Goal: Task Accomplishment & Management: Use online tool/utility

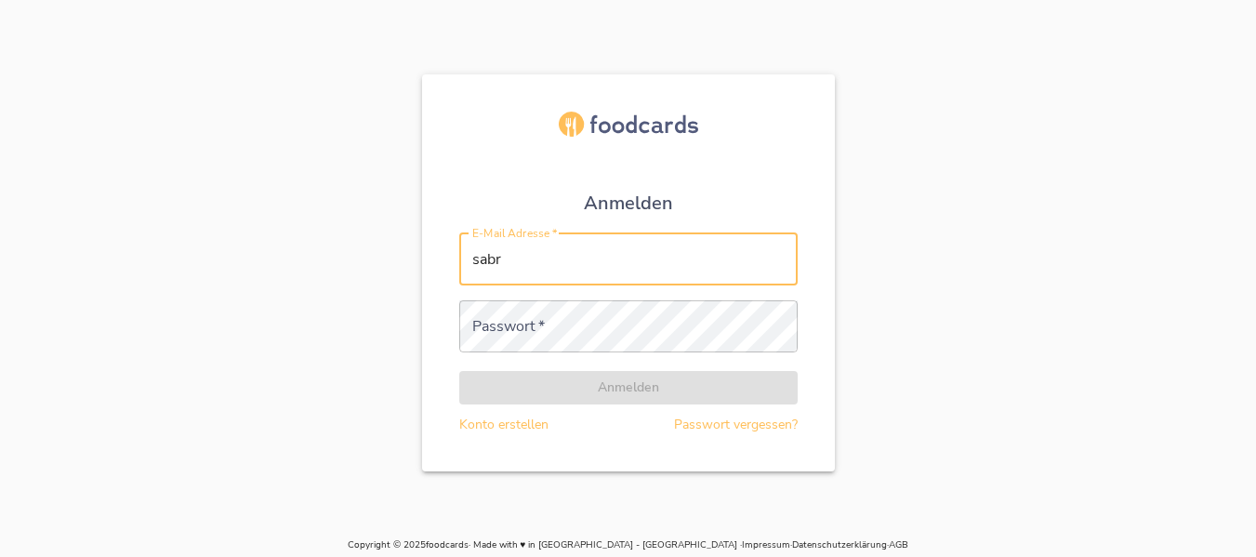
type input "[PERSON_NAME][EMAIL_ADDRESS][DOMAIN_NAME]"
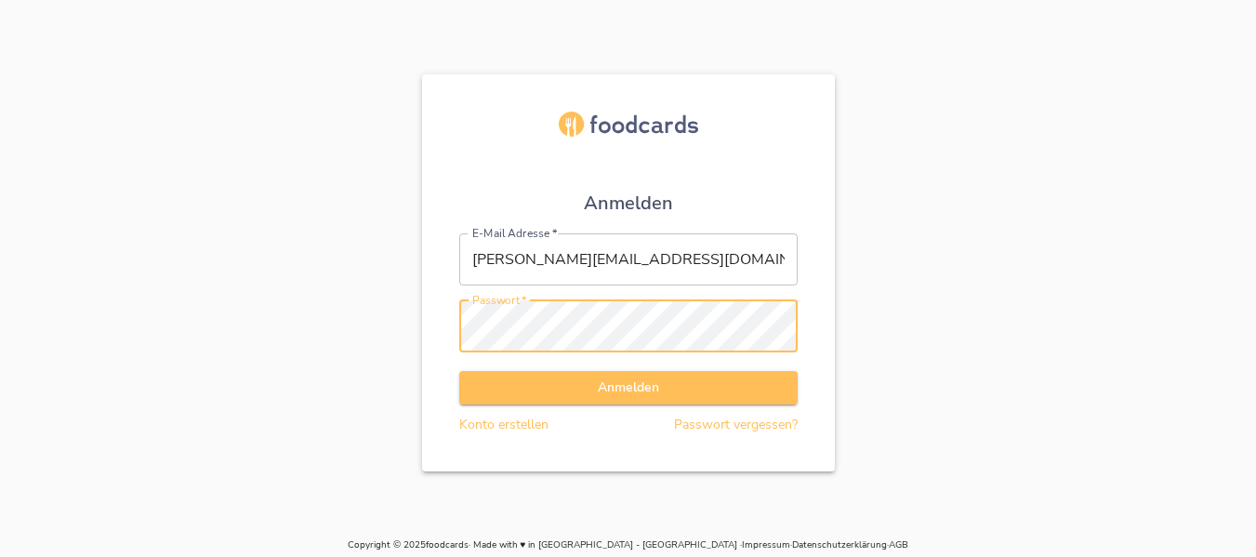
click at [459, 371] on button "Anmelden" at bounding box center [628, 388] width 338 height 34
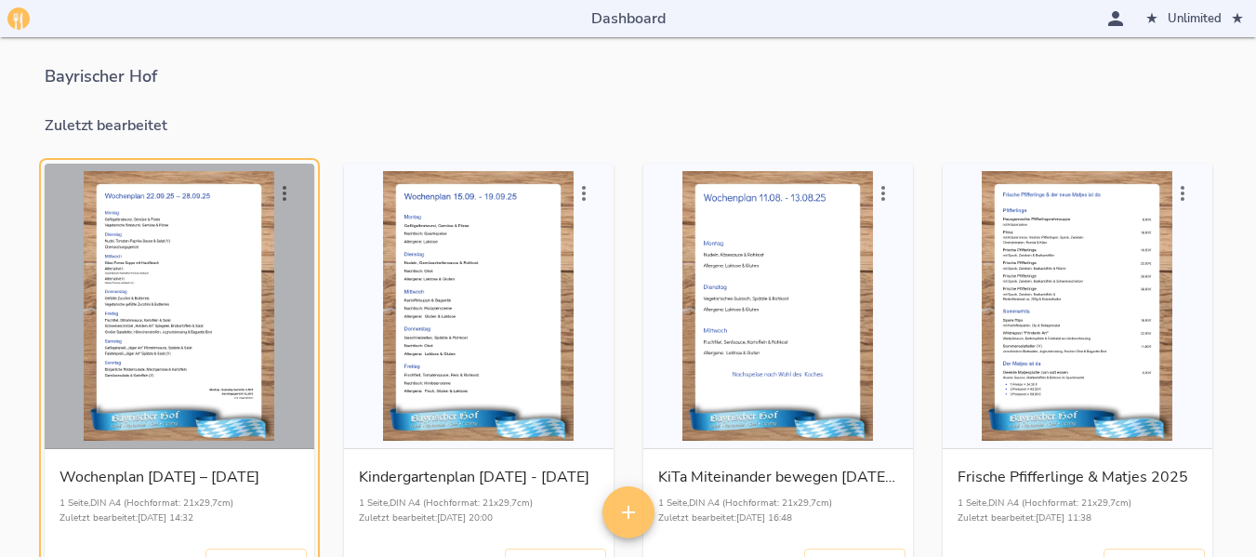
click at [197, 312] on div "button" at bounding box center [179, 306] width 255 height 270
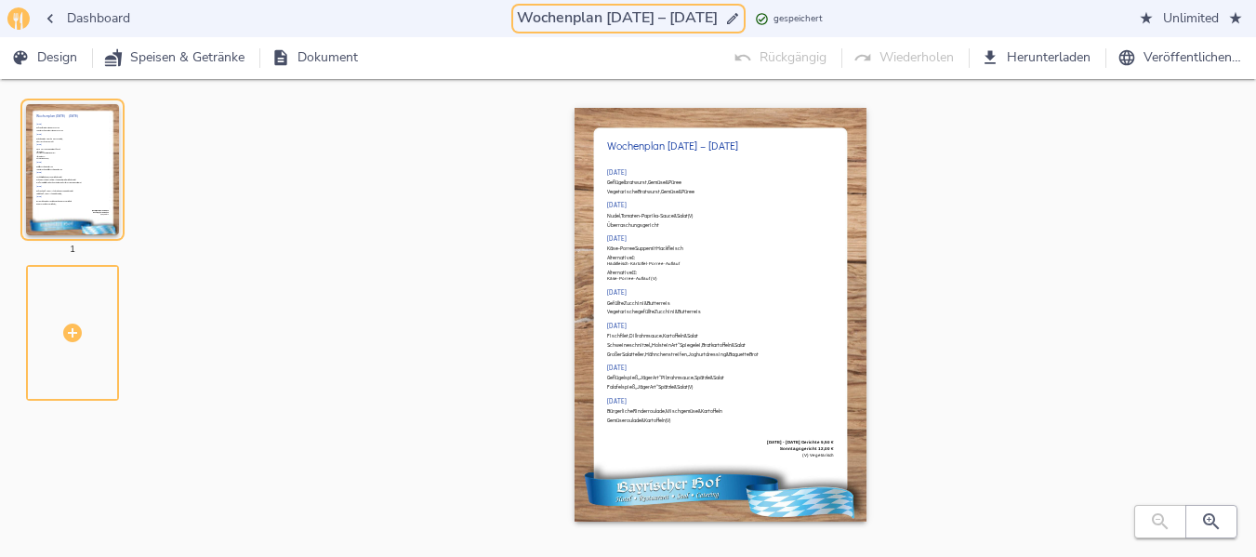
click at [602, 19] on input "Wochenplan [DATE] – [DATE]" at bounding box center [617, 18] width 208 height 25
click at [671, 15] on input "Wochenplan [DATE] – [DATE]" at bounding box center [617, 18] width 208 height 25
drag, startPoint x: 595, startPoint y: 19, endPoint x: 708, endPoint y: 19, distance: 112.5
click at [708, 19] on input "Wochenplan [DATE] – [DATE]" at bounding box center [617, 18] width 208 height 25
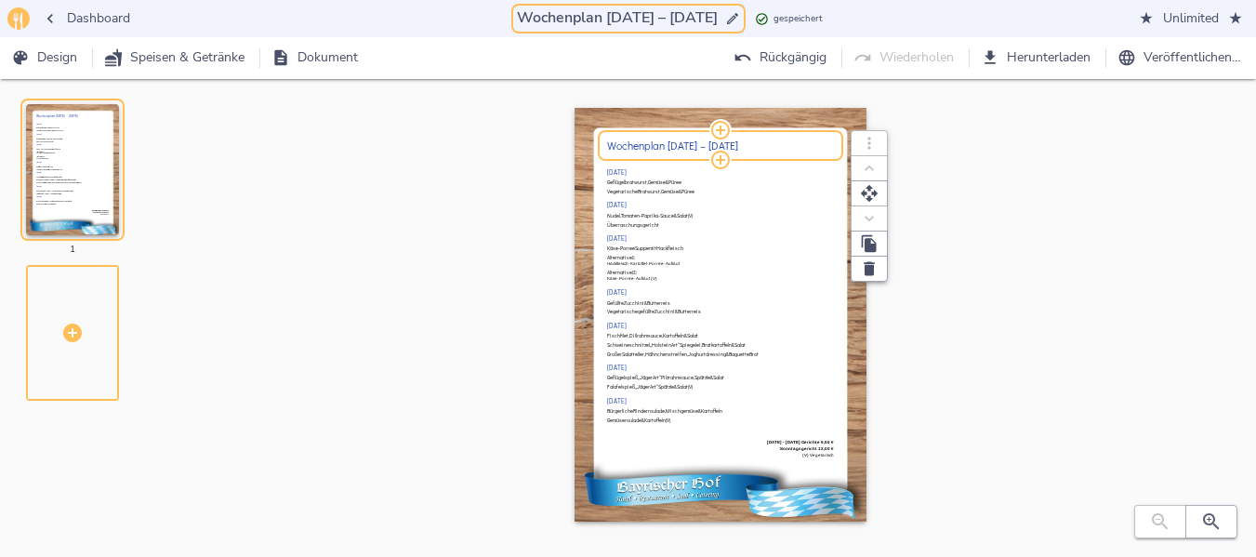
click at [681, 143] on h2 "Wochenplan [DATE] – [DATE]" at bounding box center [720, 145] width 227 height 12
type input "Wochenplan [DATE] – [DATE]"
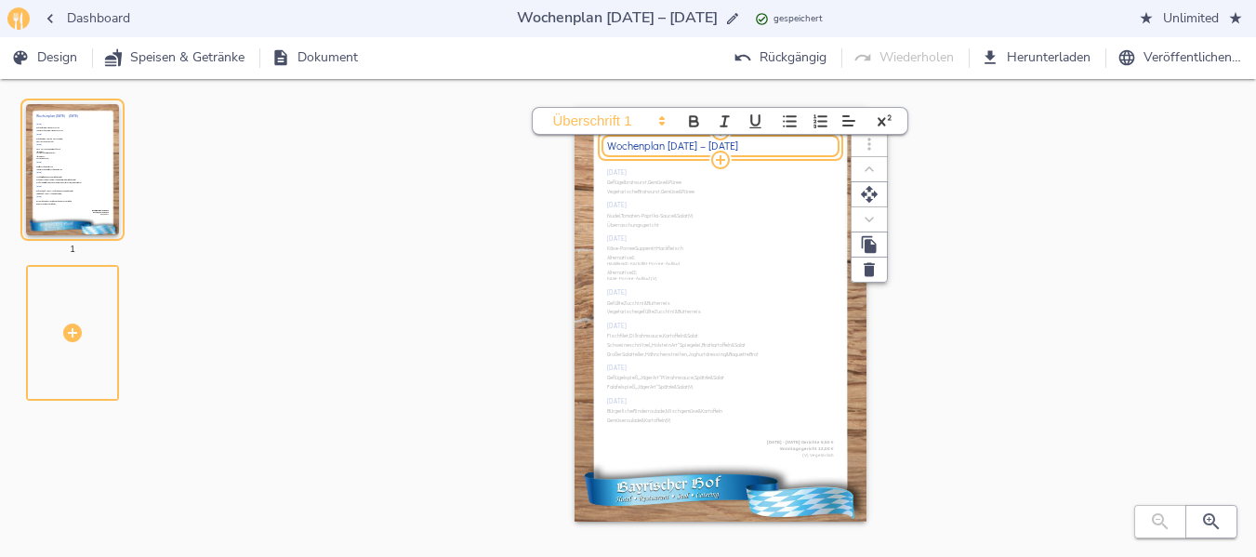
drag, startPoint x: 668, startPoint y: 144, endPoint x: 740, endPoint y: 146, distance: 71.6
click at [740, 146] on h2 "Wochenplan [DATE] – [DATE]" at bounding box center [720, 145] width 227 height 12
click at [1197, 536] on button "button" at bounding box center [1211, 521] width 52 height 33
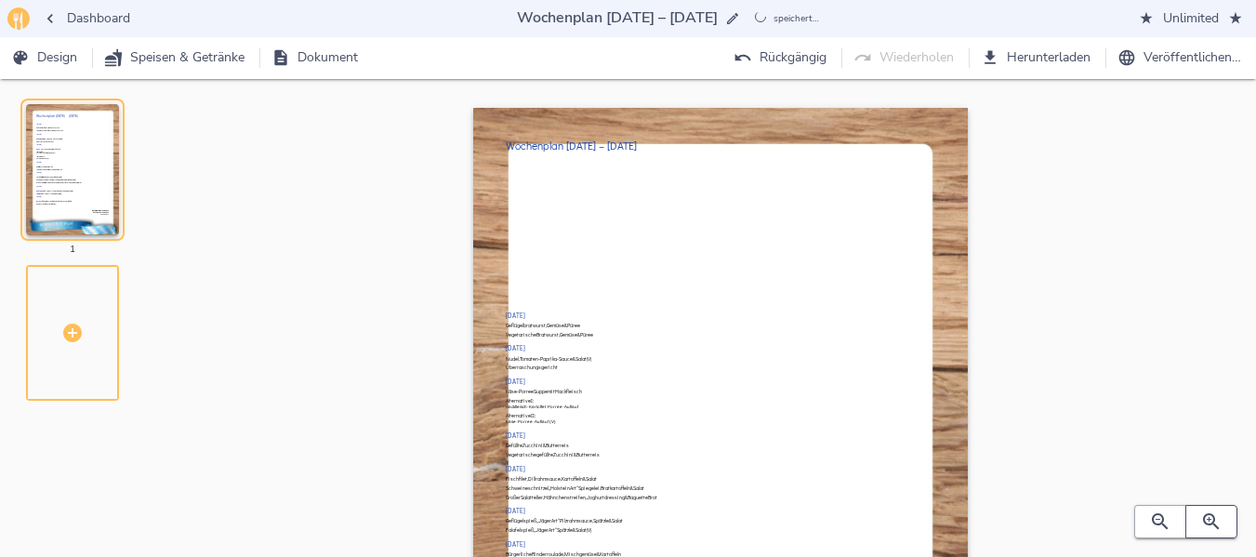
click at [1197, 536] on button "button" at bounding box center [1211, 521] width 52 height 33
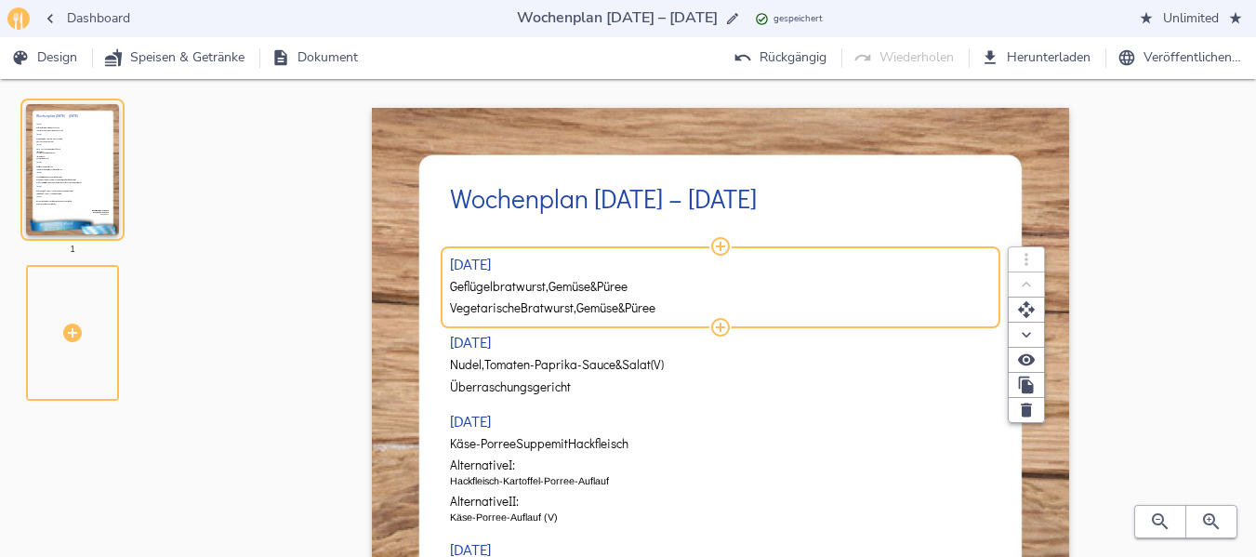
click at [509, 290] on span "Geflügelbratwurst," at bounding box center [499, 287] width 99 height 14
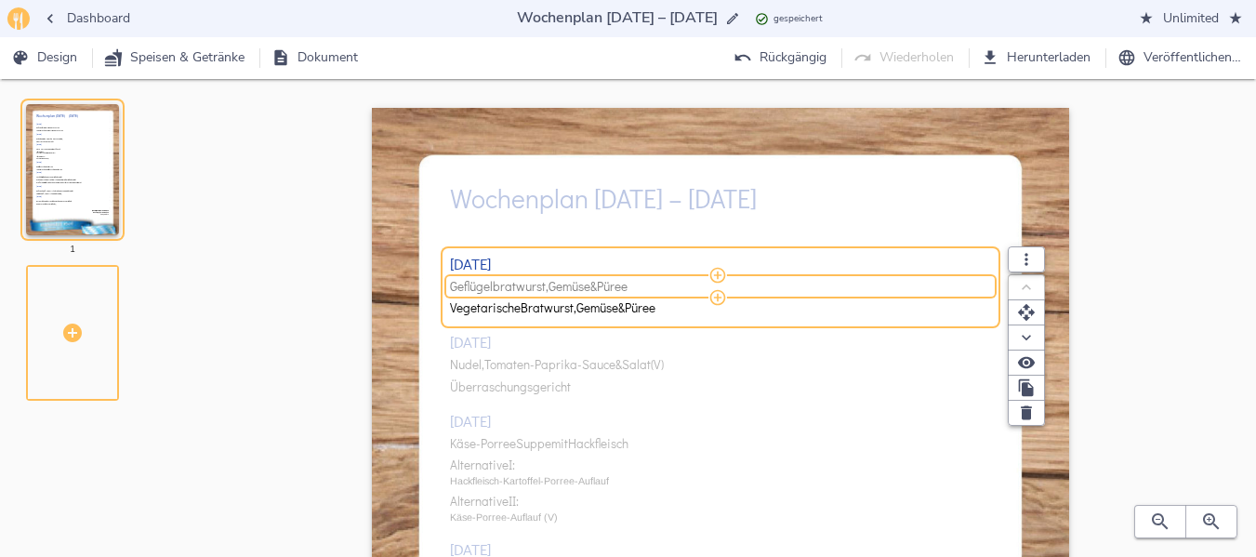
click at [509, 290] on span "Geflügelbratwurst," at bounding box center [499, 287] width 99 height 14
click at [509, 290] on input "Geflügelbratwurst, Gemüse & Püree" at bounding box center [718, 286] width 536 height 17
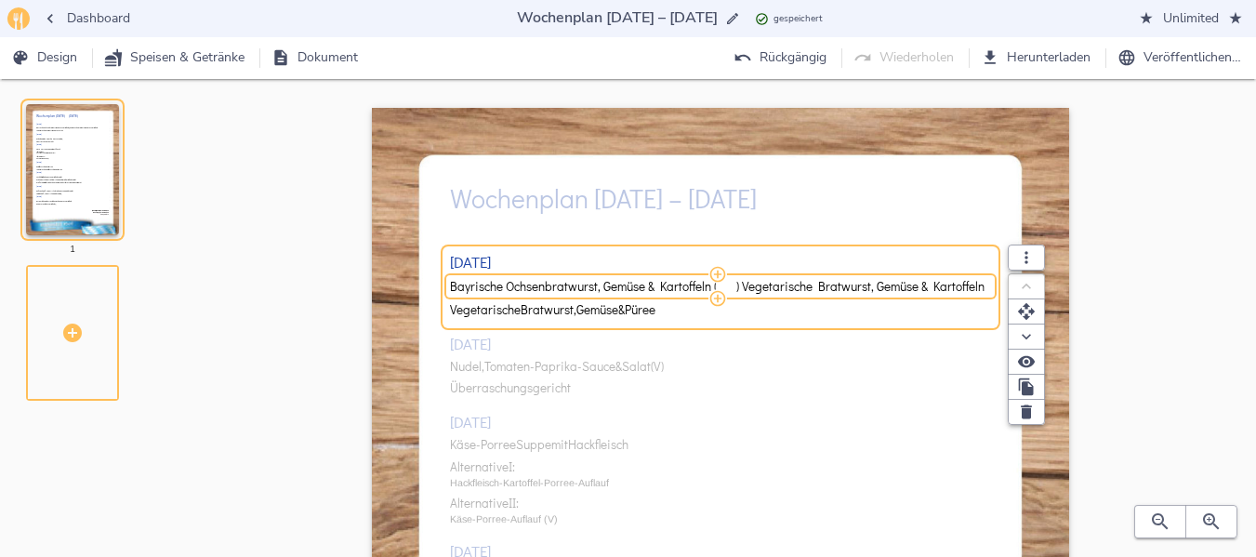
drag, startPoint x: 742, startPoint y: 279, endPoint x: 1081, endPoint y: 297, distance: 339.8
type input "Bayrische Ochsenbratwurst, Gemüse & Kartoffeln"
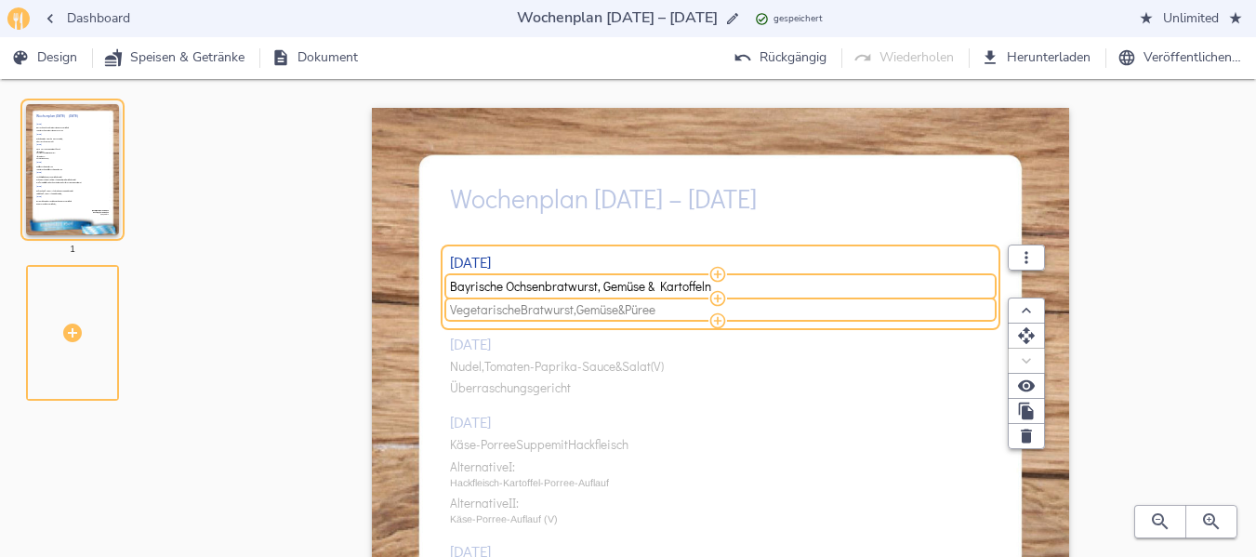
click at [686, 303] on span "Vegetarische Bratwurst, Gemüse & Püree" at bounding box center [718, 310] width 536 height 14
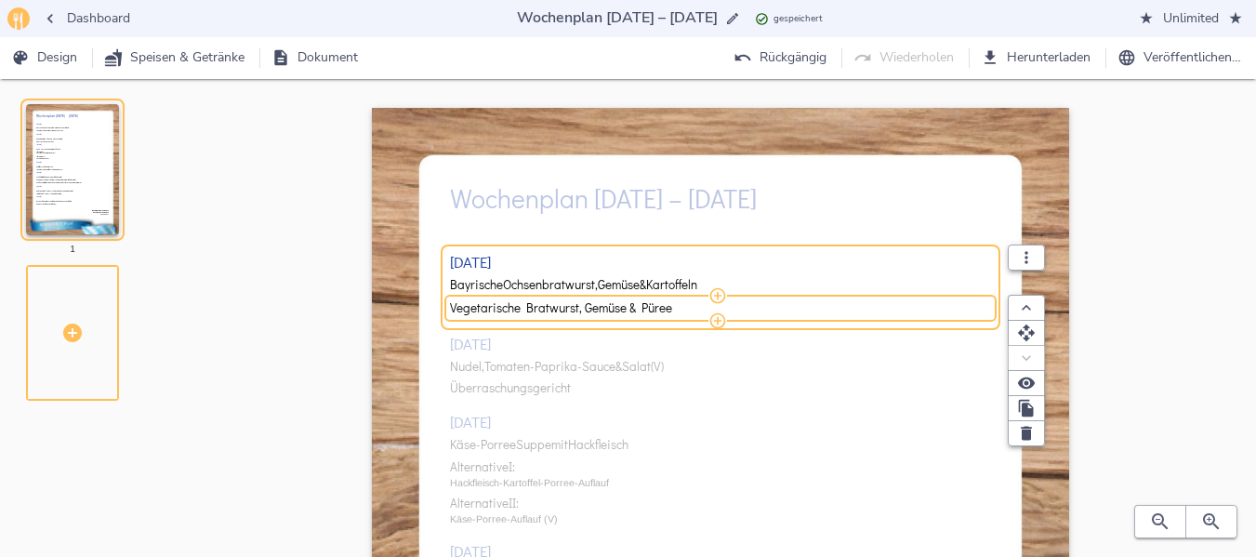
click at [686, 303] on input "Vegetarische Bratwurst, Gemüse & Püree" at bounding box center [718, 307] width 536 height 17
type input "Vegetarische Bratwurst, Gemüse & Kartoffeln"
click at [524, 390] on div "[DATE] Bayrische Ochsenbratwurst, Gemüse & Kartoffeln Vegetarische Bratwurst, G…" at bounding box center [721, 556] width 542 height 671
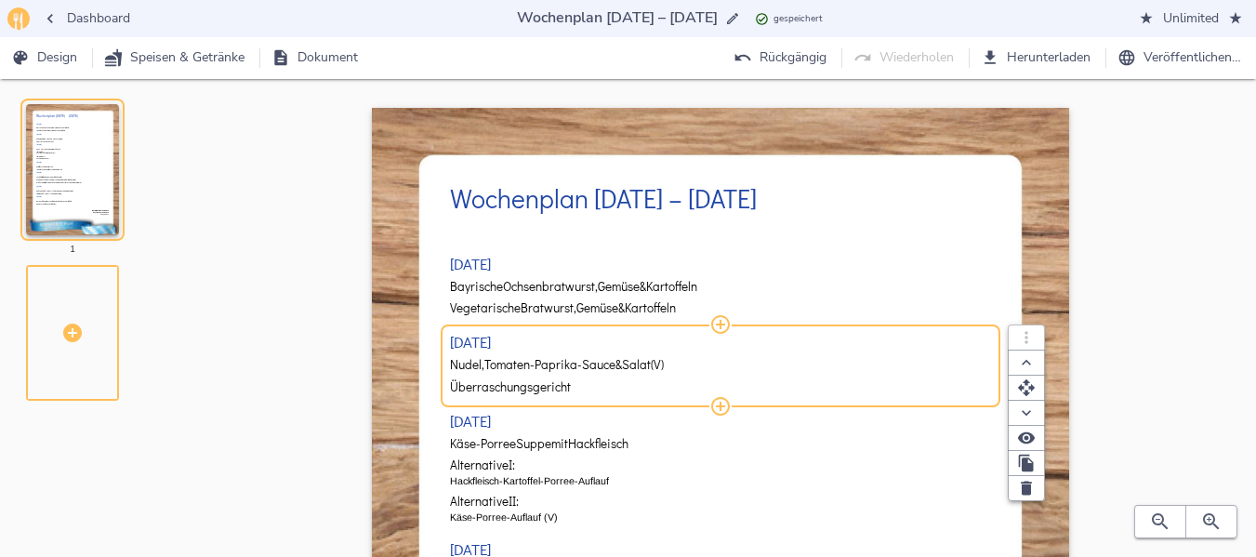
click at [537, 368] on span "Tomaten-Paprika-Sauce" at bounding box center [549, 365] width 131 height 14
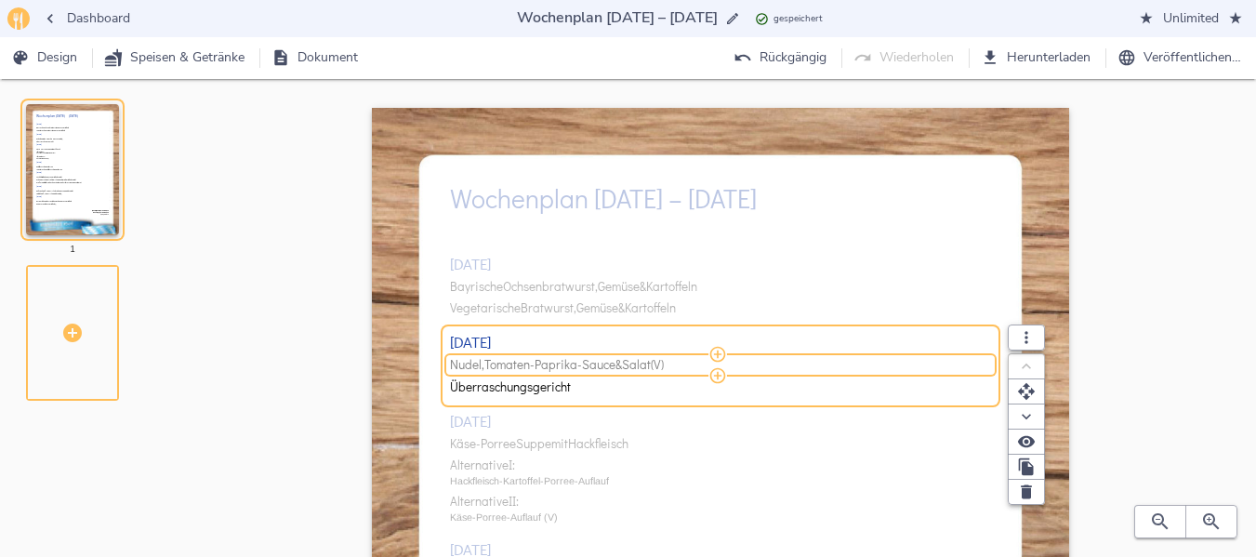
click at [538, 366] on span "Tomaten-Paprika-Sauce" at bounding box center [549, 365] width 131 height 14
click at [538, 366] on input "Nudel, Tomaten-Paprika-Sauce & Salat (V)" at bounding box center [718, 365] width 536 height 17
type input "Nudel, Tomaten-Kräuter-Sauce & Salat (V)"
click at [564, 439] on div "[DATE] Bayrische Ochsenbratwurst, Gemüse & Kartoffeln Vegetarische Bratwurst, G…" at bounding box center [721, 556] width 542 height 671
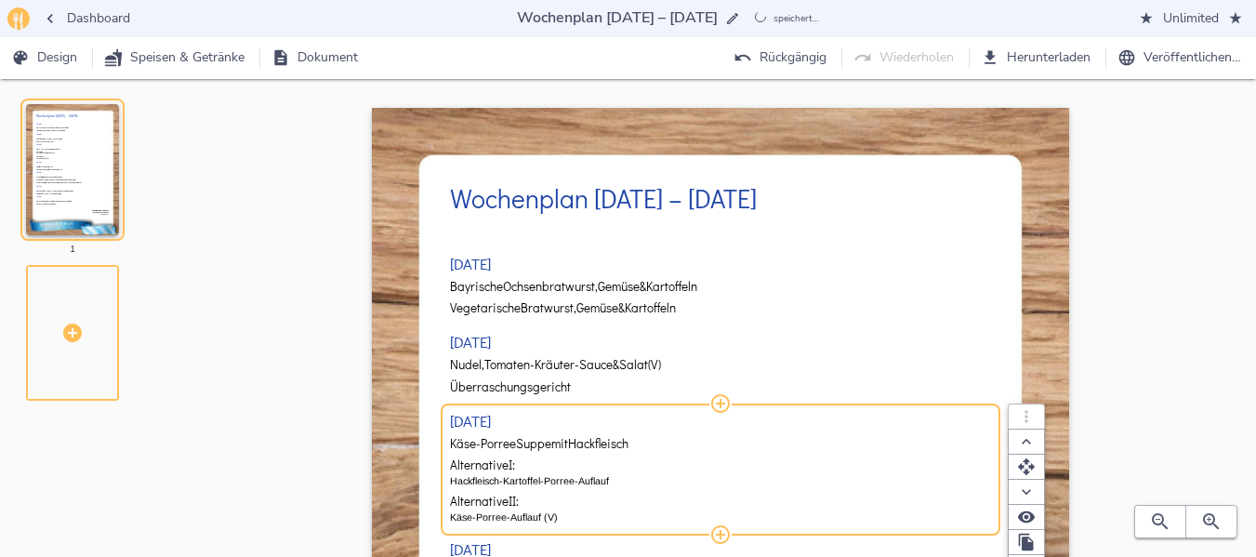
click at [564, 439] on span "mit" at bounding box center [559, 444] width 17 height 14
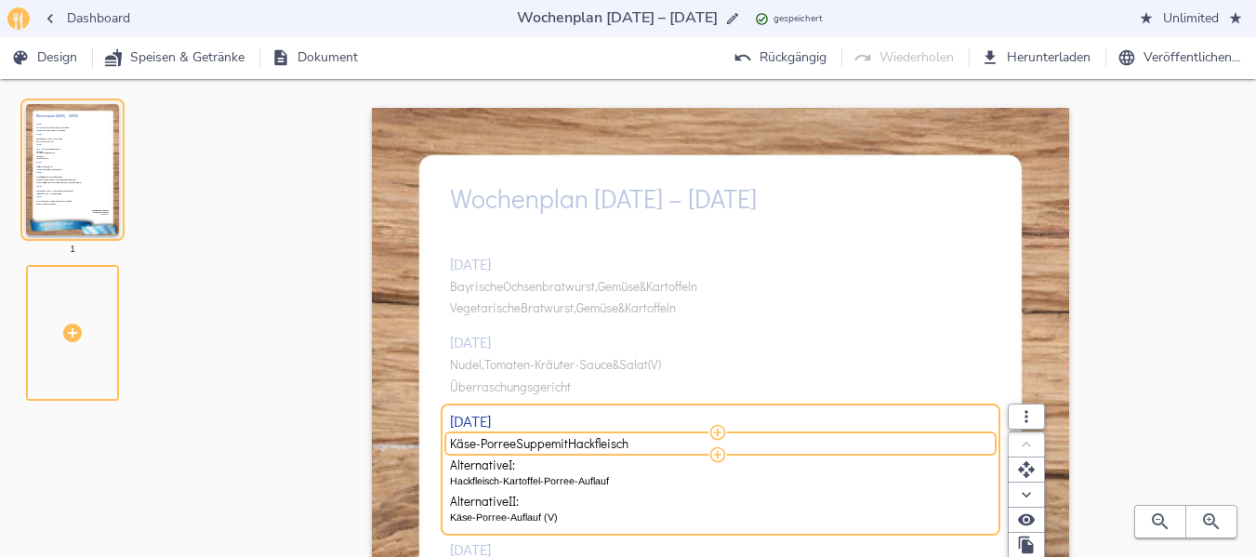
click at [564, 439] on span "mit" at bounding box center [559, 444] width 17 height 14
click at [564, 439] on input "Käse-Porree Suppe mit Hackfleisch" at bounding box center [718, 443] width 536 height 17
type input "Wirsingeintopf"
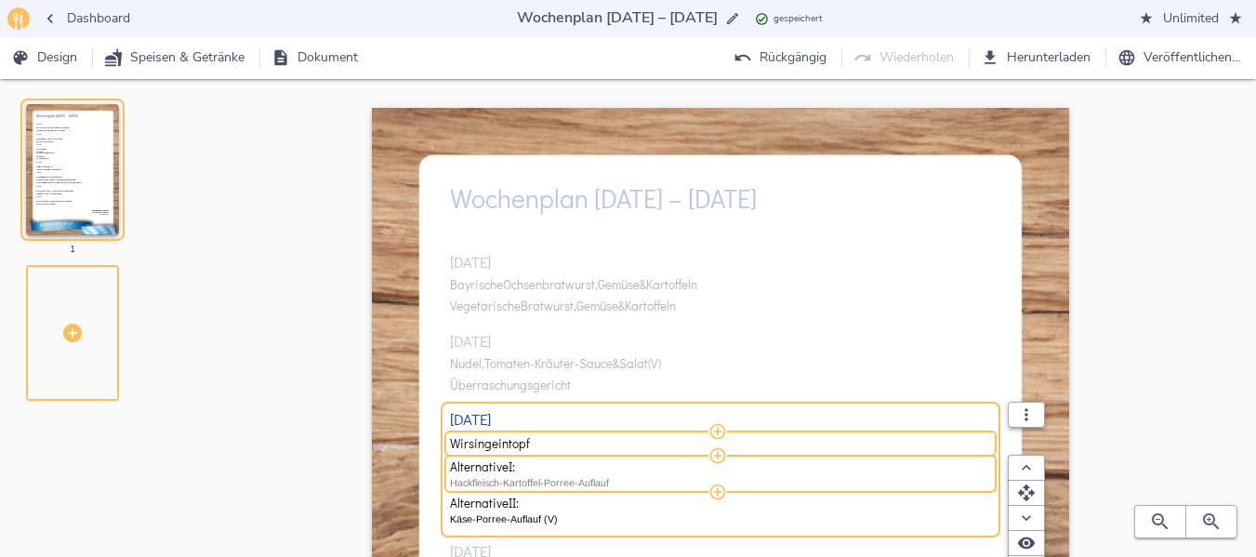
click at [557, 480] on p "Hackfleisch-Kartoffel-Porree-Auflauf" at bounding box center [721, 482] width 542 height 15
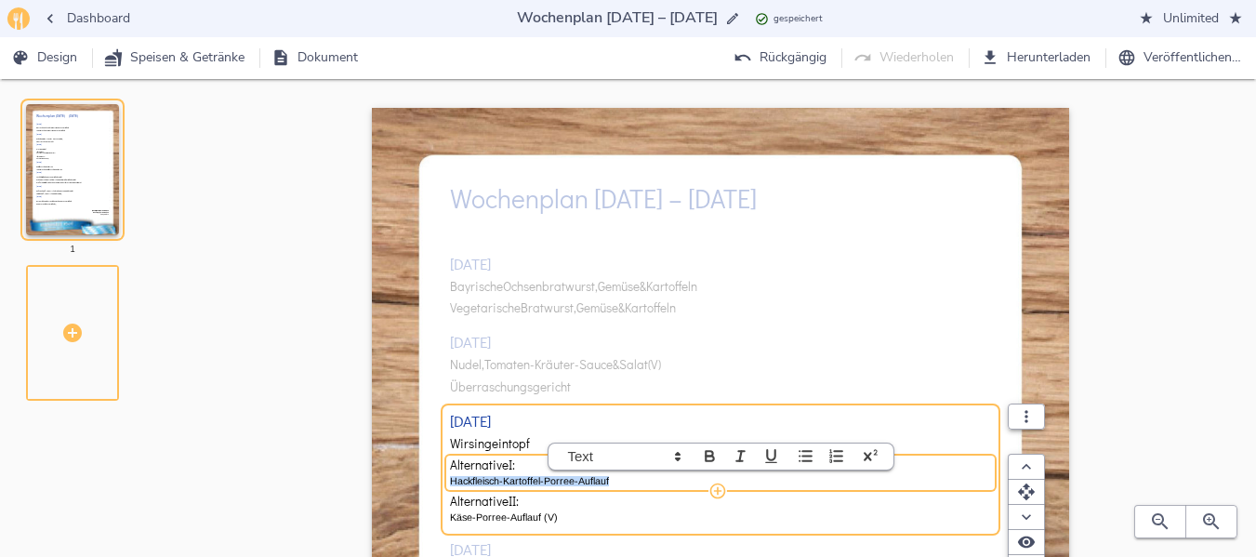
click at [557, 480] on p "Hackfleisch-Kartoffel-Porree-Auflauf" at bounding box center [721, 480] width 542 height 15
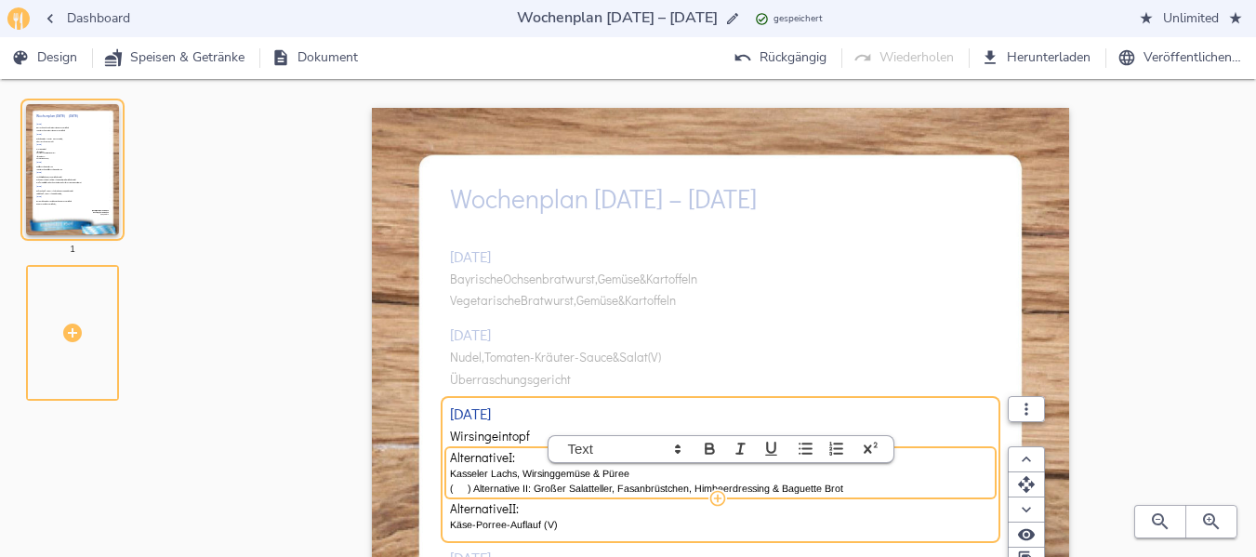
scroll to position [1, 0]
drag, startPoint x: 533, startPoint y: 488, endPoint x: 850, endPoint y: 488, distance: 317.0
click at [850, 488] on p "( ) Alternative II: Großer Salatteller, Fasanbrüstchen, Himbeerdressing & Bague…" at bounding box center [721, 487] width 542 height 15
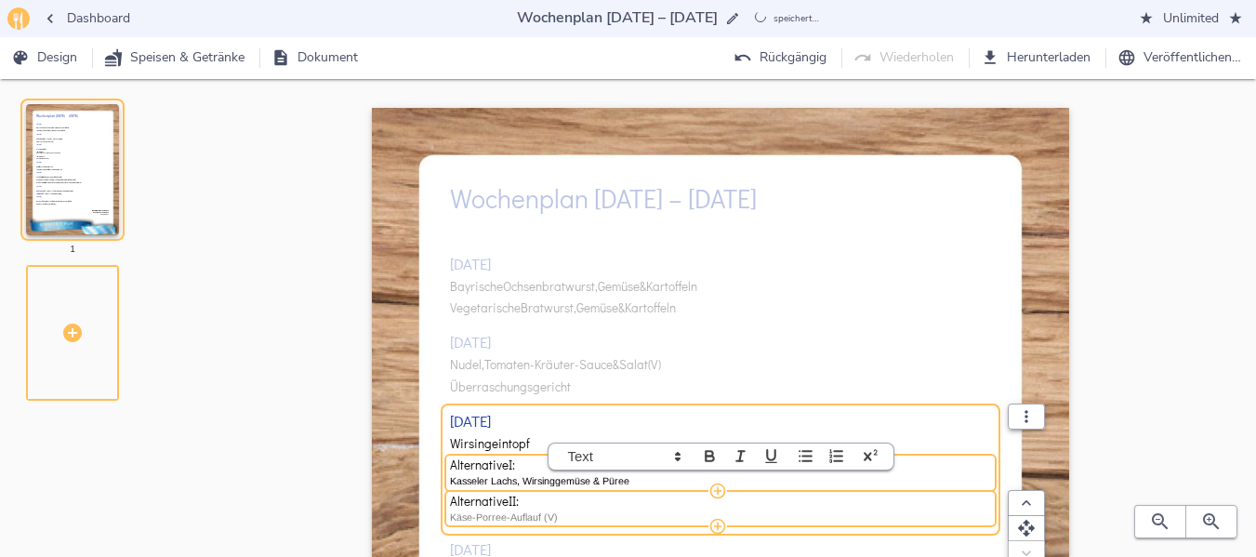
click at [481, 519] on p "Käse-Porree-Auflauf (V)" at bounding box center [721, 516] width 542 height 15
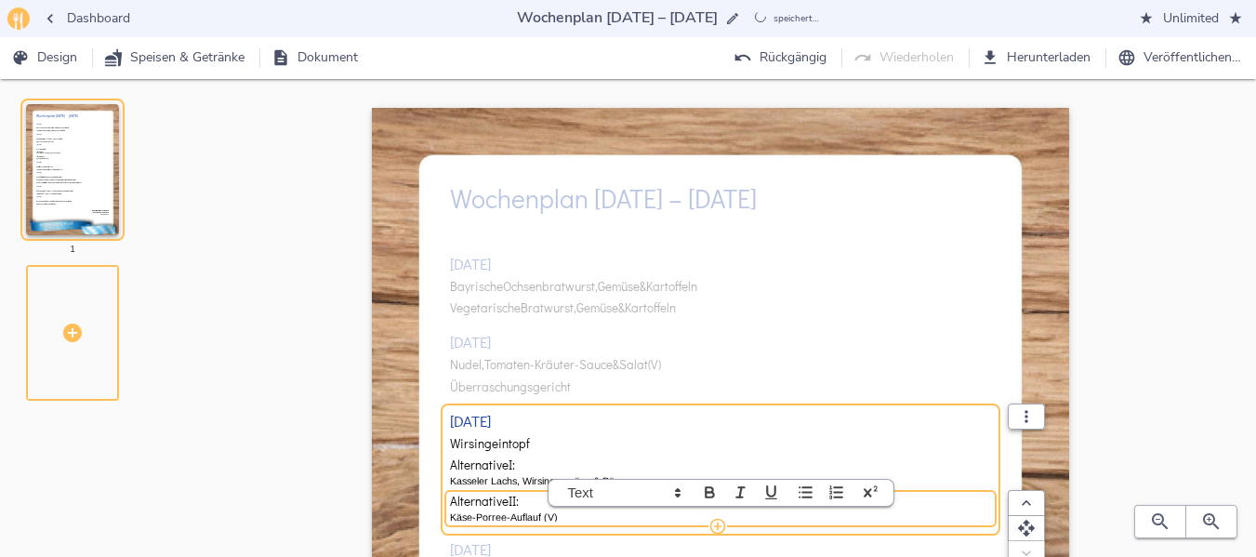
click at [481, 519] on p "Käse-Porree-Auflauf (V)" at bounding box center [721, 516] width 542 height 15
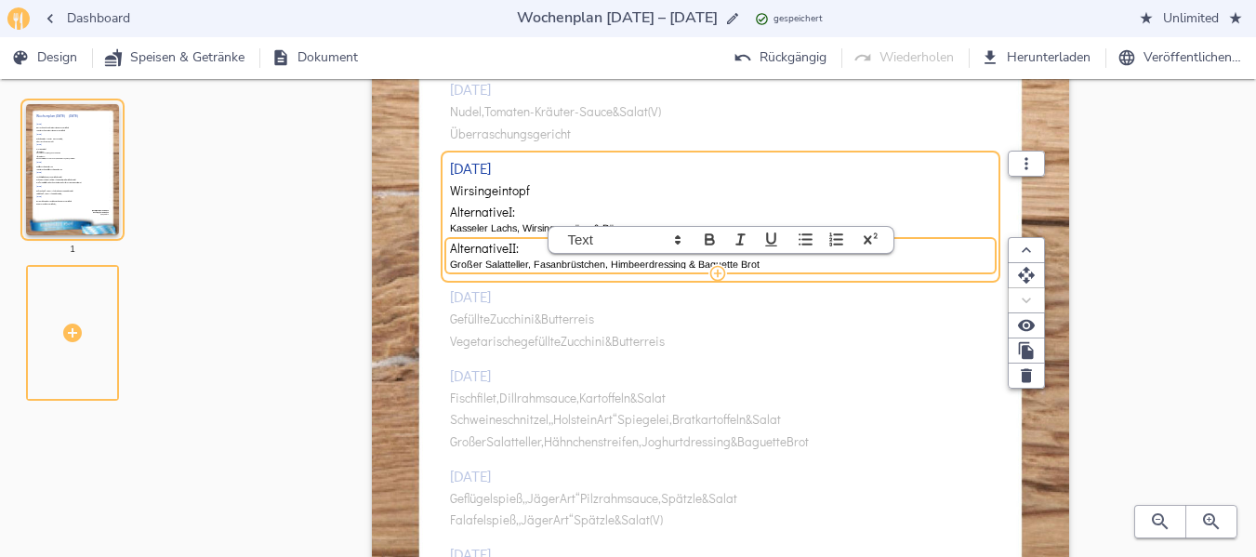
scroll to position [266, 0]
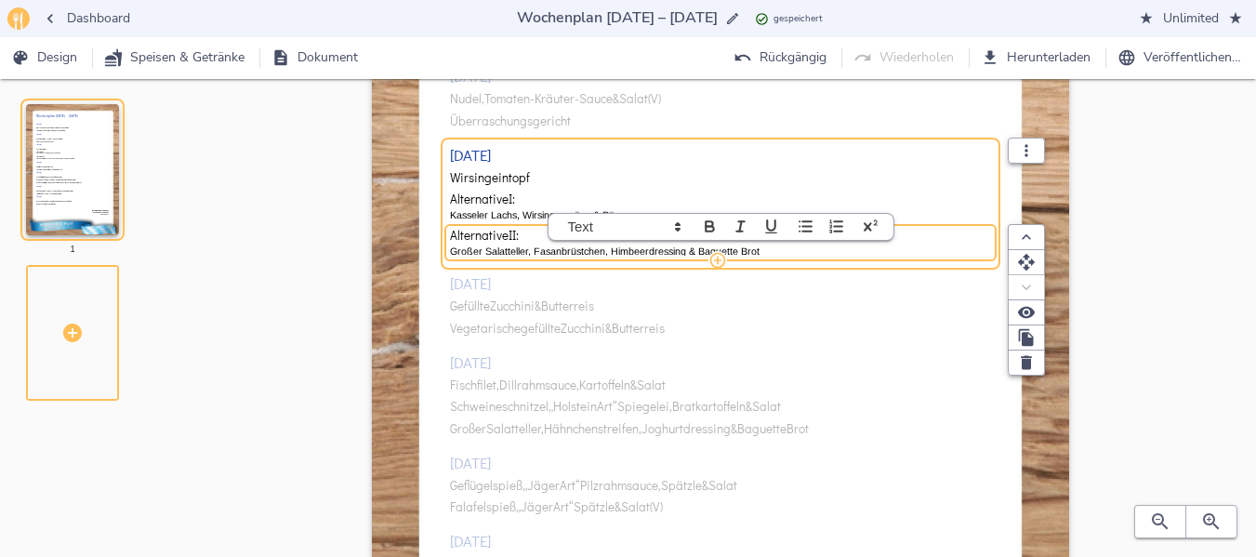
click at [493, 307] on div "[DATE] Bayrische Ochsenbratwurst, Gemüse & Kartoffeln Vegetarische Bratwurst, G…" at bounding box center [721, 290] width 542 height 671
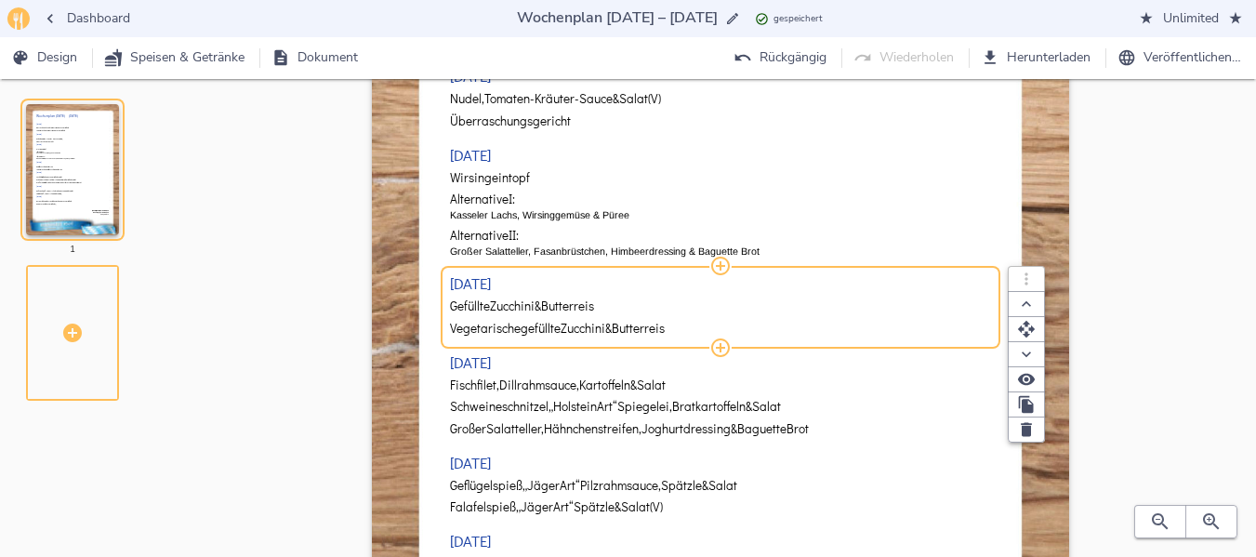
click at [493, 307] on span "Zucchini" at bounding box center [512, 306] width 45 height 14
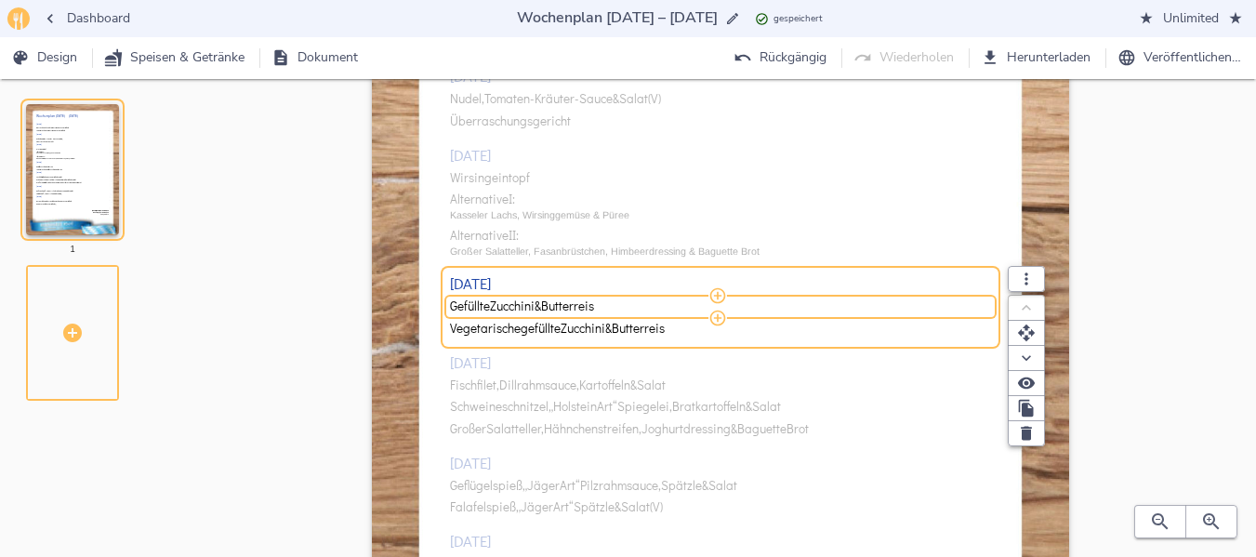
click at [493, 307] on span "Zucchini" at bounding box center [512, 306] width 45 height 14
click at [493, 307] on input "Gefüllte [PERSON_NAME] & Butterreis" at bounding box center [718, 306] width 536 height 17
type input "Putengeschnetzeltes, Wok Gemüse & Butterreis ( ) Vegetarisches Geschnetzeltes, …"
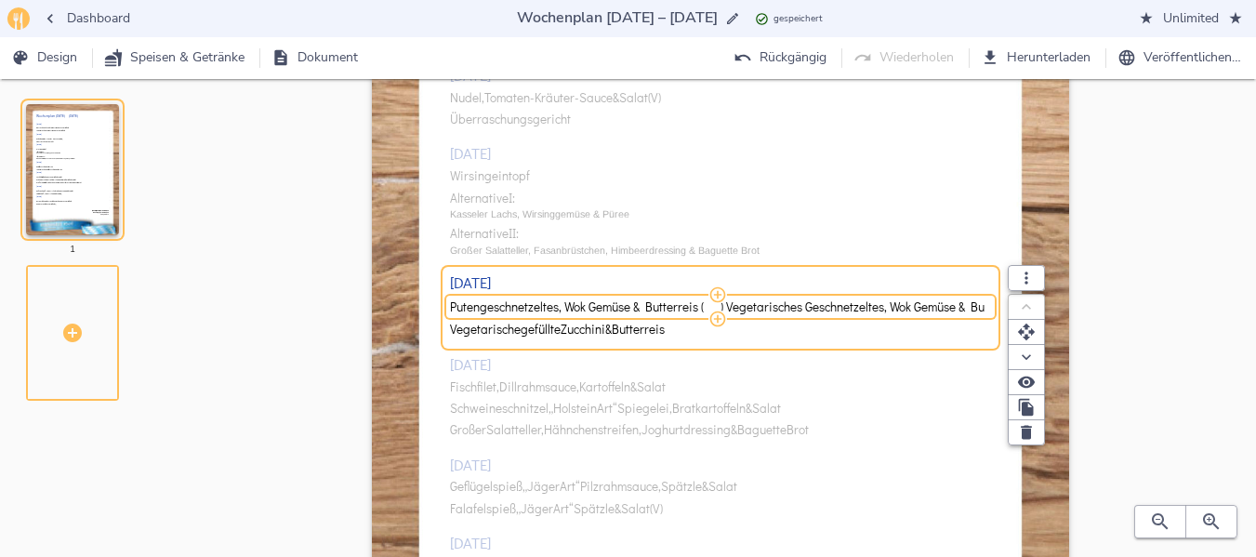
scroll to position [0, 40]
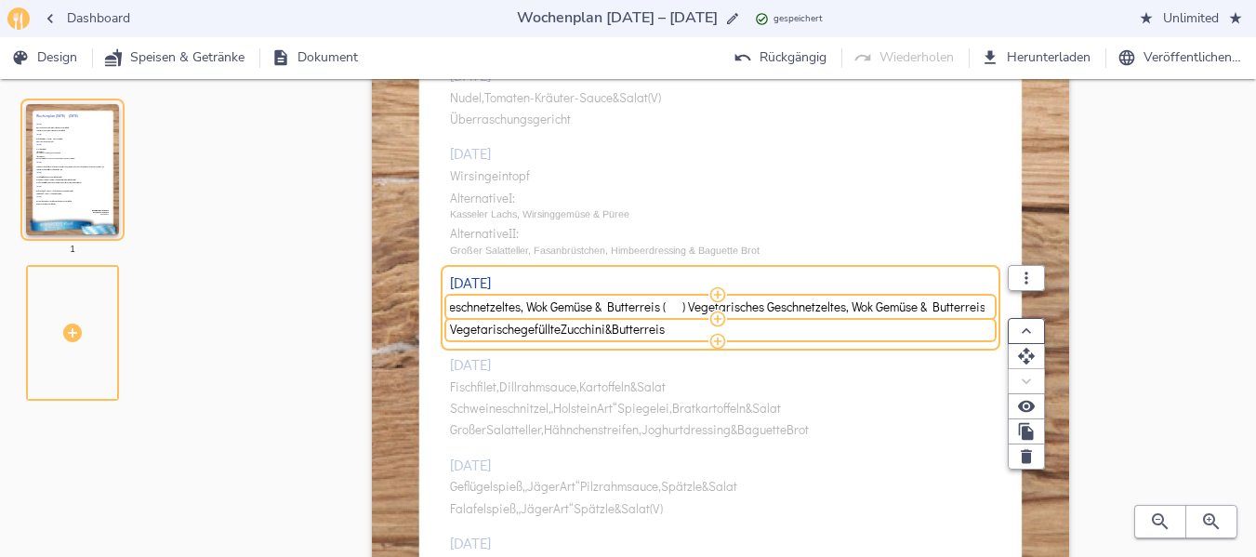
drag, startPoint x: 690, startPoint y: 305, endPoint x: 1038, endPoint y: 324, distance: 348.2
click at [992, 324] on div "Putengeschnetzeltes, Wok Gemüse & Butterreis ( ) Vegetarisches Geschnetzeltes, …" at bounding box center [721, 318] width 542 height 46
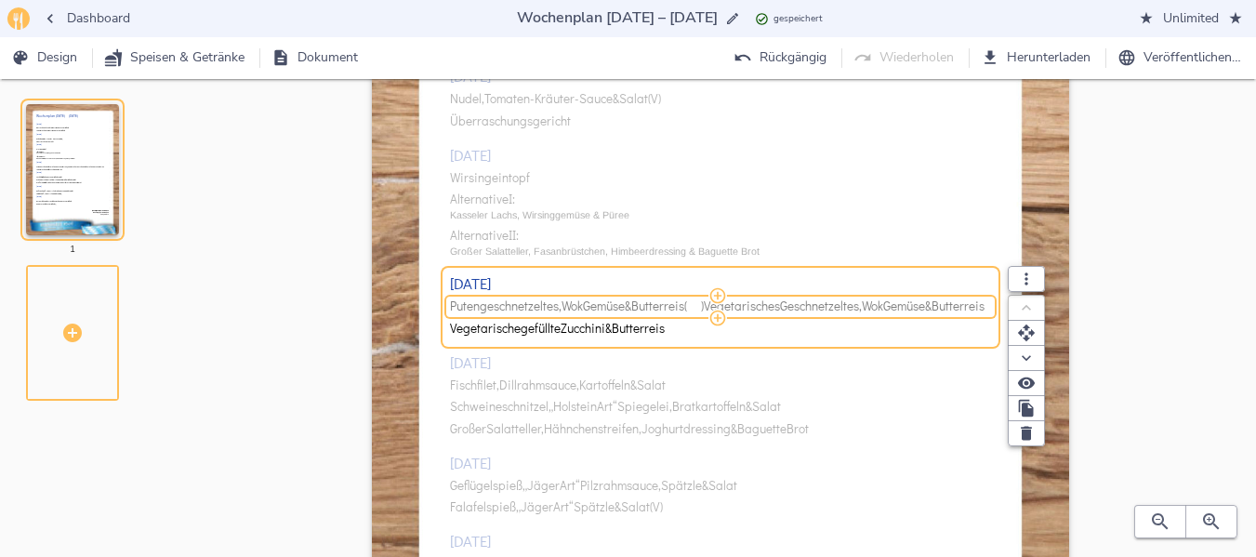
click at [742, 299] on span "Vegetarisches" at bounding box center [742, 306] width 76 height 14
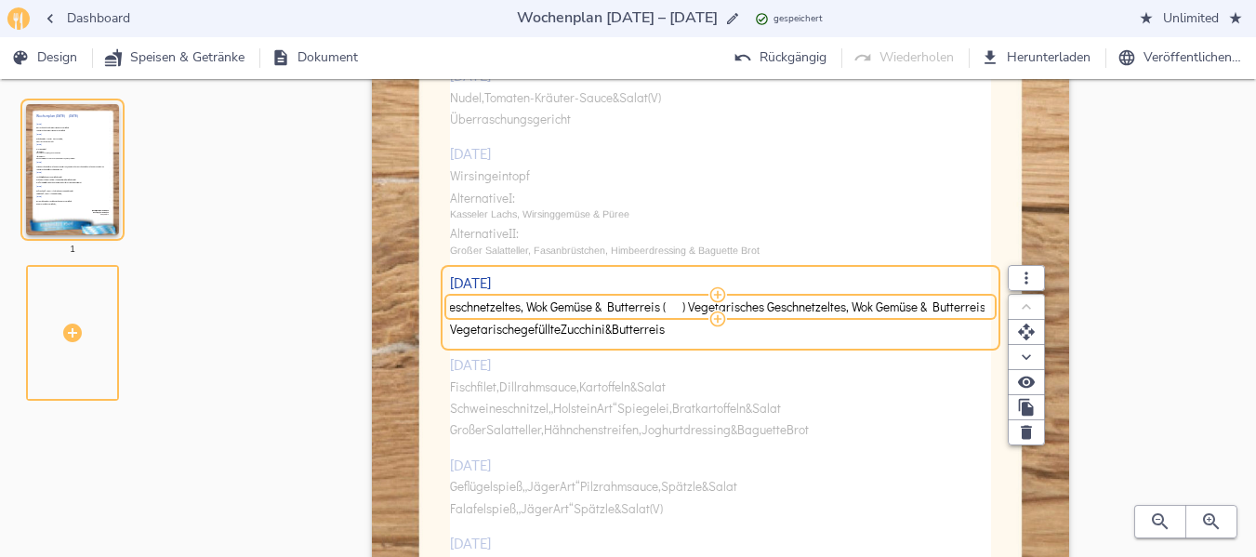
drag, startPoint x: 688, startPoint y: 305, endPoint x: 1057, endPoint y: 271, distance: 370.7
click at [1057, 271] on div "Wochenplan [DATE] – [DATE] [DATE] Bayrische Ochsenbratwurst, Gemüse & Kartoffel…" at bounding box center [720, 335] width 697 height 986
type input "Putengeschnetzeltes, Wok Gemüse & Butterreis"
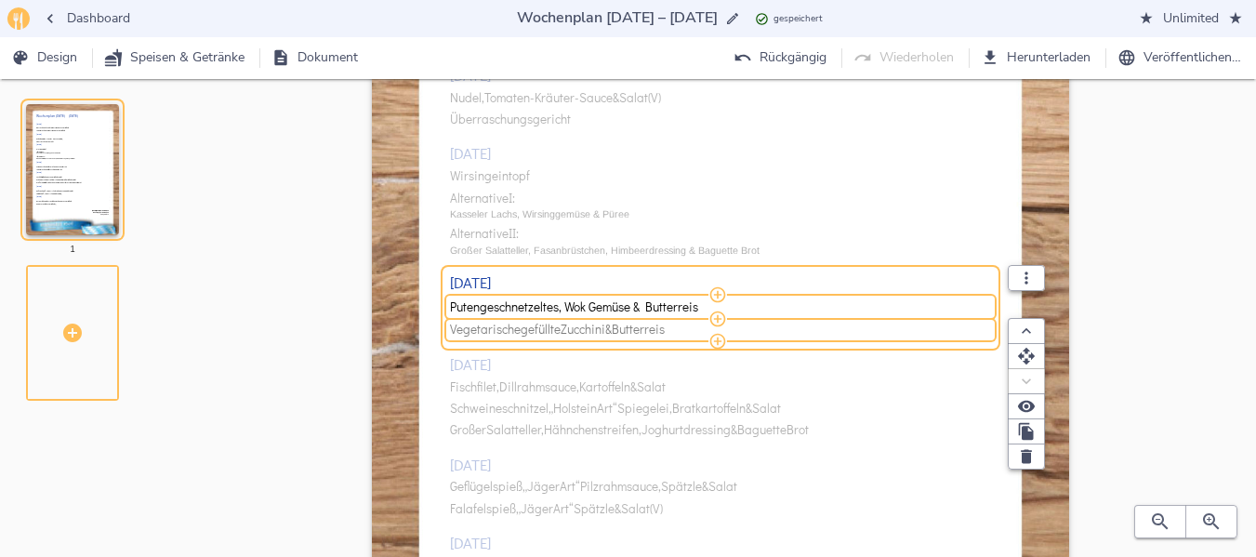
click at [665, 337] on span "Butterreis" at bounding box center [638, 330] width 53 height 14
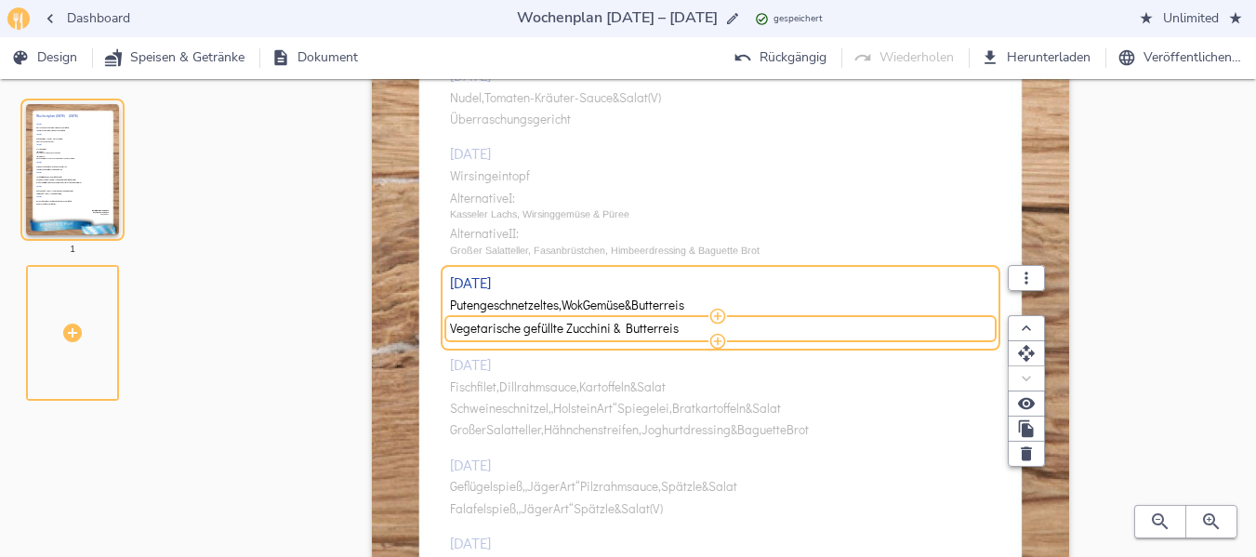
click at [665, 337] on input "Vegetarische gefüllte Zucchini & Butterreis" at bounding box center [718, 328] width 536 height 17
type input "Vegetarisches Geschnetzeltes, Wok Gemüse & Butterreis"
click at [524, 382] on div "[DATE] Bayrische Ochsenbratwurst, Gemüse & Kartoffeln Vegetarische Bratwurst, G…" at bounding box center [721, 290] width 542 height 671
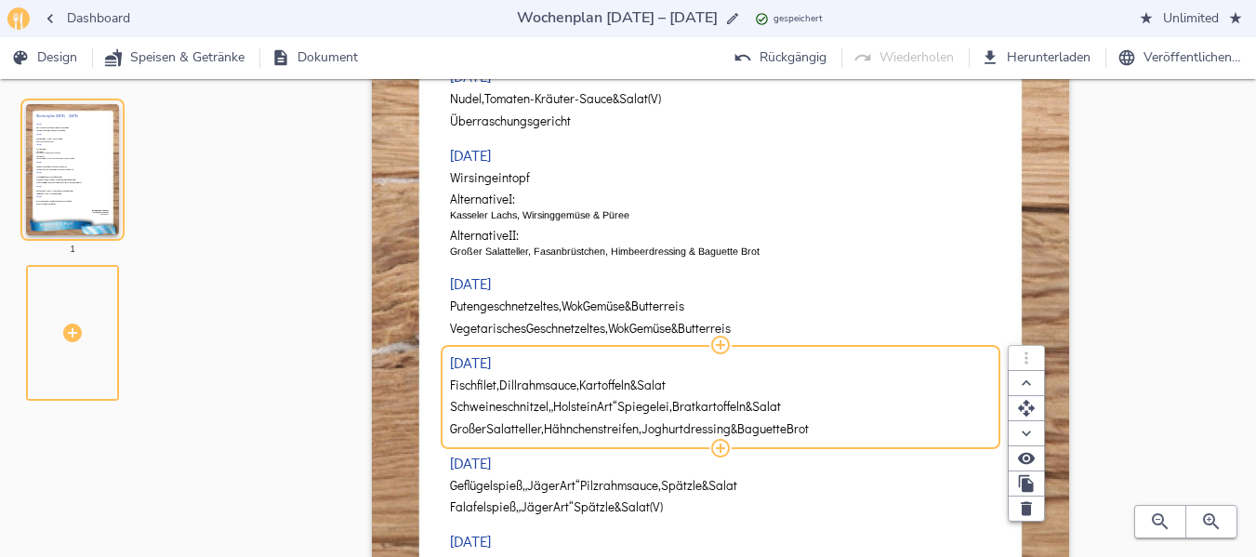
click at [498, 387] on span "Fischfilet," at bounding box center [474, 385] width 49 height 14
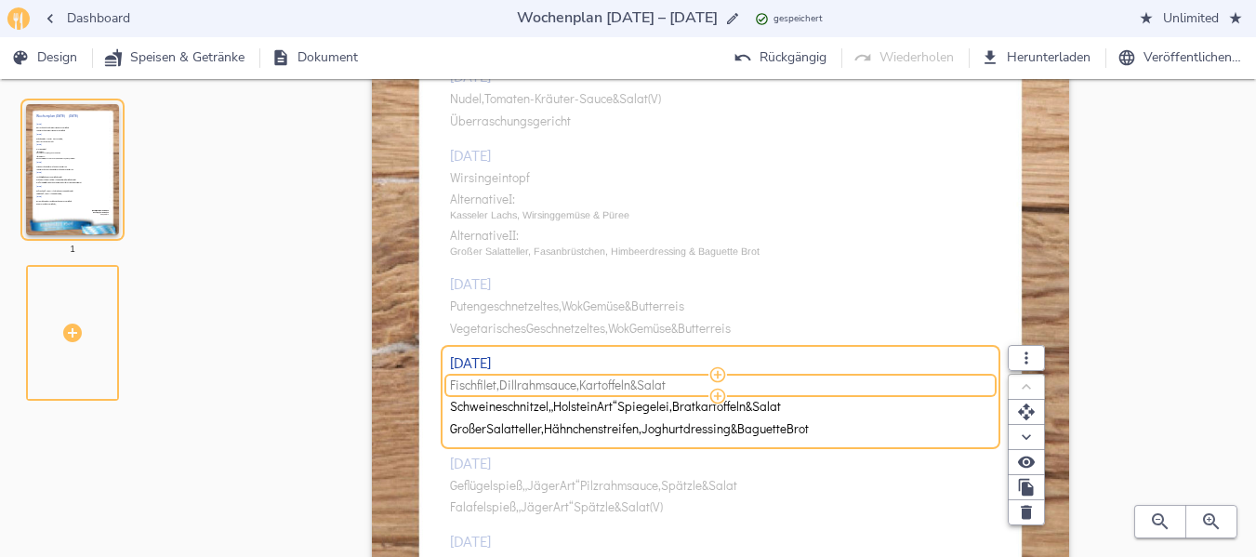
click at [502, 385] on span "Dillrahmsauce," at bounding box center [539, 385] width 80 height 14
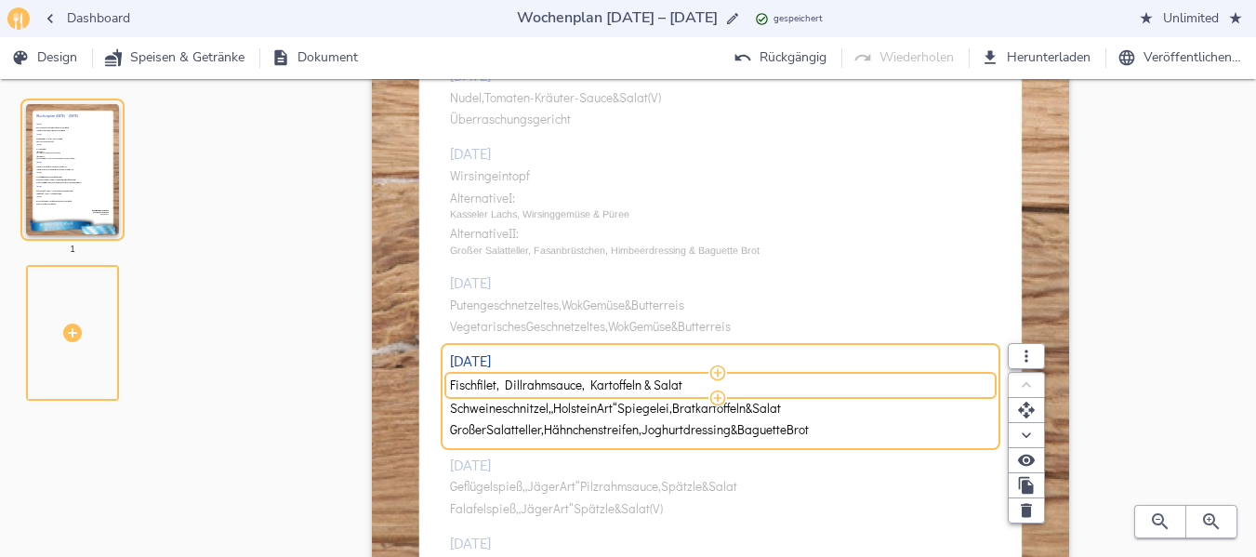
drag, startPoint x: 502, startPoint y: 385, endPoint x: 695, endPoint y: 378, distance: 193.5
click at [695, 378] on input "Fischfilet, Dillrahmsauce, Kartoffeln & Salat" at bounding box center [718, 385] width 536 height 17
type input "Fischfilet, Meerrettichsauce, Kartoffeln & Bohnensalat"
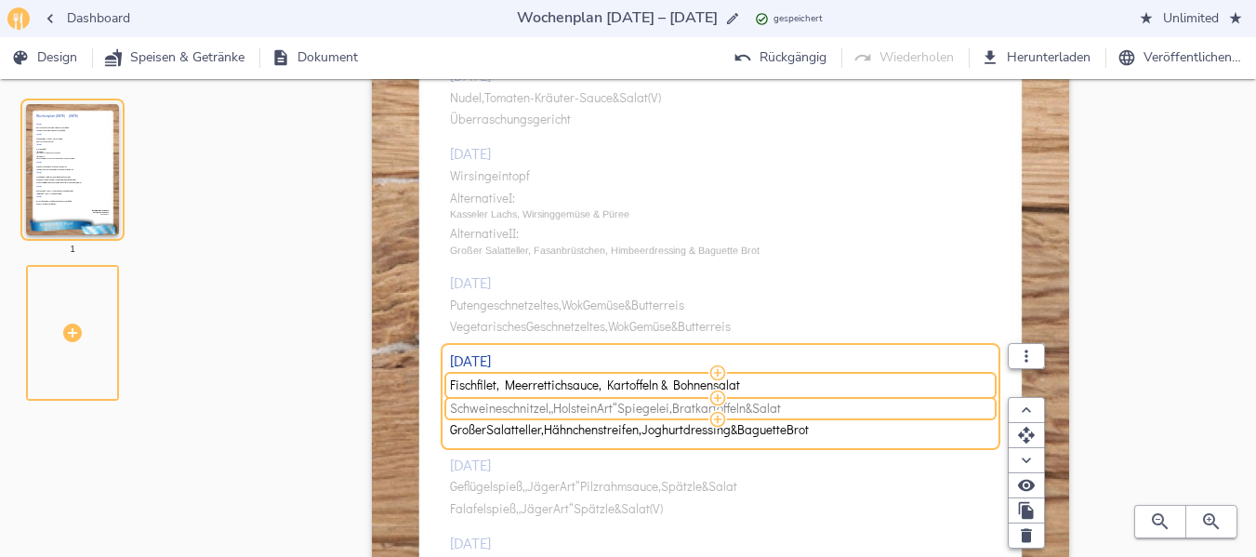
click at [531, 413] on span "Schweineschnitzel" at bounding box center [499, 409] width 99 height 14
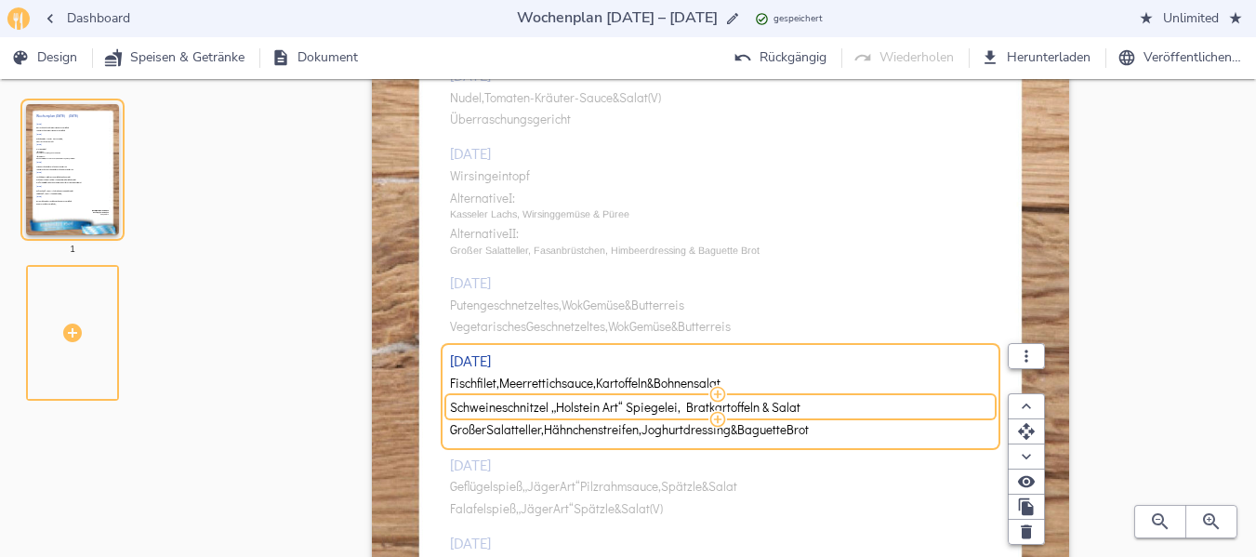
click at [531, 413] on input "Schweineschnitzel „Holstein Art“ Spiegelei, Bratkartoffeln & Salat" at bounding box center [718, 407] width 536 height 17
drag, startPoint x: 606, startPoint y: 408, endPoint x: 999, endPoint y: 404, distance: 393.3
click at [992, 404] on div "Gekochtes Rindfleisch, Meerrettichsauce, Kartoffeln & Bohnensalat ( ) Vegetaris…" at bounding box center [721, 407] width 542 height 16
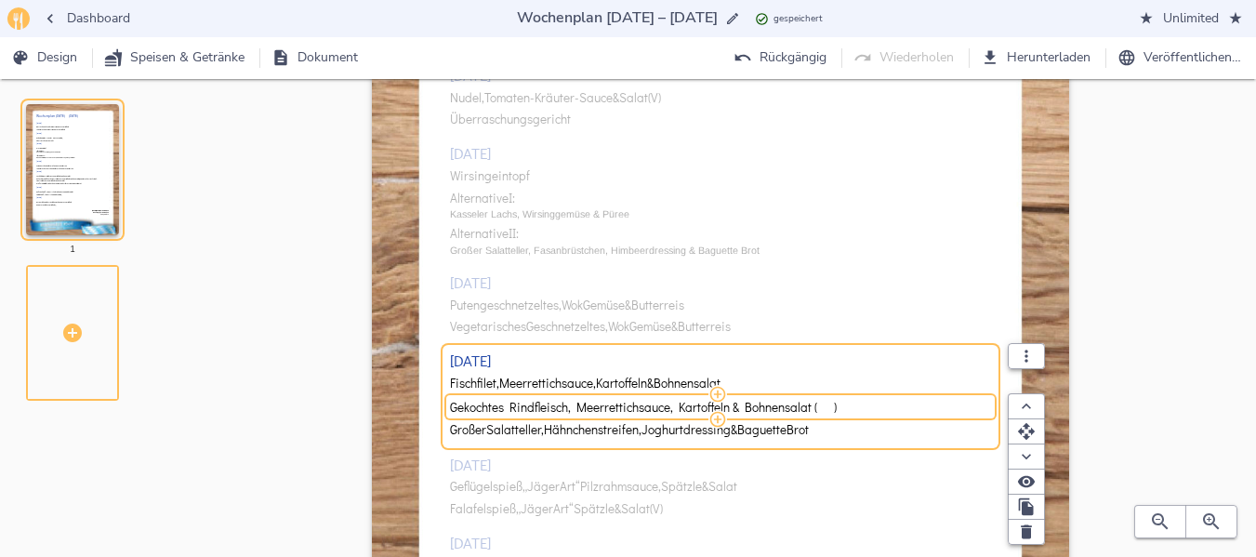
scroll to position [0, 0]
type input "Gekochtes Rindfleisch, Meerrettichsauce, Kartoffeln & Bohnensalat"
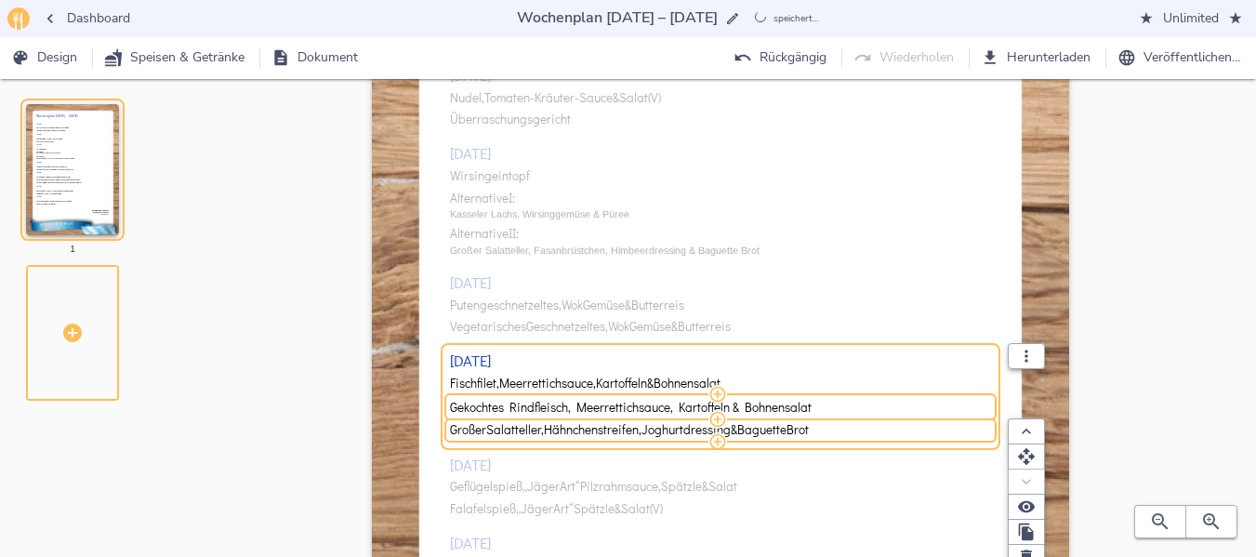
click at [869, 440] on div "Großer Salatteller, Hähnchenstreifen, Joghurtdressing & Baguette Brot" at bounding box center [721, 429] width 542 height 21
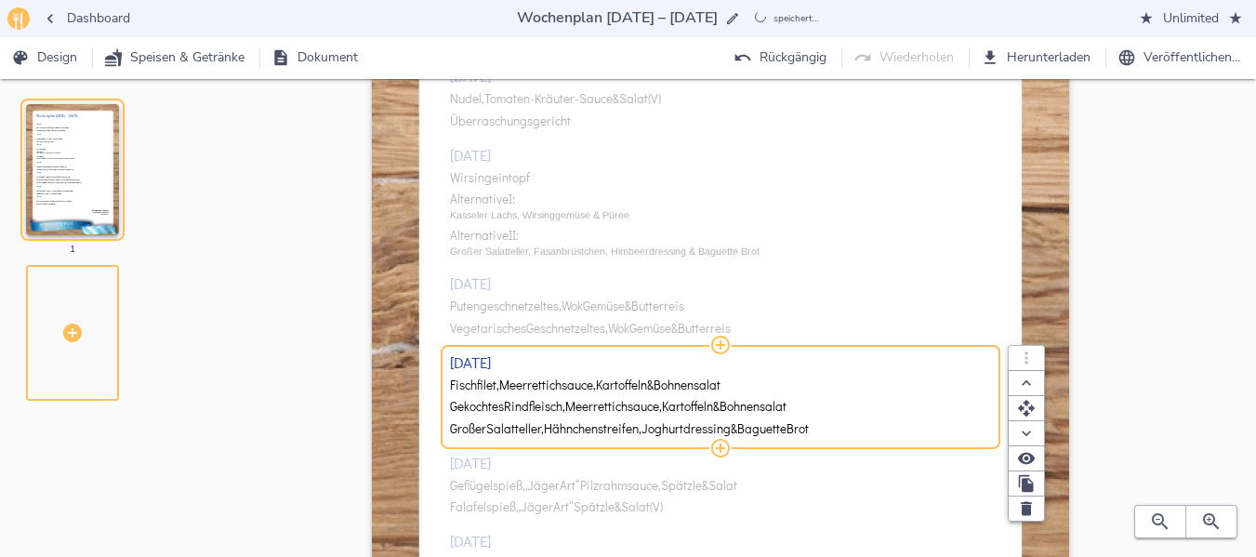
click at [869, 440] on div "[DATE] Fischfilet, Meerrettichsauce, Kartoffeln & Bohnensalat Gekochtes Rindfle…" at bounding box center [721, 394] width 542 height 100
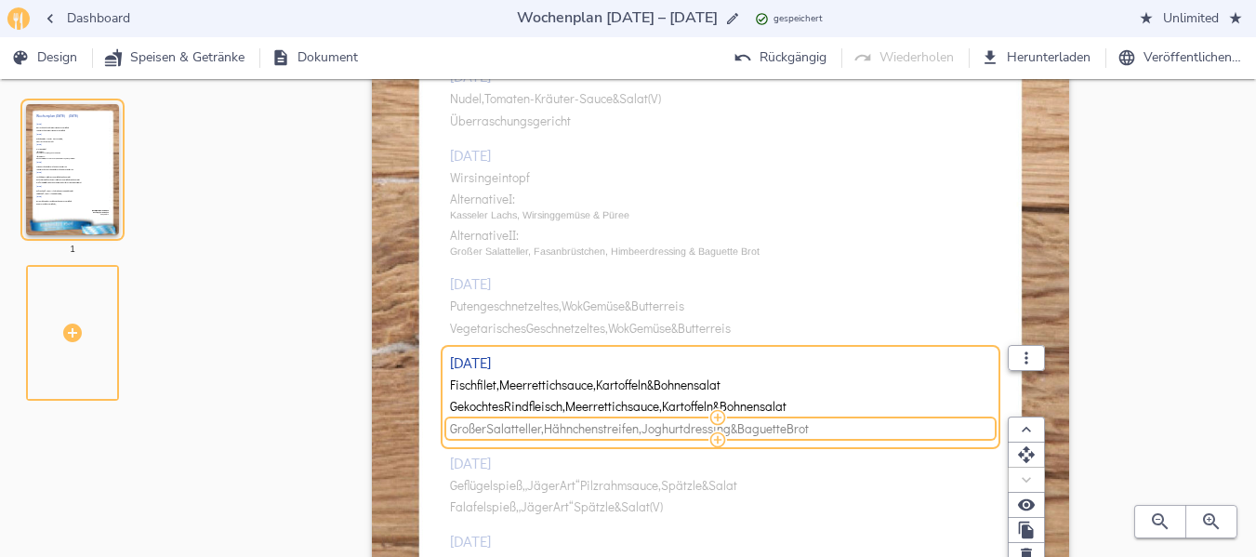
click at [855, 430] on span "Großer Salatteller, Hähnchenstreifen, Joghurtdressing & Baguette Brot" at bounding box center [718, 429] width 536 height 14
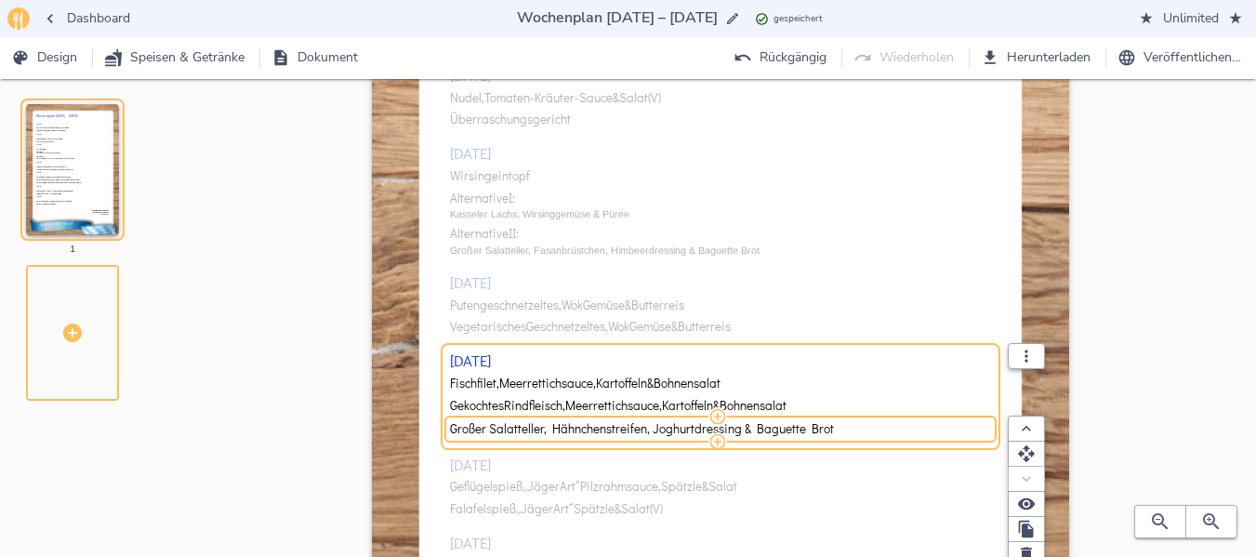
click at [855, 430] on input "Großer Salatteller, Hähnchenstreifen, Joghurtdressing & Baguette Brot" at bounding box center [718, 428] width 536 height 17
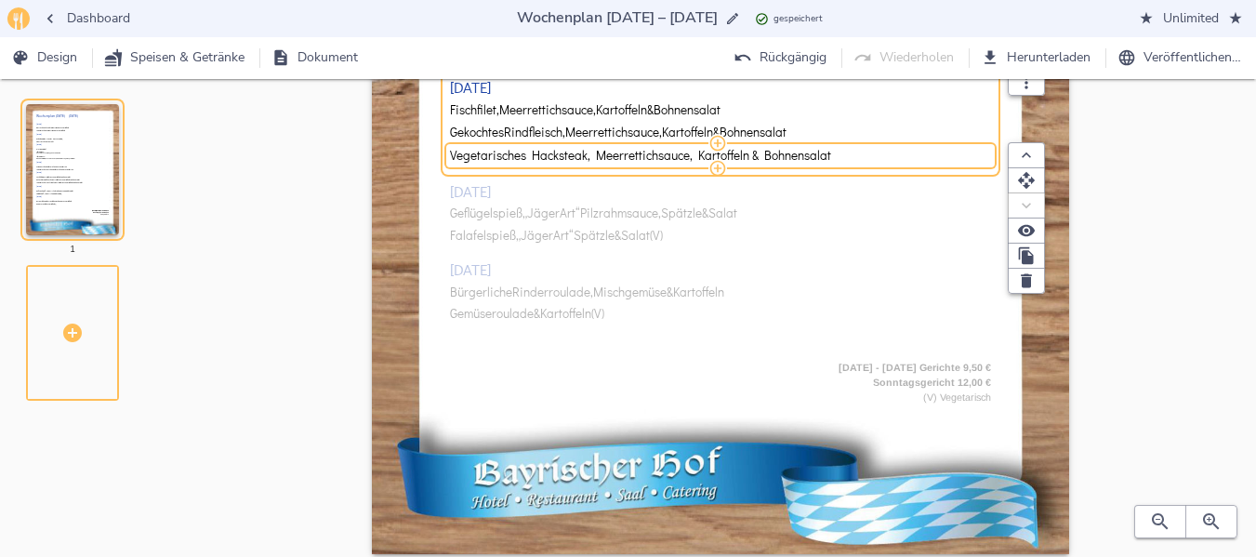
scroll to position [537, 0]
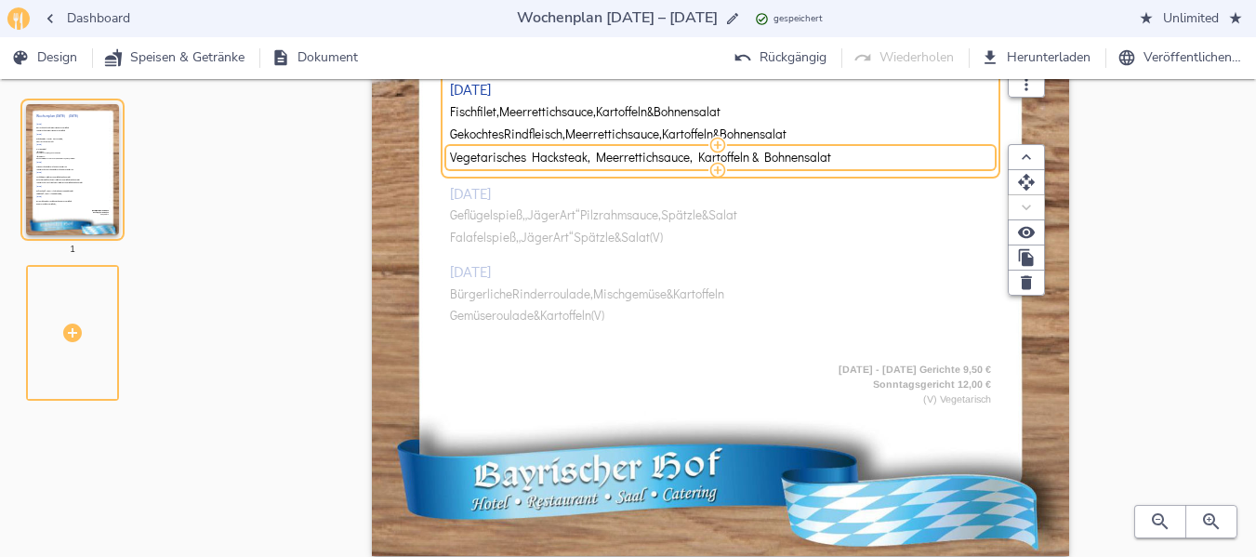
type input "Vegetarisches Hacksteak, Meerrettichsauce, Kartoffeln & Bohnensalat"
click at [614, 216] on div "[DATE] Bayrische Ochsenbratwurst, Gemüse & Kartoffeln Vegetarische Bratwurst, G…" at bounding box center [721, 19] width 542 height 671
click at [614, 216] on span "Pilzrahmsauce," at bounding box center [620, 215] width 81 height 14
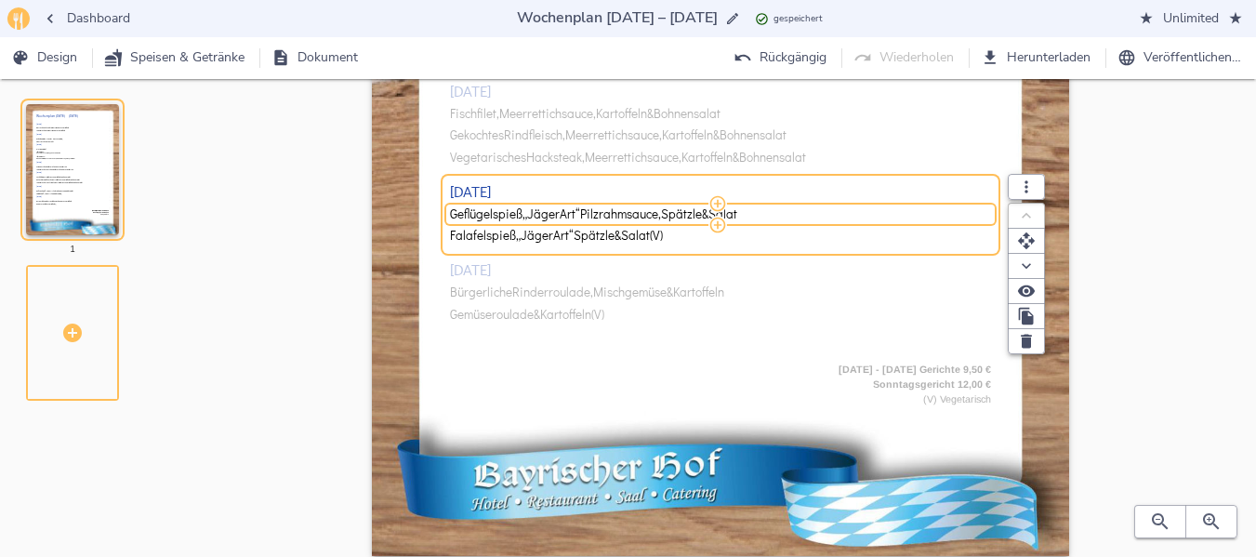
click at [614, 216] on span "Pilzrahmsauce," at bounding box center [620, 214] width 81 height 14
click at [614, 216] on input "Geflügelspieß „Jäger Art“ Pilzrahmsauce, Spätzle & Salat" at bounding box center [718, 213] width 536 height 17
type input "Gefüllte Paprikasauce, Hackfleisch & Kartoffeln ( ) Vegetarische gefüllte Papri…"
drag, startPoint x: 660, startPoint y: 214, endPoint x: 1031, endPoint y: 195, distance: 371.4
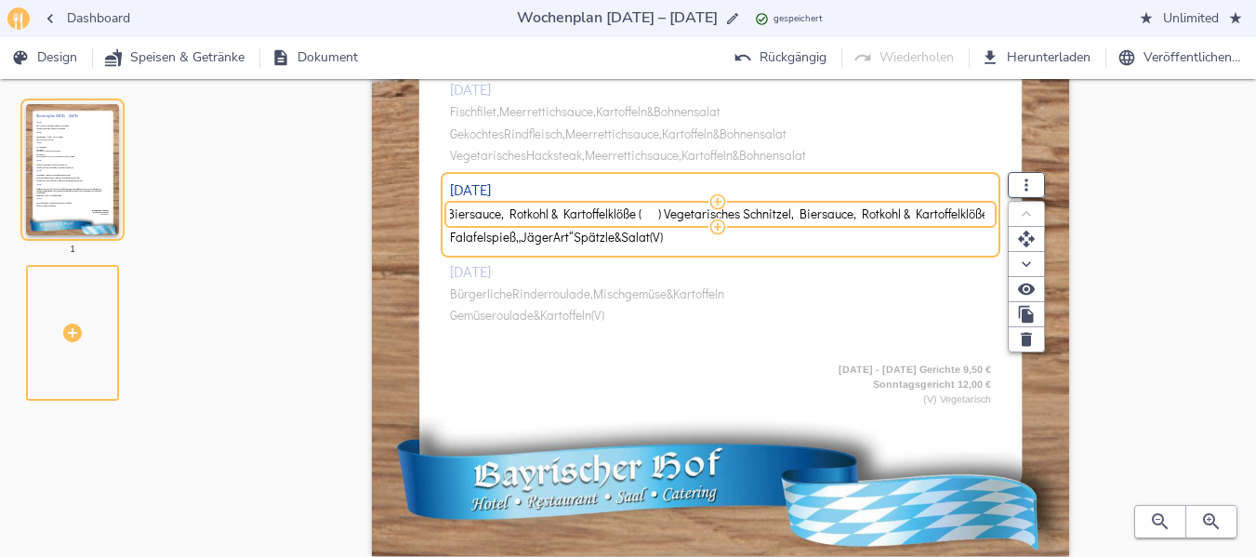
click at [992, 195] on div "[DATE] Gefüllte Paprikasauce, Hackfleisch & Kartoffeln ( ) Vegetarische gefüllt…" at bounding box center [721, 214] width 542 height 67
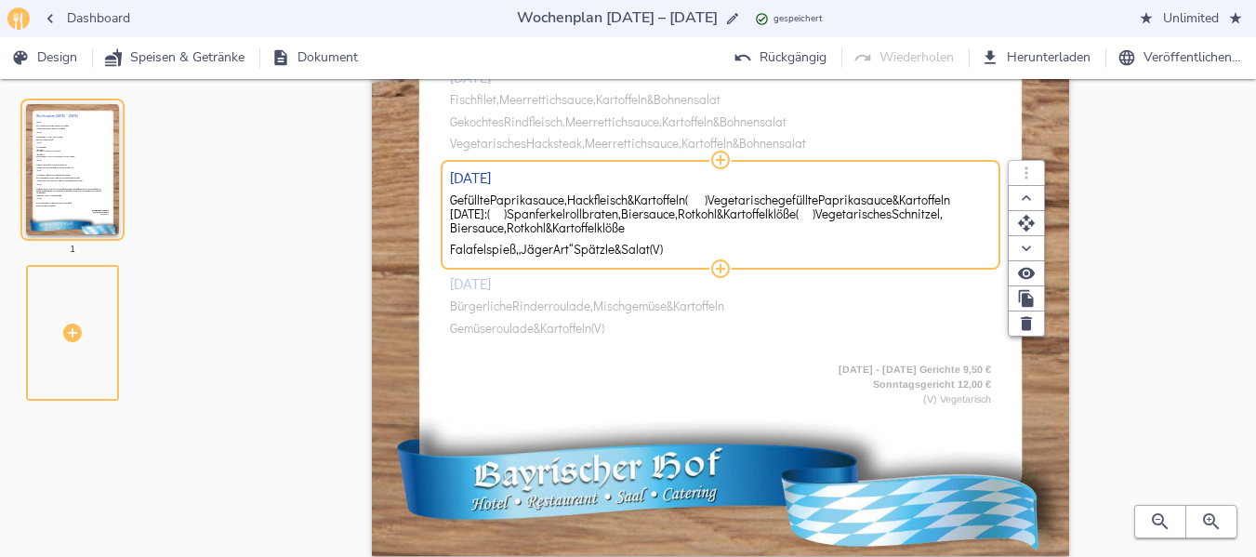
click at [580, 326] on div "[DATE] Bayrische Ochsenbratwurst, Gemüse & Kartoffeln Vegetarische Bratwurst, G…" at bounding box center [721, 19] width 542 height 671
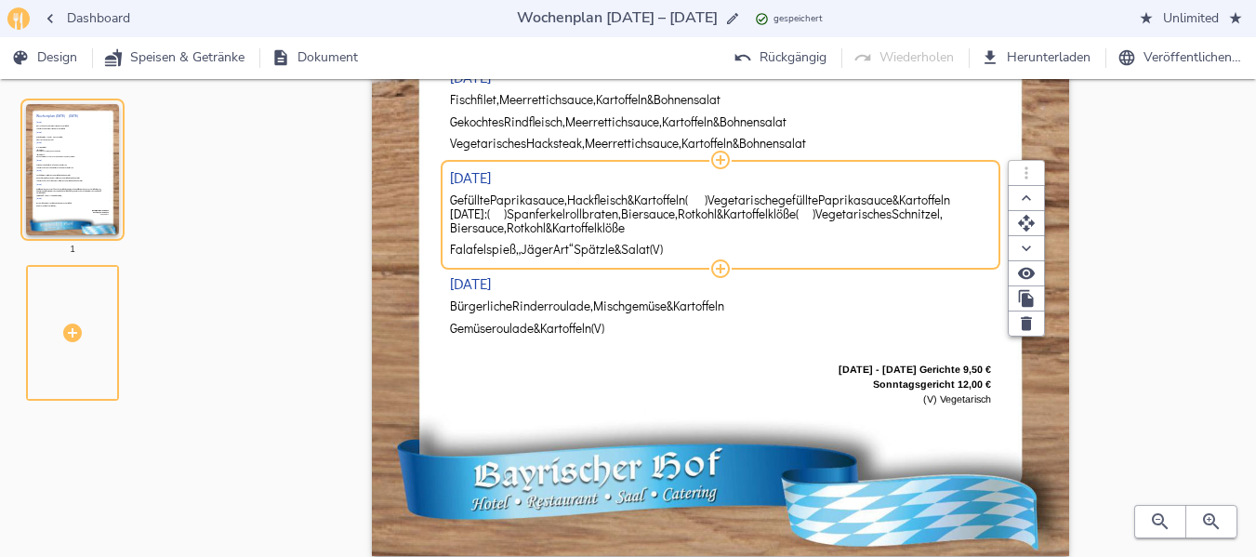
click at [850, 220] on span "Vegetarisches" at bounding box center [853, 214] width 76 height 14
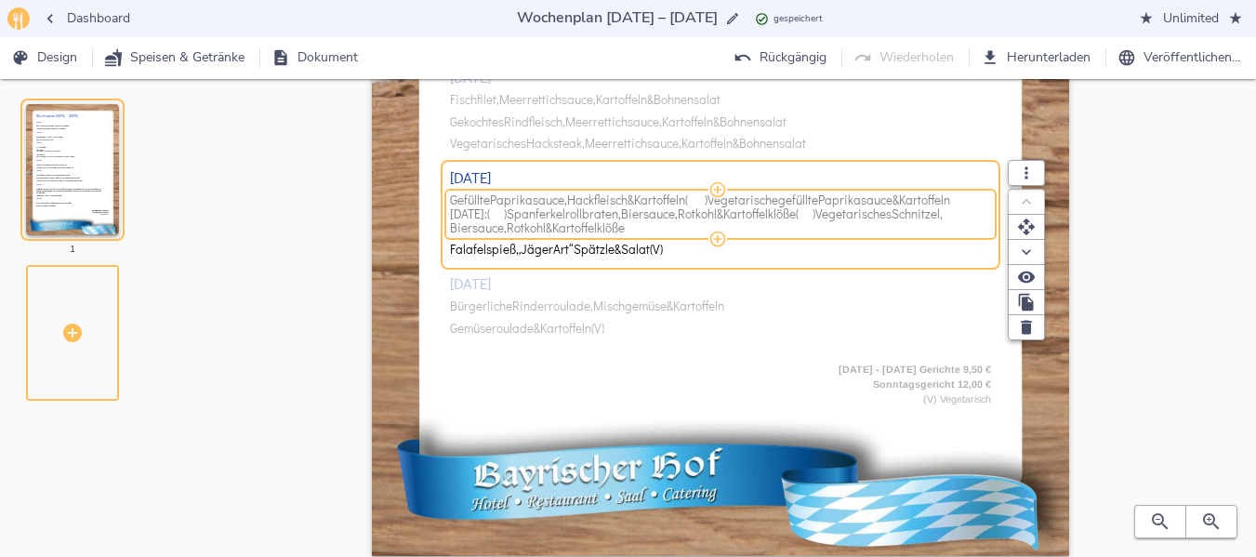
click at [815, 207] on span ")" at bounding box center [814, 214] width 3 height 14
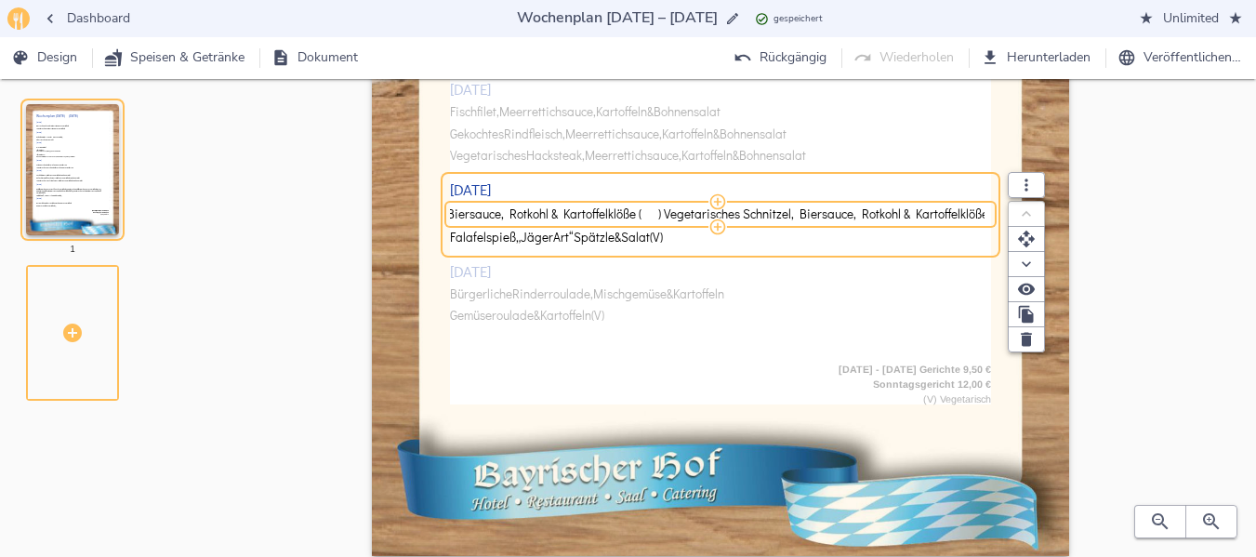
drag, startPoint x: 665, startPoint y: 214, endPoint x: 1000, endPoint y: 188, distance: 336.6
click at [1000, 188] on div "Wochenplan [DATE] – [DATE] [DATE] Bayrische Ochsenbratwurst, Gemüse & Kartoffel…" at bounding box center [720, 63] width 697 height 986
type input "Gefüllte Paprikasauce, Hackfleisch & Kartoffeln ( ) Vegetarische gefüllte Papri…"
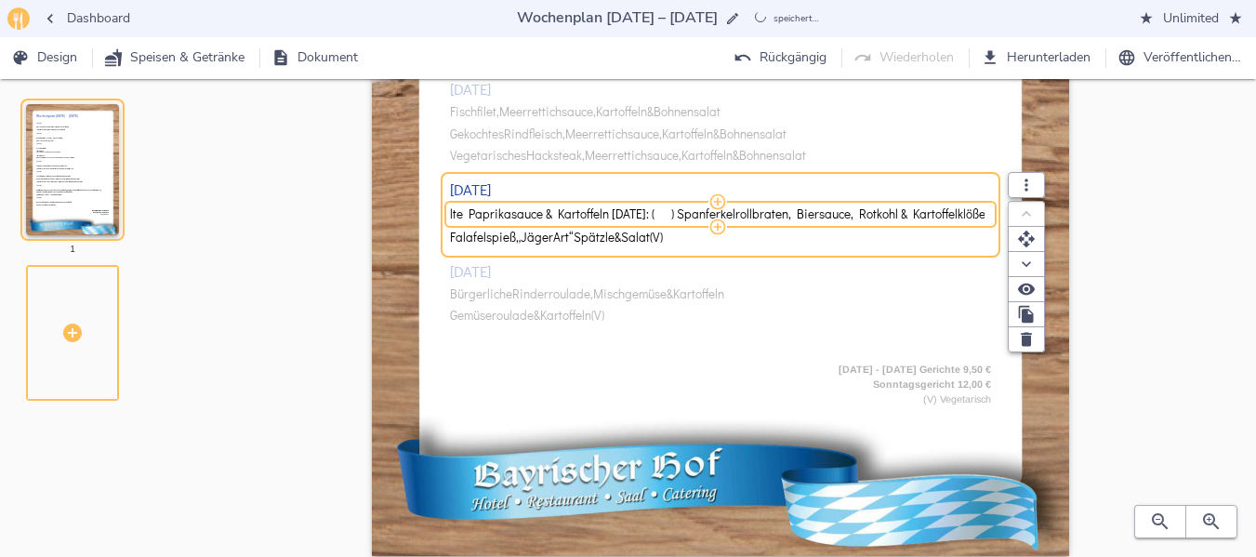
click at [523, 318] on div "[DATE] Bayrische Ochsenbratwurst, Gemüse & Kartoffeln Vegetarische Bratwurst, G…" at bounding box center [721, 19] width 542 height 671
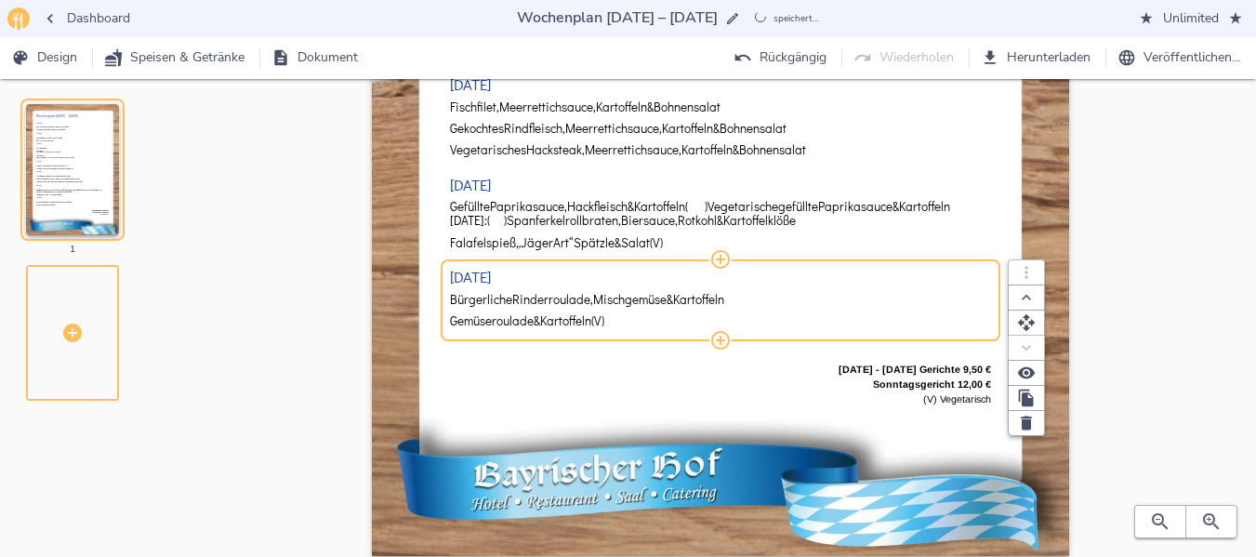
click at [523, 318] on span "Gemüseroulade" at bounding box center [492, 321] width 84 height 14
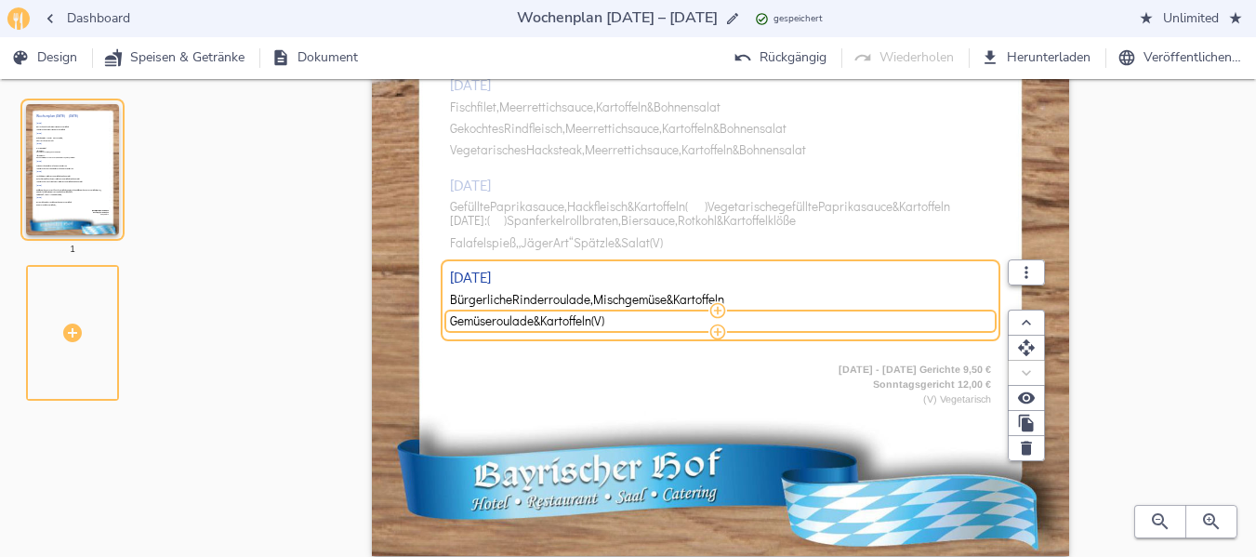
click at [523, 318] on span "Gemüseroulade" at bounding box center [492, 321] width 84 height 14
click at [523, 318] on input "Gemüseroulade & Kartoffeln (V)" at bounding box center [718, 321] width 536 height 17
type input "Vegetarisches Schnitzel, Biersauce, Rotkohl & Kartoffelklöße"
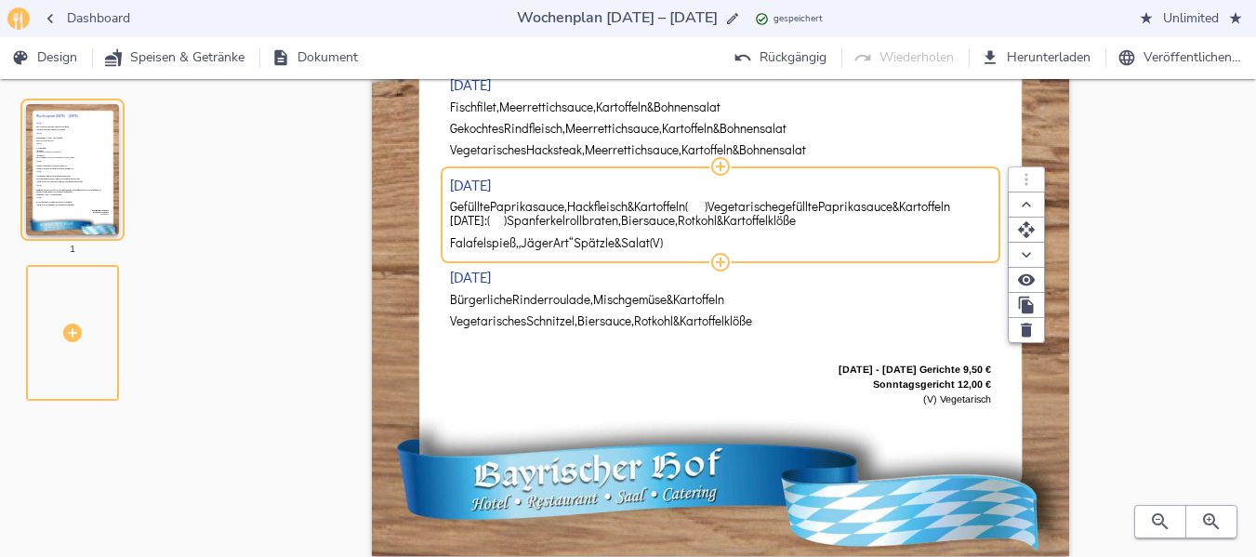
click at [743, 241] on div "[DATE] Bayrische Ochsenbratwurst, Gemüse & Kartoffeln Vegetarische Bratwurst, G…" at bounding box center [721, 19] width 542 height 671
click at [536, 224] on span "Spanferkelrollbraten," at bounding box center [564, 221] width 114 height 14
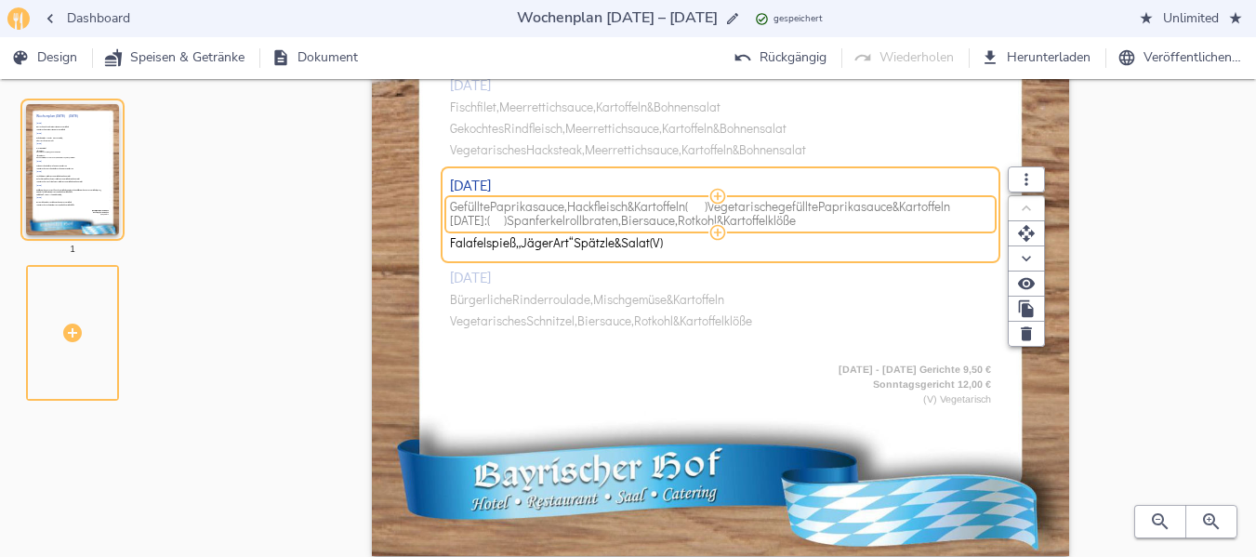
click at [527, 221] on span "Spanferkelrollbraten," at bounding box center [564, 221] width 114 height 14
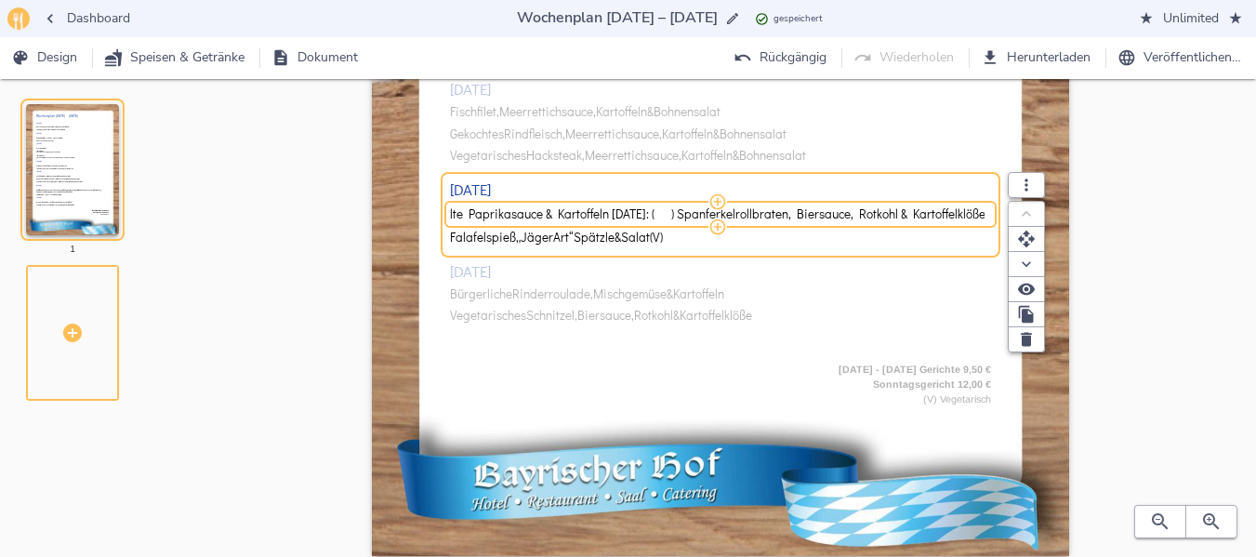
drag, startPoint x: 683, startPoint y: 212, endPoint x: 1001, endPoint y: 199, distance: 318.2
click at [992, 206] on div "Gefüllte Paprikasauce, Hackfleisch & Kartoffeln ( ) Vegetarische gefüllte Papri…" at bounding box center [721, 214] width 542 height 16
type input "Gefüllte Paprikasauce, Hackfleisch & Kartoffeln ( ) Vegetarische gefüllte Papri…"
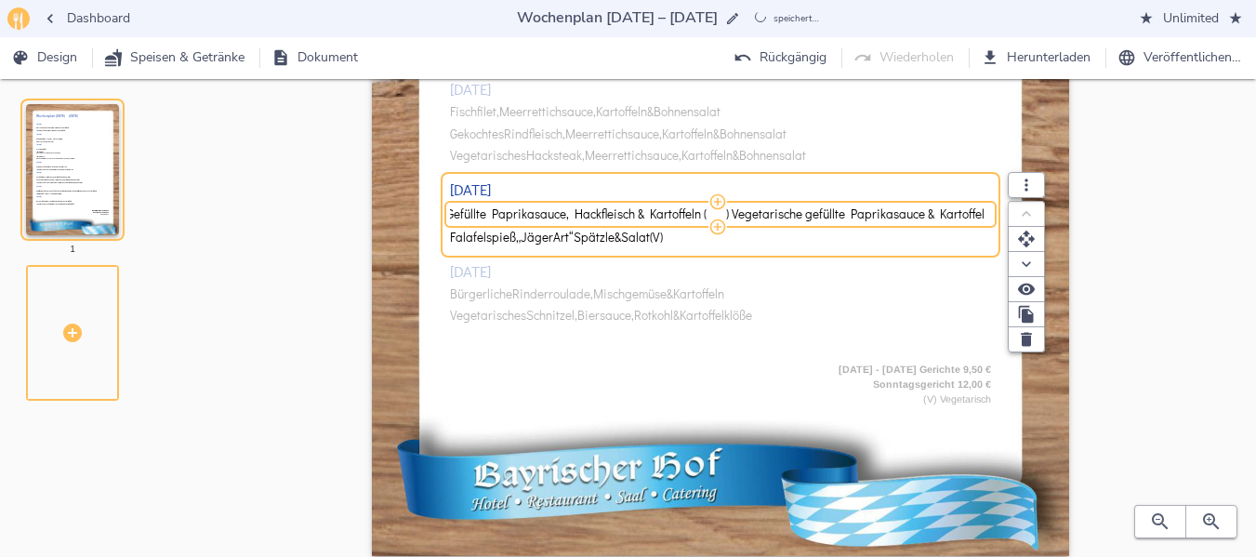
click at [560, 297] on div "[DATE] Bayrische Ochsenbratwurst, Gemüse & Kartoffeln Vegetarische Bratwurst, G…" at bounding box center [721, 19] width 542 height 671
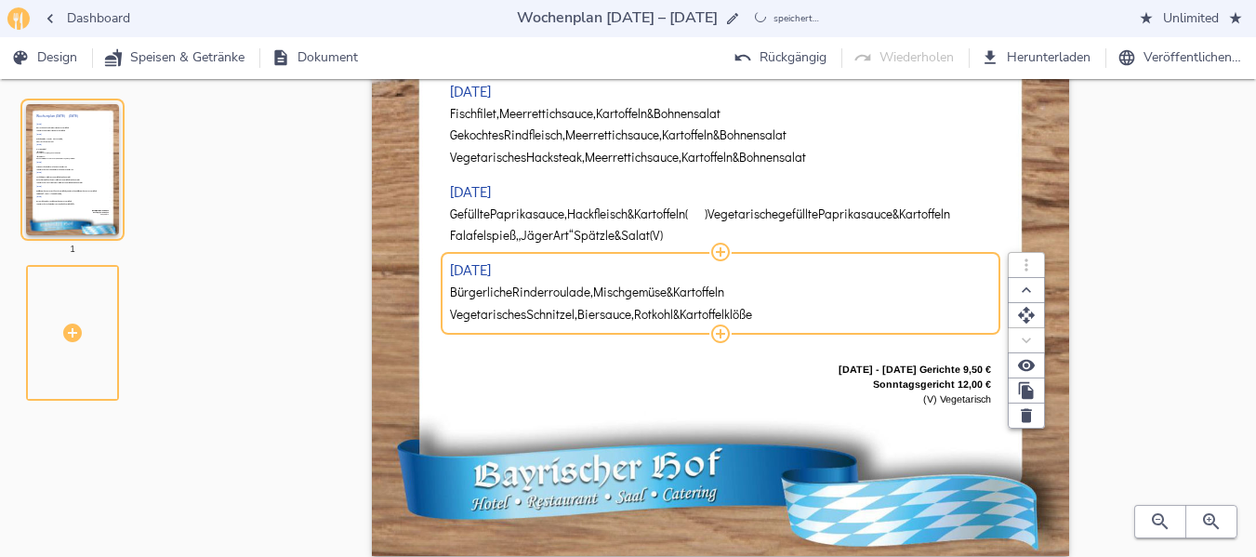
click at [560, 297] on span "Rinderroulade," at bounding box center [552, 292] width 81 height 14
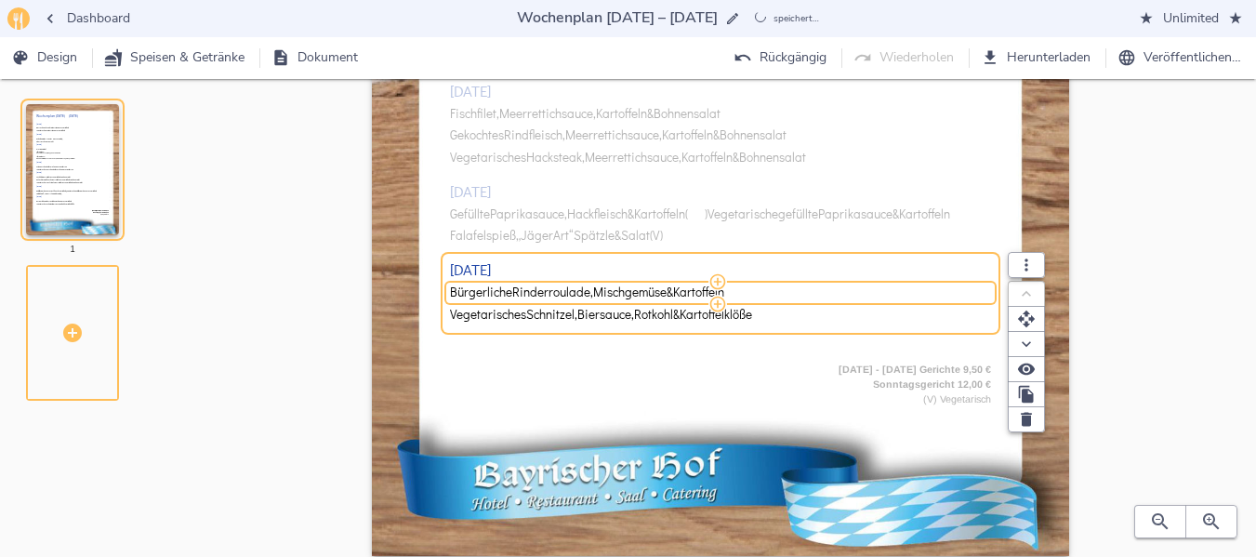
click at [560, 297] on span "Rinderroulade," at bounding box center [552, 292] width 81 height 14
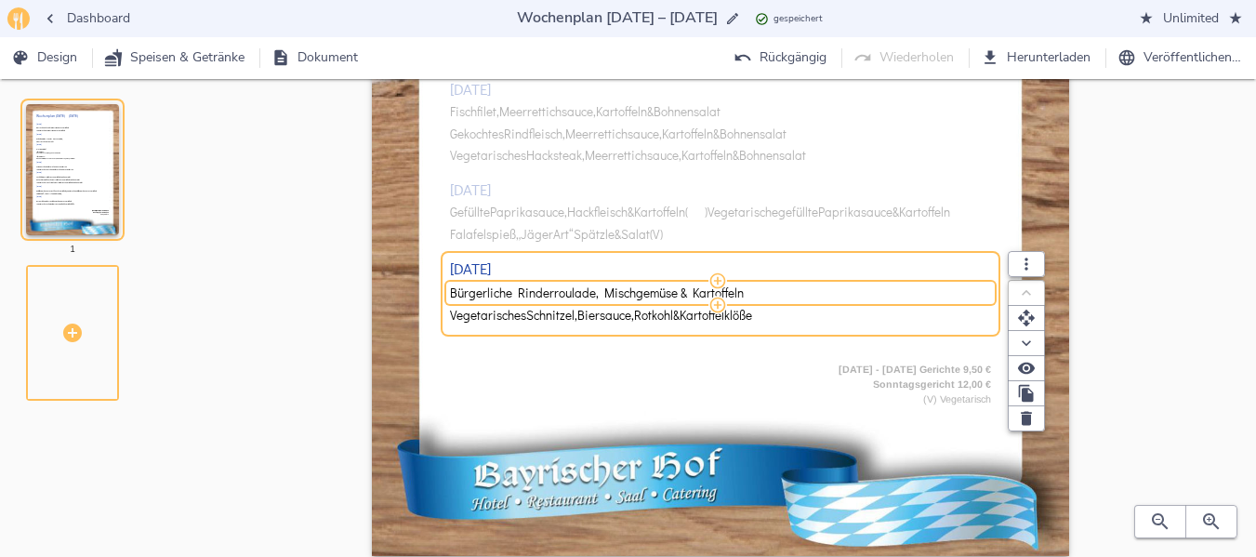
type input "Spanferkelrollbraten, Biersauce, Rotkohl & Kartoffelklöße"
click at [771, 206] on div "[DATE] Bayrische Ochsenbratwurst, Gemüse & Kartoffeln Vegetarische Bratwurst, G…" at bounding box center [721, 19] width 542 height 671
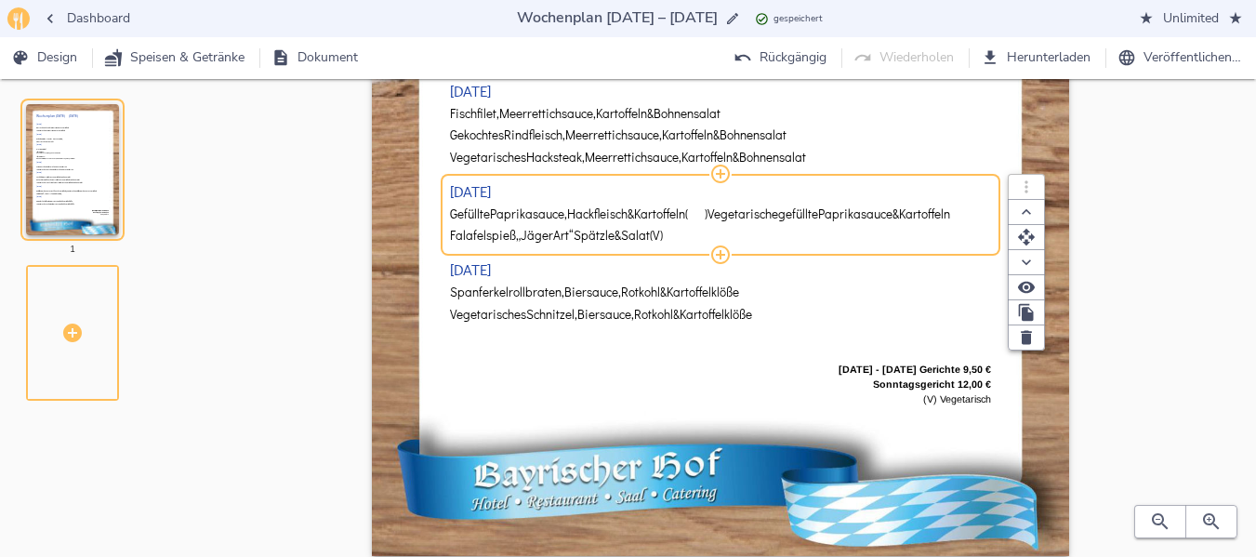
click at [731, 217] on span "Vegetarische" at bounding box center [743, 214] width 71 height 14
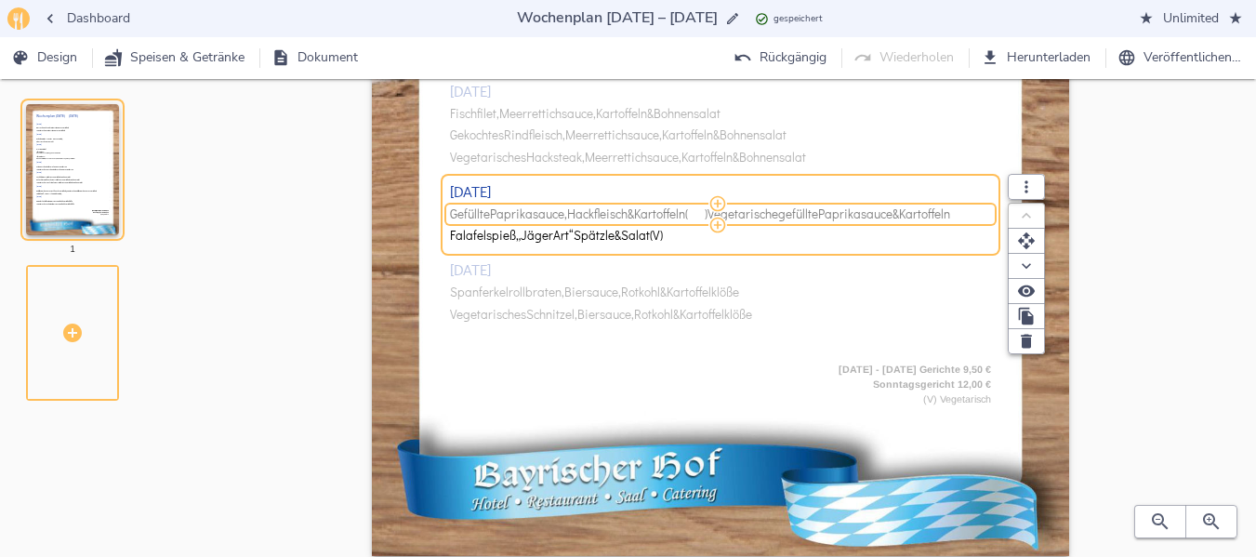
click at [741, 214] on span "Vegetarische" at bounding box center [743, 214] width 71 height 14
drag, startPoint x: 728, startPoint y: 214, endPoint x: 1017, endPoint y: 194, distance: 289.8
click at [992, 194] on div "[DATE] Gefüllte Paprikasauce, Hackfleisch & Kartoffeln ( ) Vegetarische gefüllt…" at bounding box center [721, 214] width 542 height 67
click at [983, 213] on span "Gefüllte Paprikasauce, Hackfleisch & Kartoffeln ( ) Vegetarische gefüllte Papri…" at bounding box center [718, 214] width 536 height 14
drag, startPoint x: 983, startPoint y: 213, endPoint x: 732, endPoint y: 220, distance: 251.1
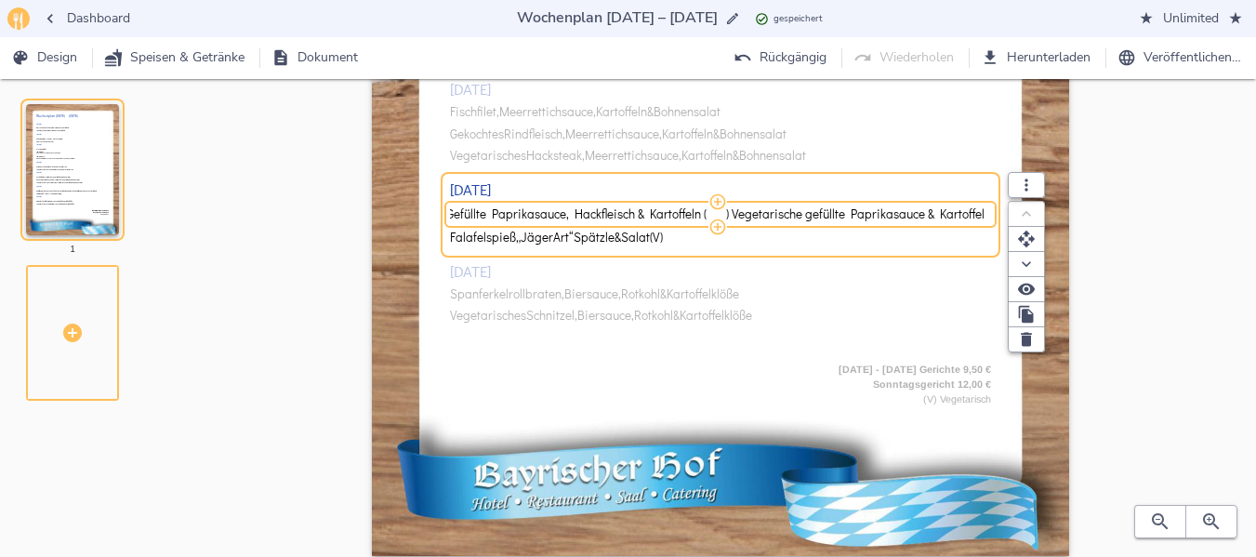
click at [732, 220] on input "Gefüllte Paprikasauce, Hackfleisch & Kartoffeln ( ) Vegetarische gefüllte Papri…" at bounding box center [718, 213] width 536 height 17
type input "Gefüllte Paprikasauce, Hackfleisch & Kartoffeln"
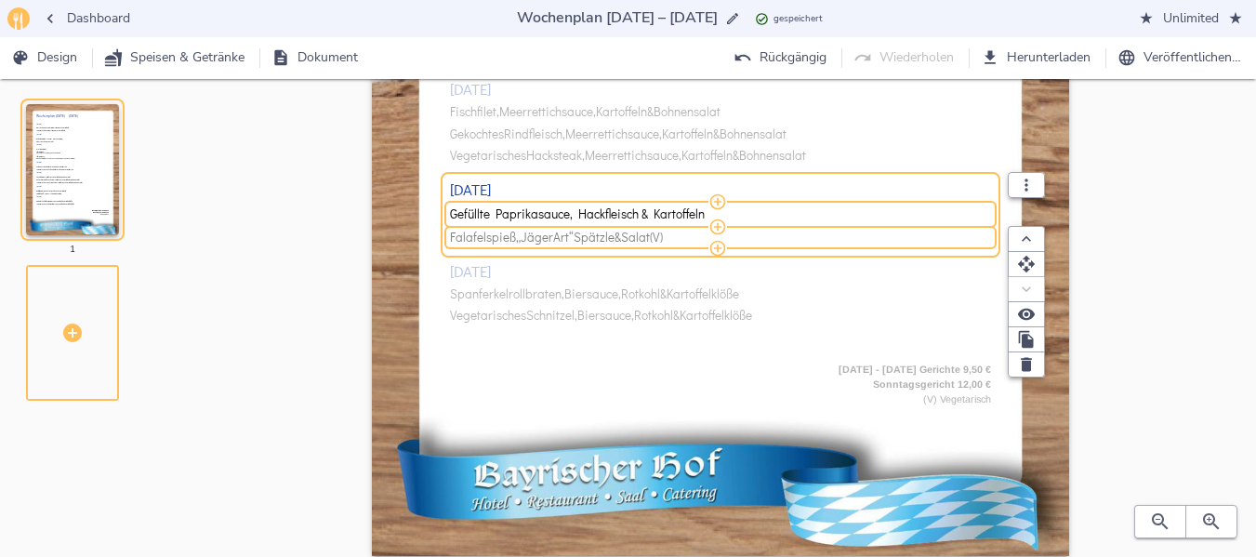
click at [572, 242] on span "Art“" at bounding box center [563, 238] width 20 height 14
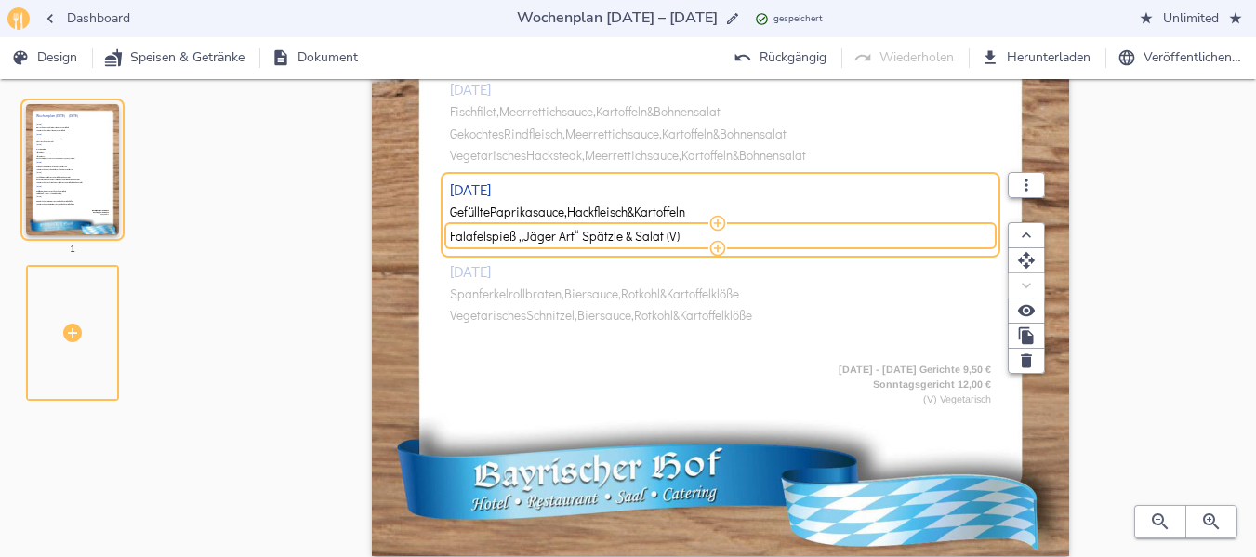
click at [572, 242] on input "Falafelspieß „Jäger Art“ Spätzle & Salat (V)" at bounding box center [718, 236] width 536 height 17
type input "Vegetarische gefüllte Paprikasauce & Kartoffeln"
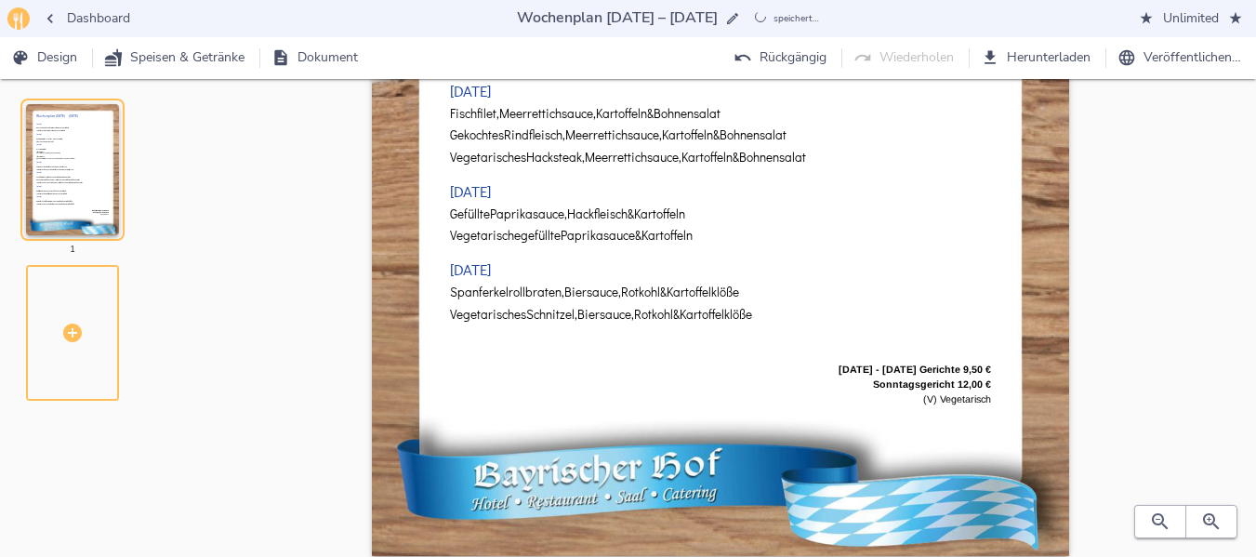
click at [628, 348] on div "[DATE] Bayrische Ochsenbratwurst, Gemüse & Kartoffeln Vegetarische Bratwurst, G…" at bounding box center [721, 19] width 542 height 671
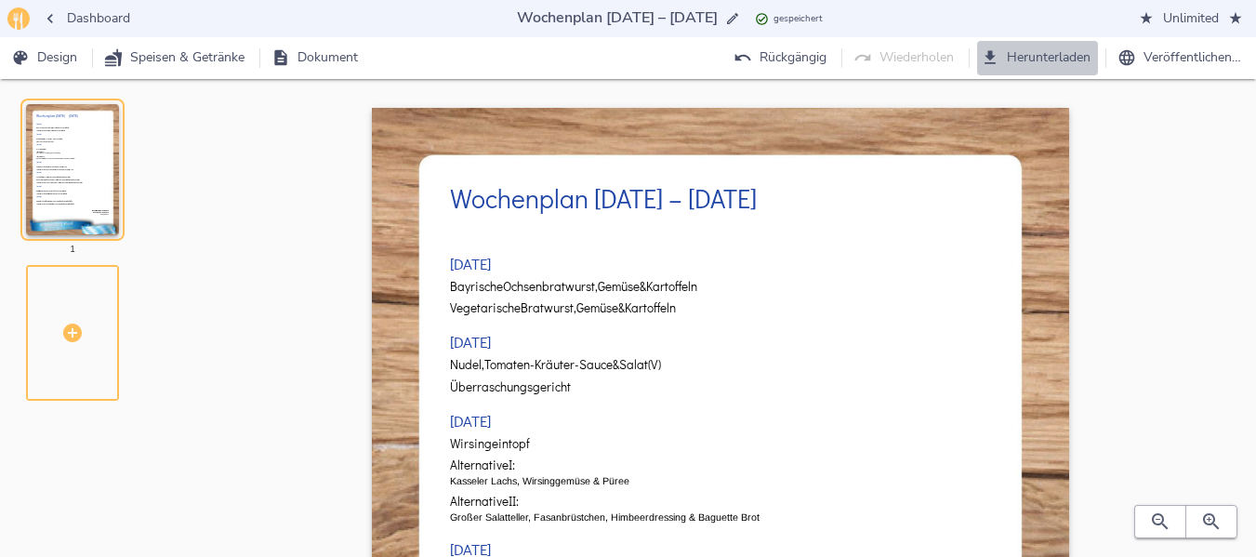
click at [1042, 60] on span "Herunterladen" at bounding box center [1038, 57] width 106 height 23
click at [83, 13] on span "Dashboard" at bounding box center [88, 18] width 86 height 23
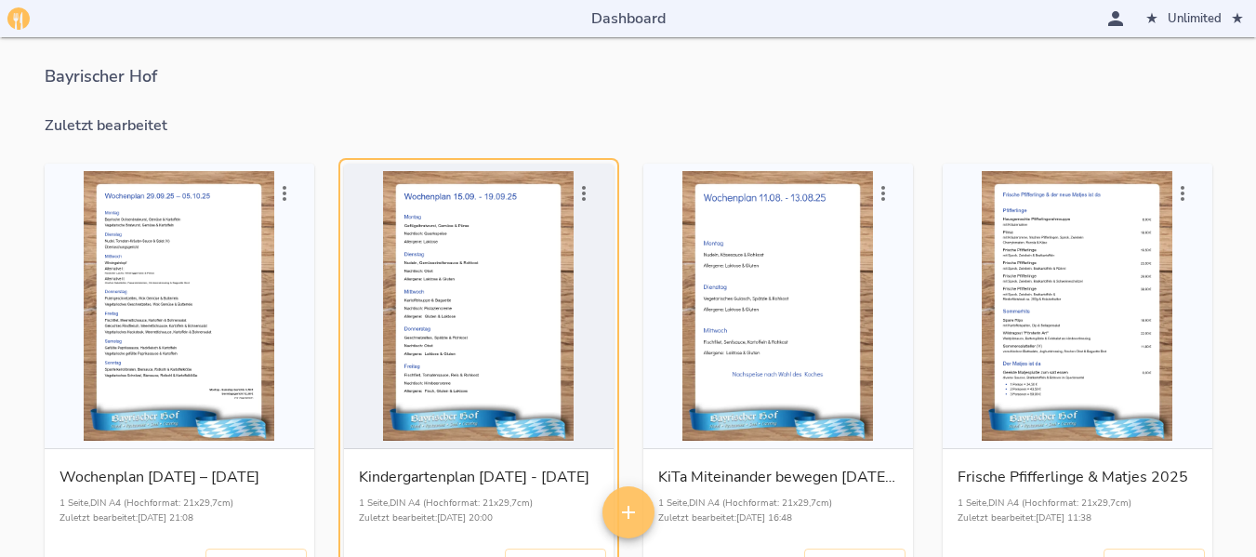
click at [520, 266] on div "button" at bounding box center [478, 306] width 255 height 270
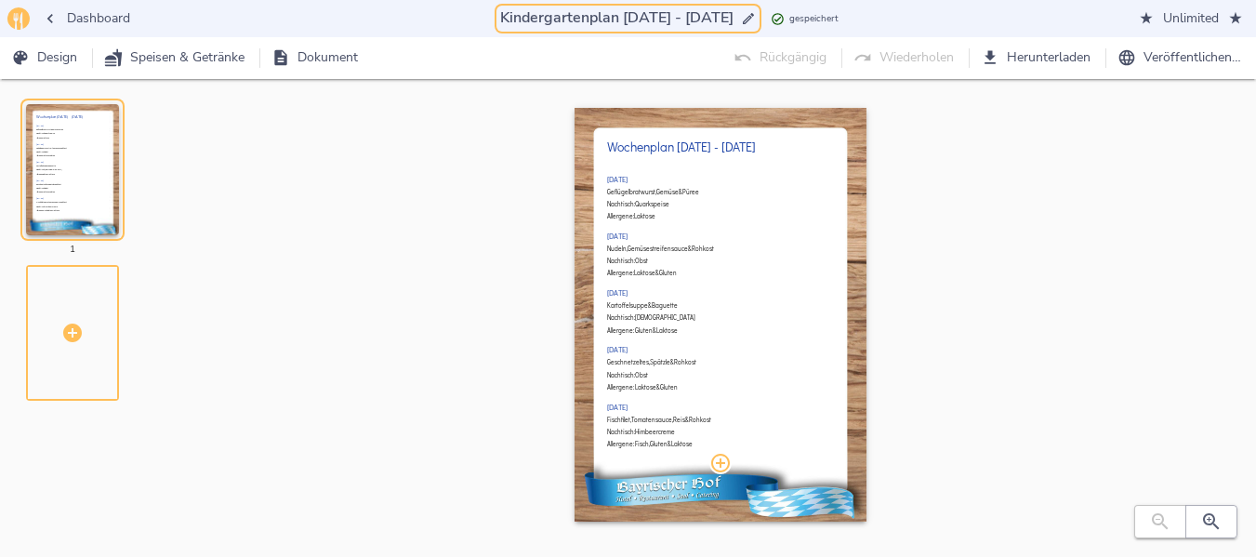
click at [612, 18] on input "Kindergartenplan [DATE] - [DATE]" at bounding box center [616, 18] width 241 height 25
drag, startPoint x: 612, startPoint y: 18, endPoint x: 684, endPoint y: 19, distance: 72.5
click at [684, 19] on input "Kindergartenplan [DATE] - [DATE]" at bounding box center [616, 18] width 241 height 25
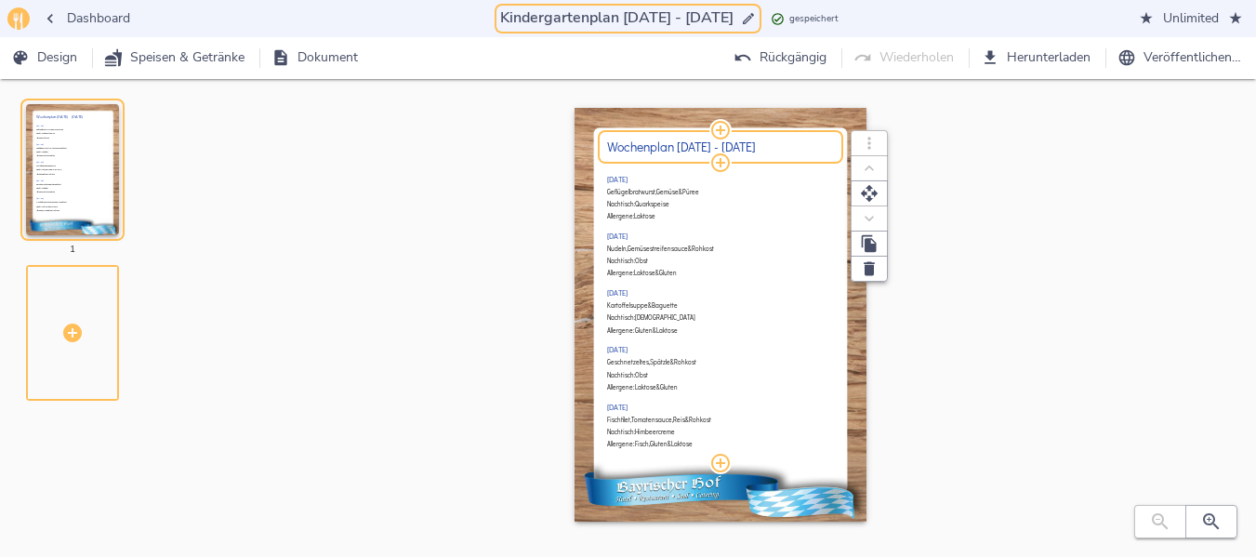
click at [692, 148] on h2 "Wochenplan [DATE] - [DATE]" at bounding box center [720, 146] width 227 height 14
type input "Kindergartenplan [DATE] - [DATE]"
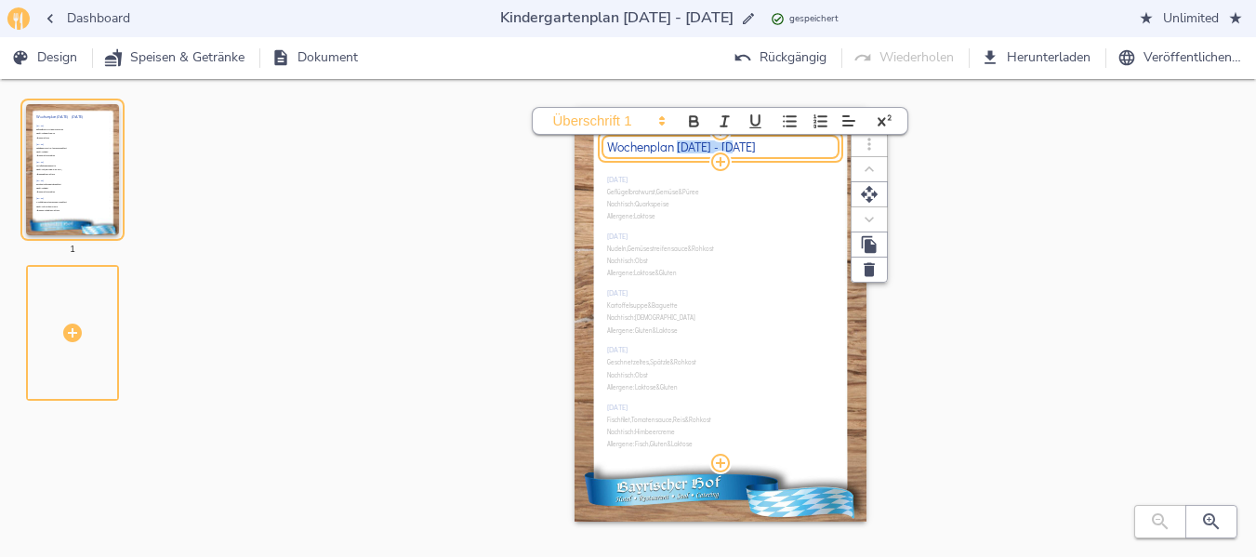
drag, startPoint x: 677, startPoint y: 143, endPoint x: 734, endPoint y: 144, distance: 56.7
click at [734, 144] on h2 "Wochenplan [DATE] - [DATE]" at bounding box center [720, 146] width 227 height 14
click at [1208, 526] on icon "button" at bounding box center [1211, 521] width 22 height 22
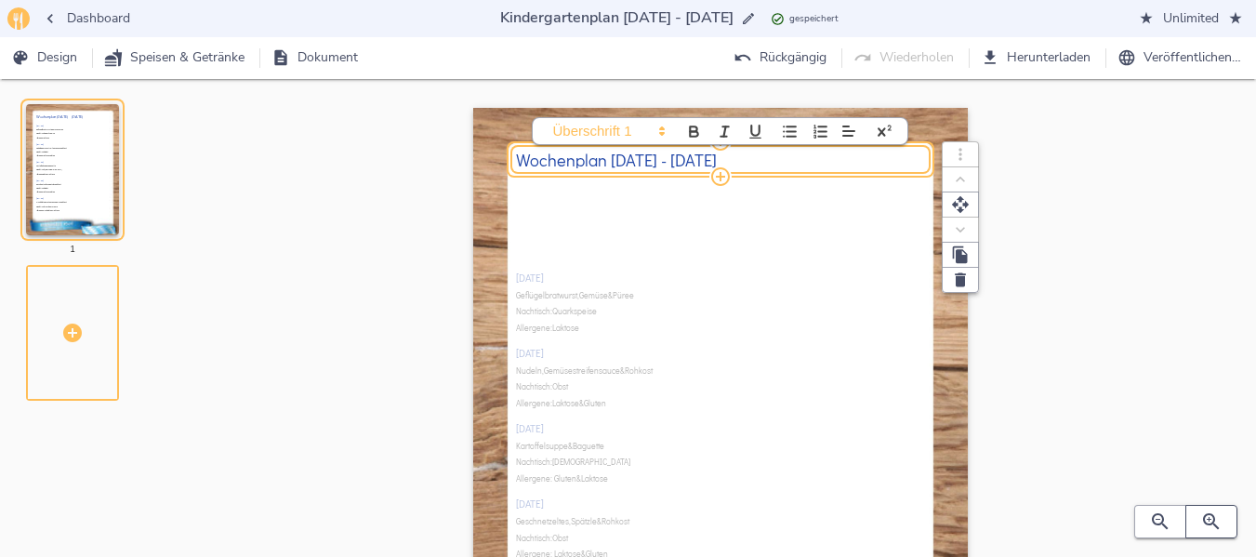
click at [1208, 526] on icon "button" at bounding box center [1211, 521] width 22 height 22
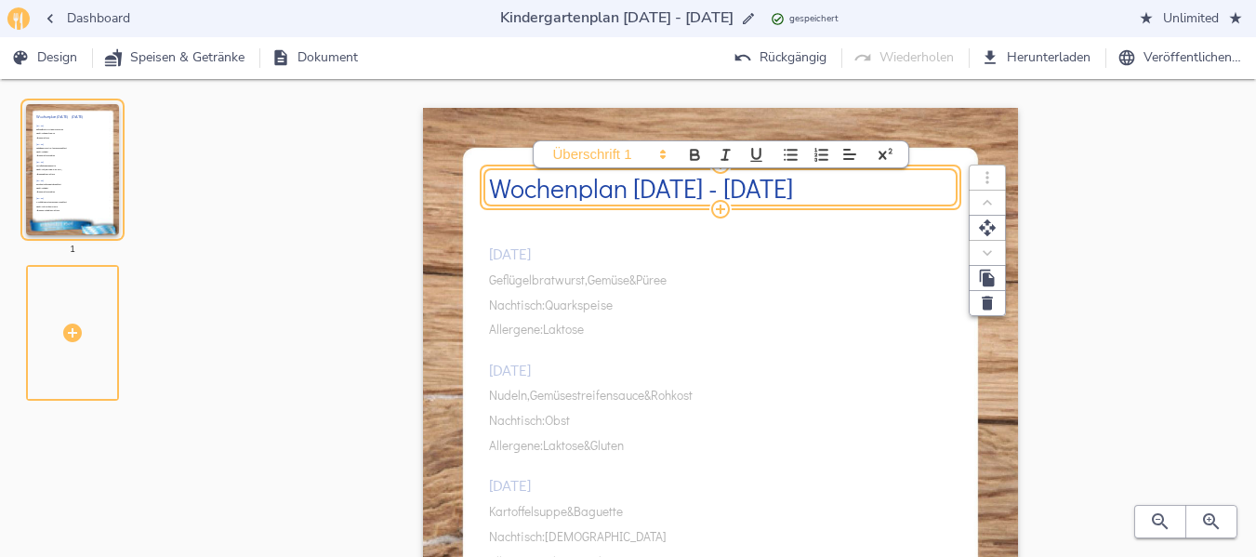
click at [642, 273] on div "[DATE] Geflügelbratwurst, Gemüse & Püree Nachtisch: Quarkspeise Allergene: Lakt…" at bounding box center [720, 522] width 463 height 619
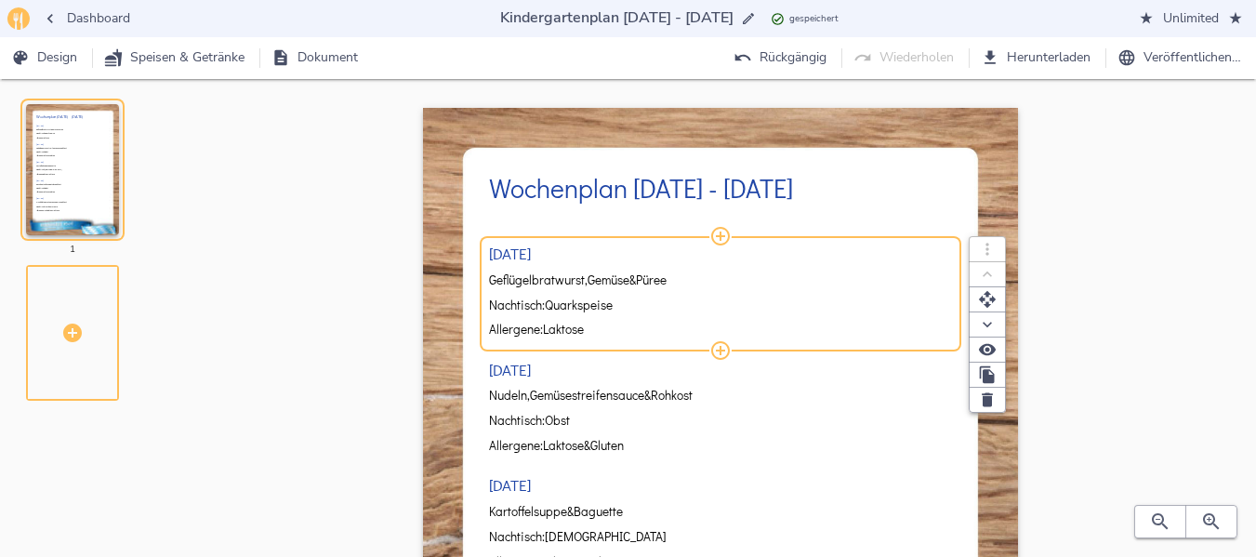
click at [636, 284] on span "&" at bounding box center [632, 280] width 7 height 14
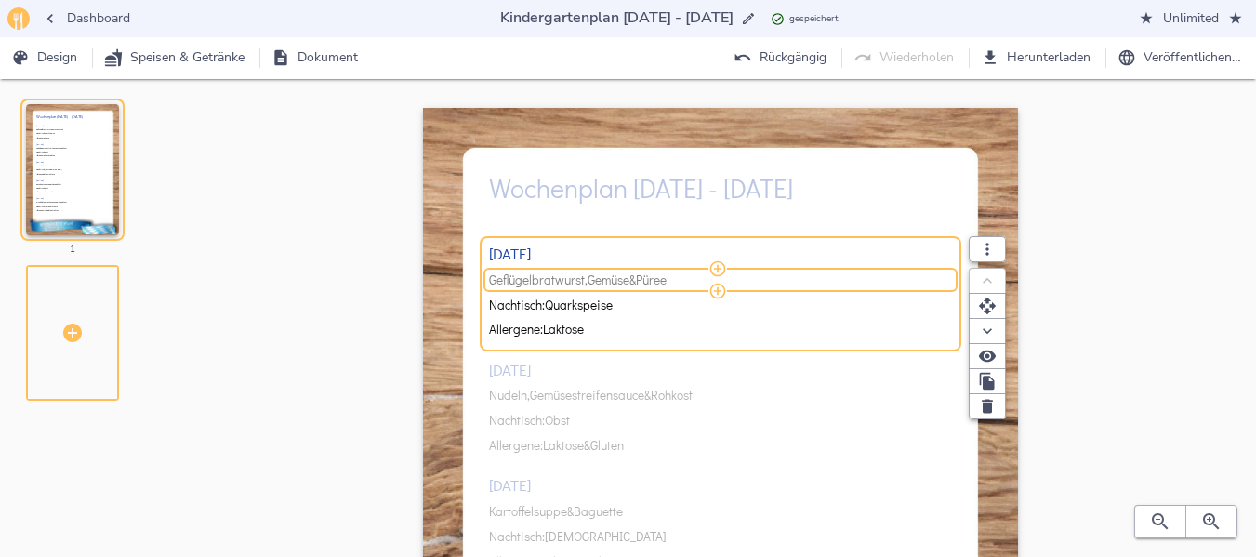
click at [636, 284] on span "&" at bounding box center [632, 280] width 7 height 14
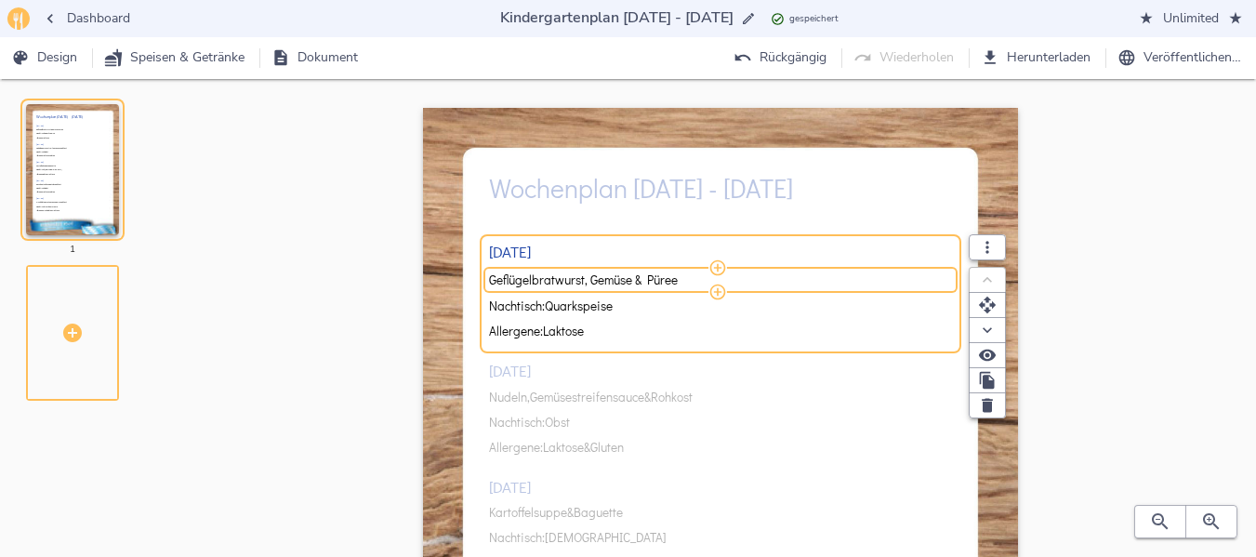
click at [641, 284] on input "Geflügelbratwurst, Gemüse & Püree" at bounding box center [717, 279] width 457 height 17
type input "Kalbsbratwurst, Gemüse & Püree"
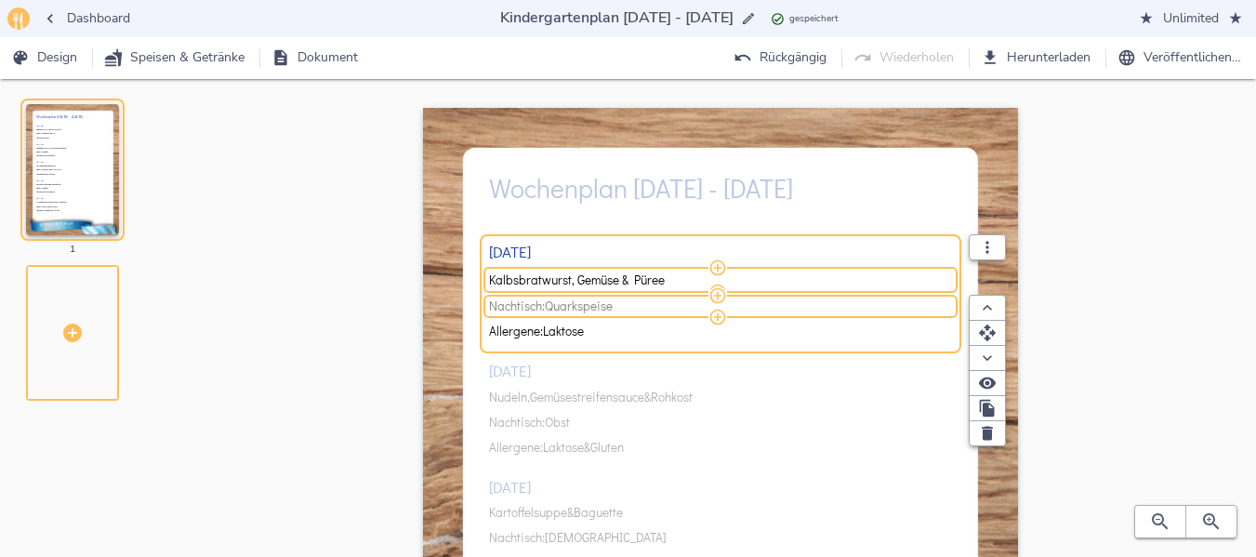
click at [635, 306] on span "Nachtisch: Quarkspeise" at bounding box center [717, 306] width 457 height 14
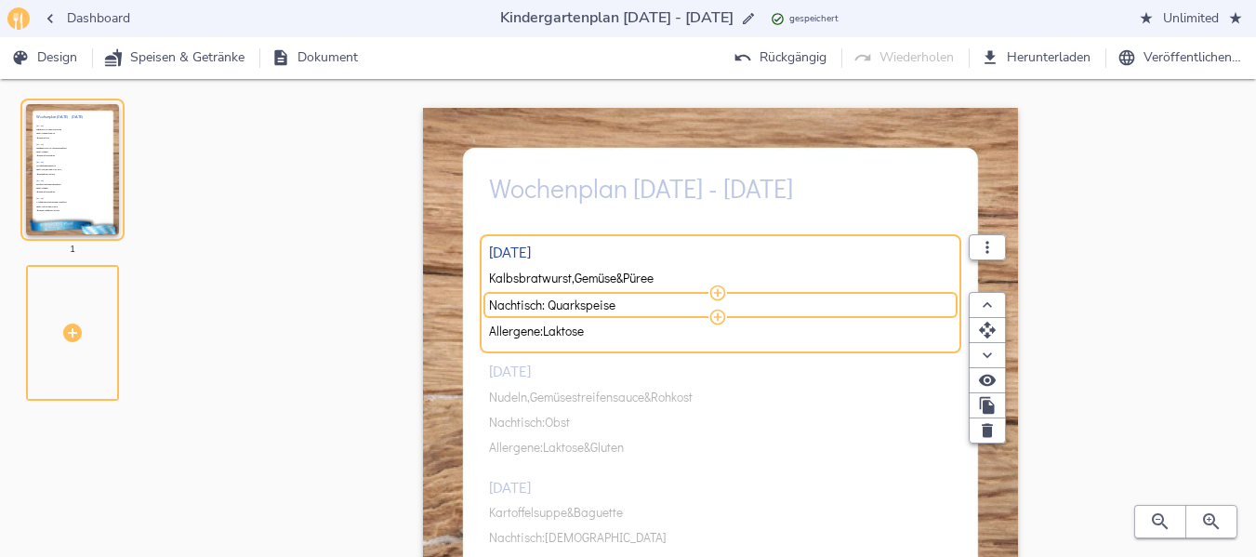
click at [635, 306] on input "Nachtisch: Quarkspeise" at bounding box center [717, 305] width 457 height 17
type input "Nachtisch: Obst"
click at [602, 392] on div "[DATE] Kalbsbratwurst, Gemüse & Püree Nachtisch: Obst Allergene: Laktose [DATE]…" at bounding box center [720, 522] width 463 height 619
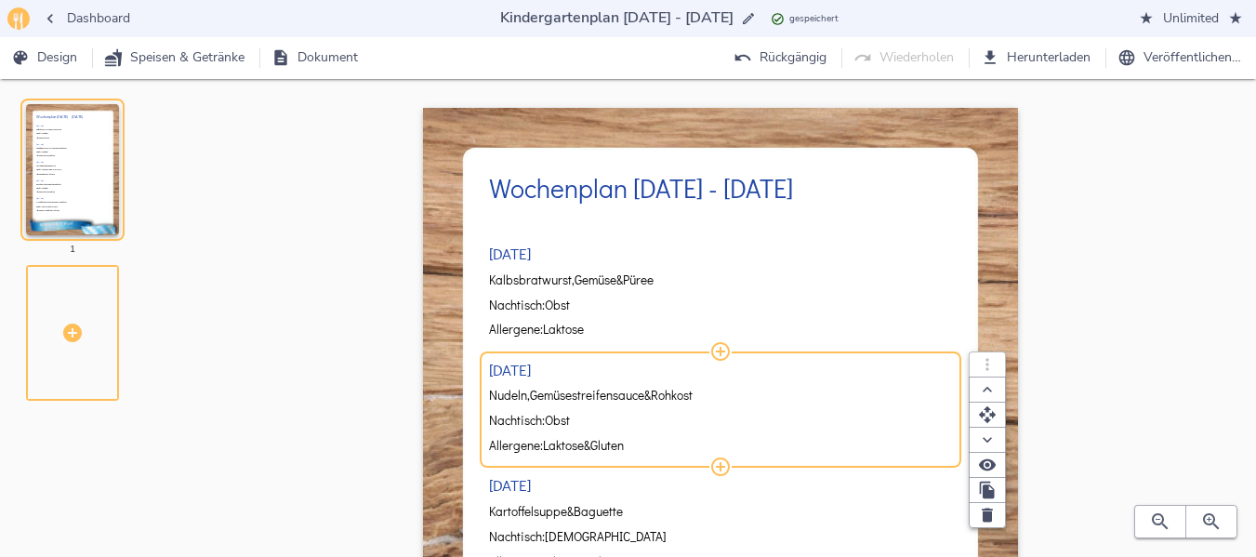
click at [602, 392] on span "Gemüsestreifensauce" at bounding box center [587, 396] width 114 height 14
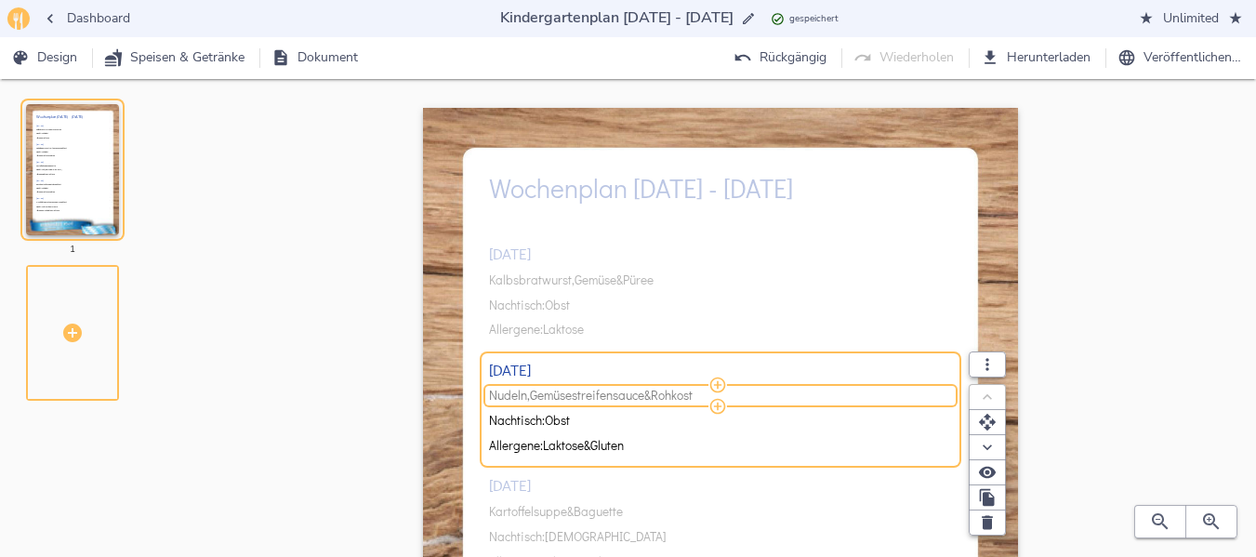
click at [624, 391] on span "Gemüsestreifensauce" at bounding box center [587, 396] width 114 height 14
click at [615, 398] on input "Nudeln, Gemüsestreifensauce & Rohkost" at bounding box center [717, 396] width 457 height 17
type input "Nudeln, Tomatensauce & Rohkost"
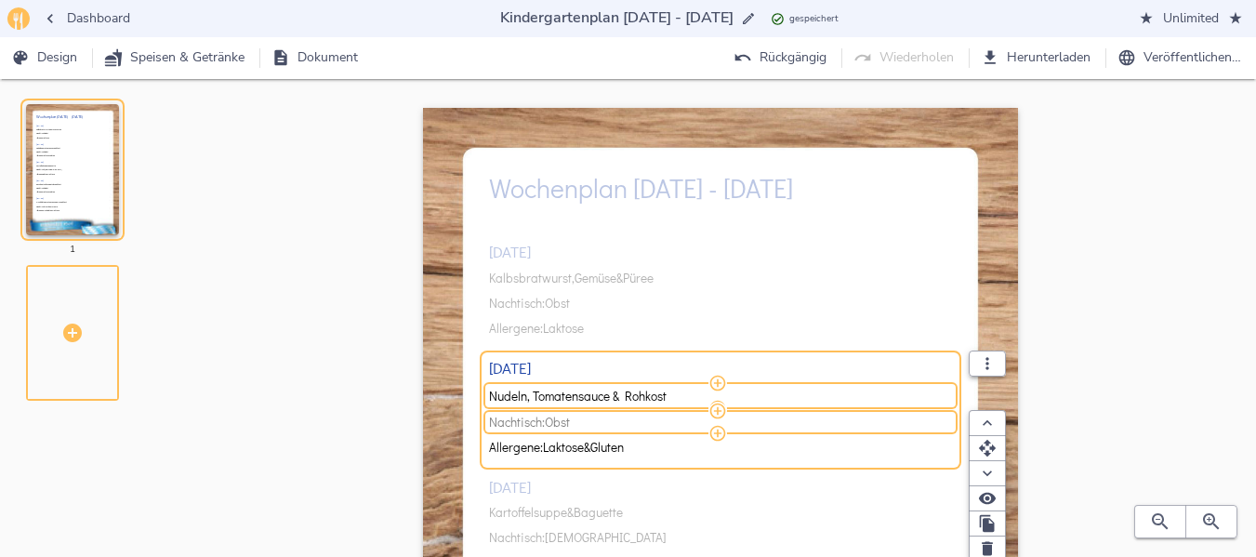
click at [610, 421] on span "Nachtisch: Obst" at bounding box center [717, 423] width 457 height 14
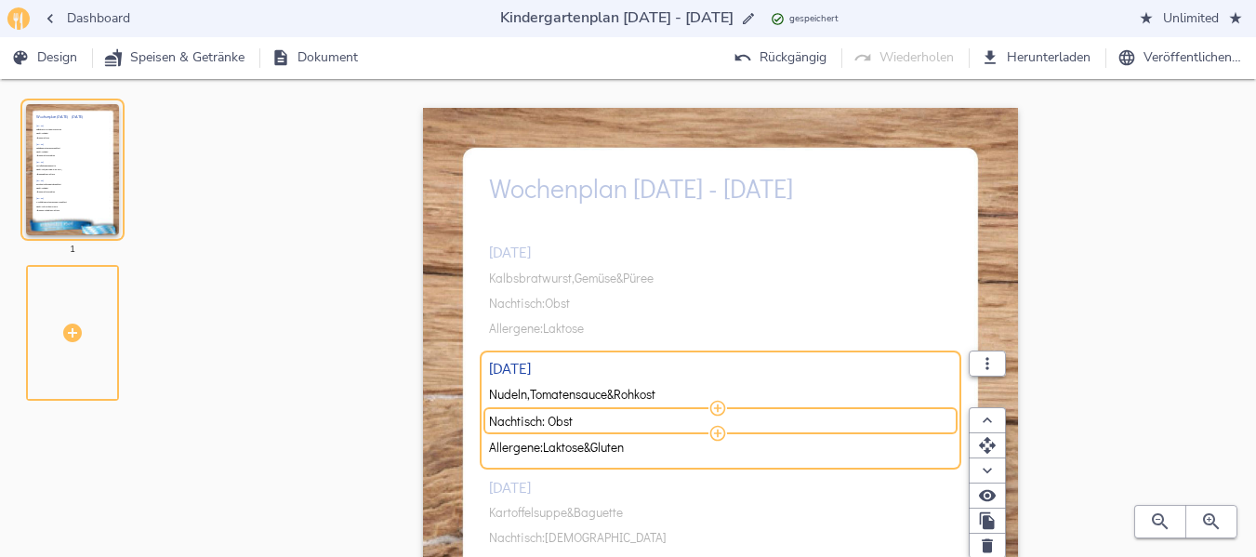
click at [610, 421] on input "Nachtisch: Obst" at bounding box center [717, 421] width 457 height 17
type input "Nachtisch: Quarkspeise"
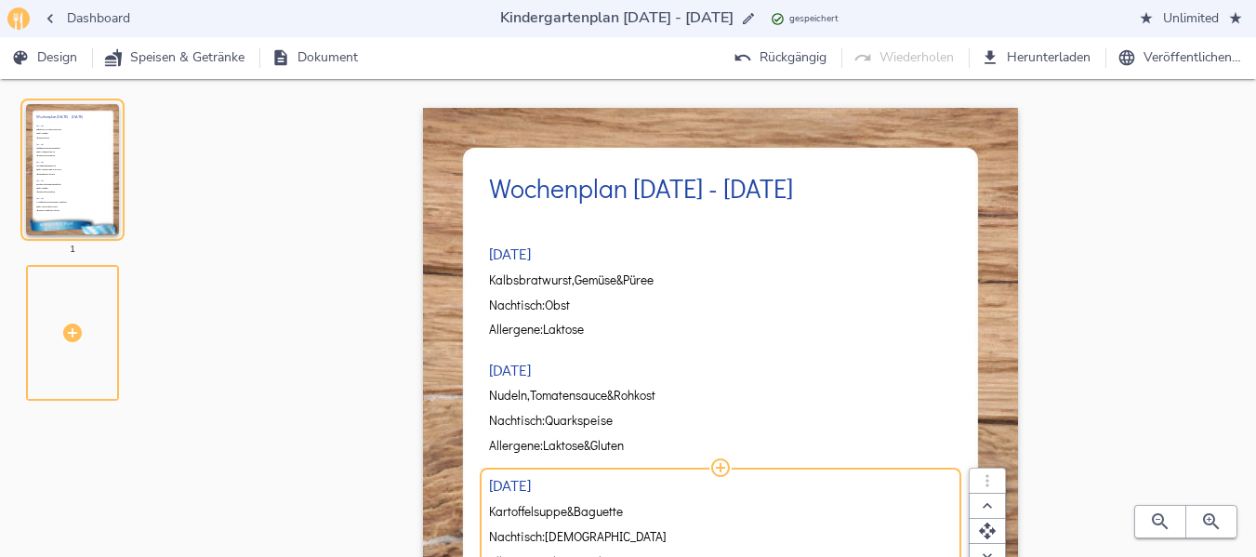
click at [562, 509] on div "[DATE] Kalbsbratwurst, Gemüse & Püree Nachtisch: Obst Allergene: Laktose [DATE]…" at bounding box center [720, 522] width 463 height 619
click at [562, 509] on span "Kartoffelsuppe" at bounding box center [528, 512] width 78 height 14
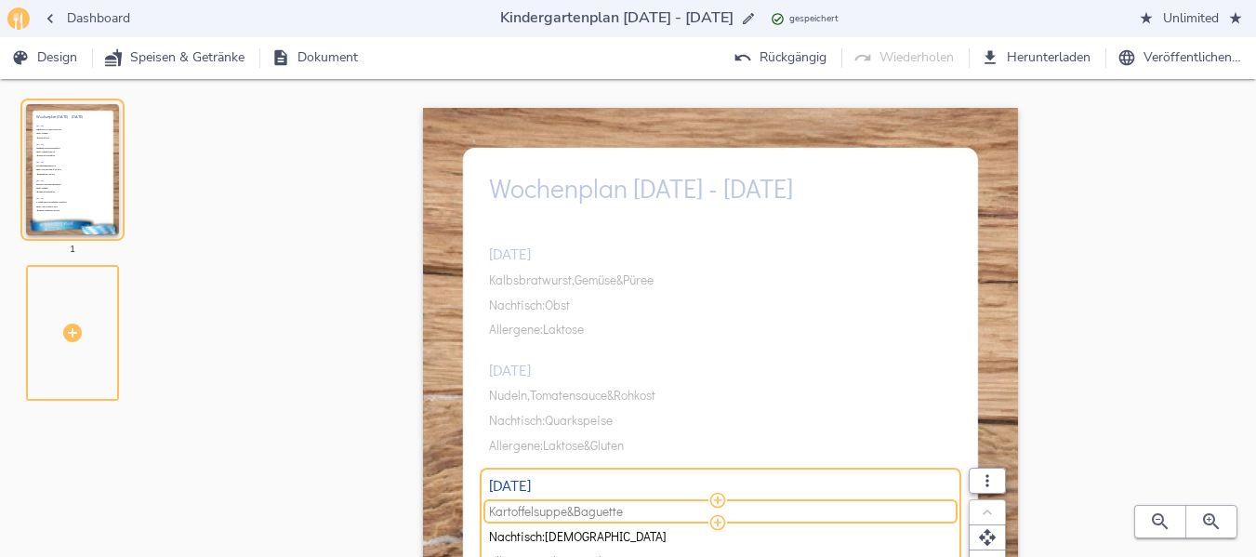
click at [545, 510] on span "Kartoffelsuppe" at bounding box center [528, 512] width 78 height 14
click at [533, 510] on input "Kartoffelsuppe & Baguette" at bounding box center [717, 511] width 457 height 17
type input "Käse-Poree-Suppe mit Hackfleisch & Baguette"
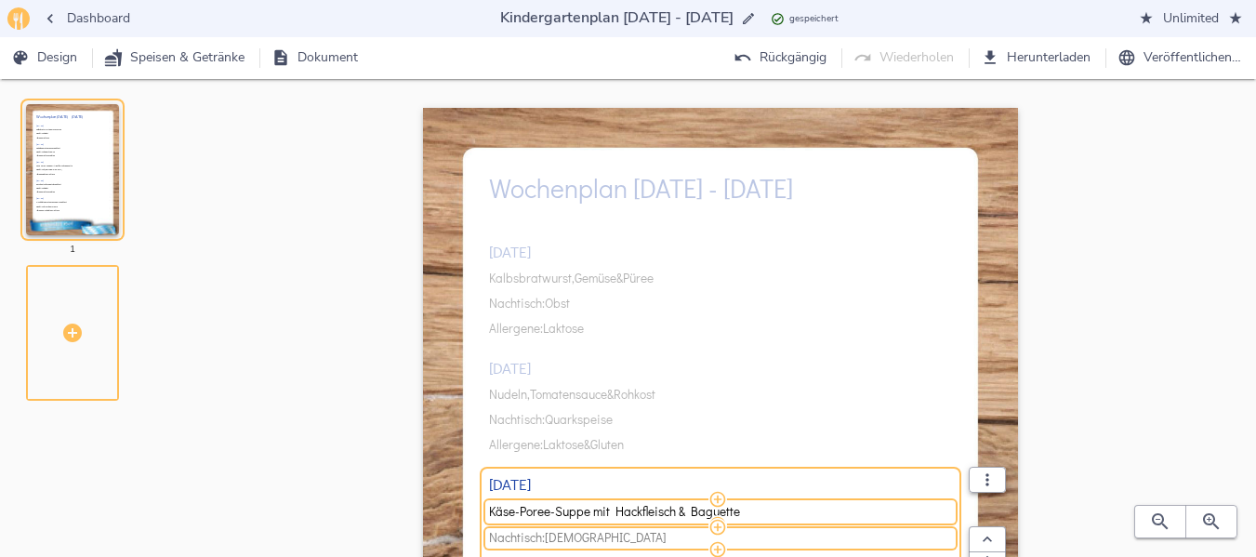
click at [678, 539] on span "Nachtisch: Pistaziencreme" at bounding box center [717, 538] width 457 height 14
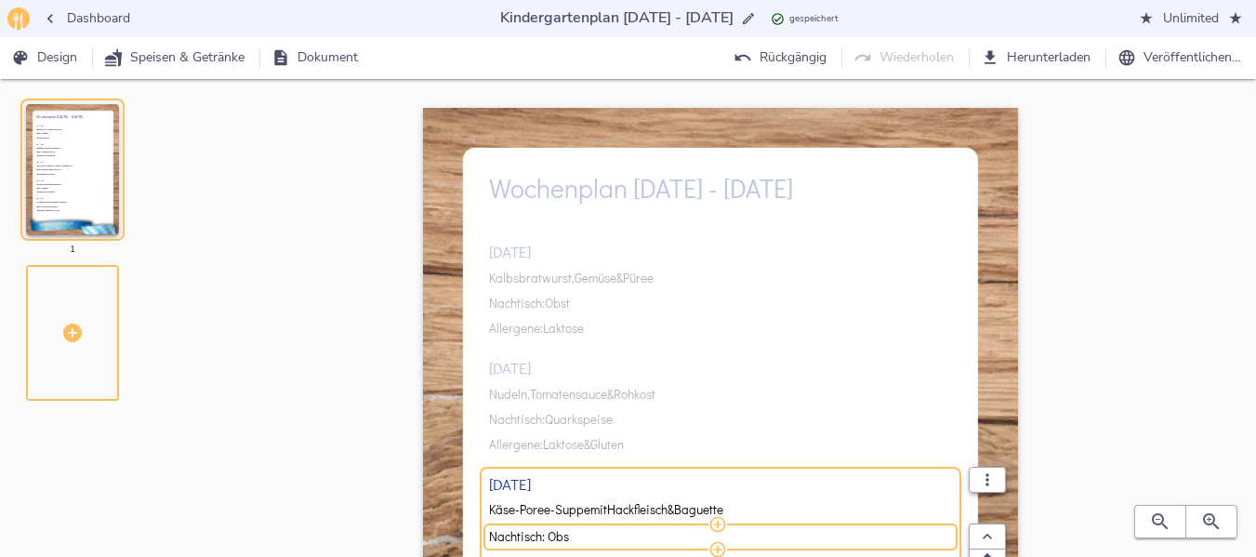
type input "Nachtisch: Obst"
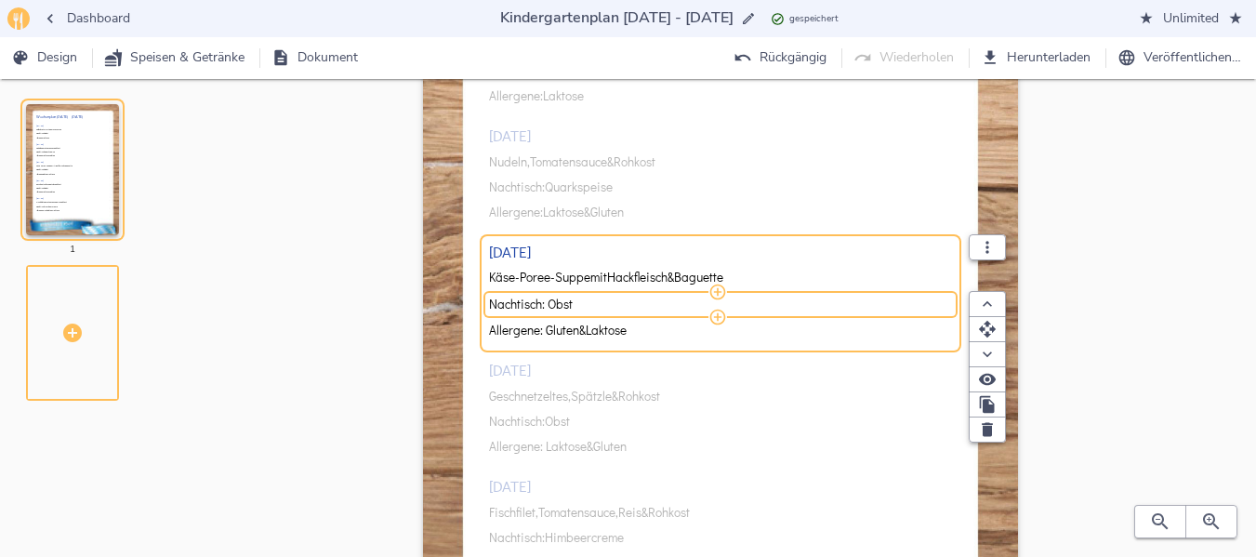
scroll to position [236, 0]
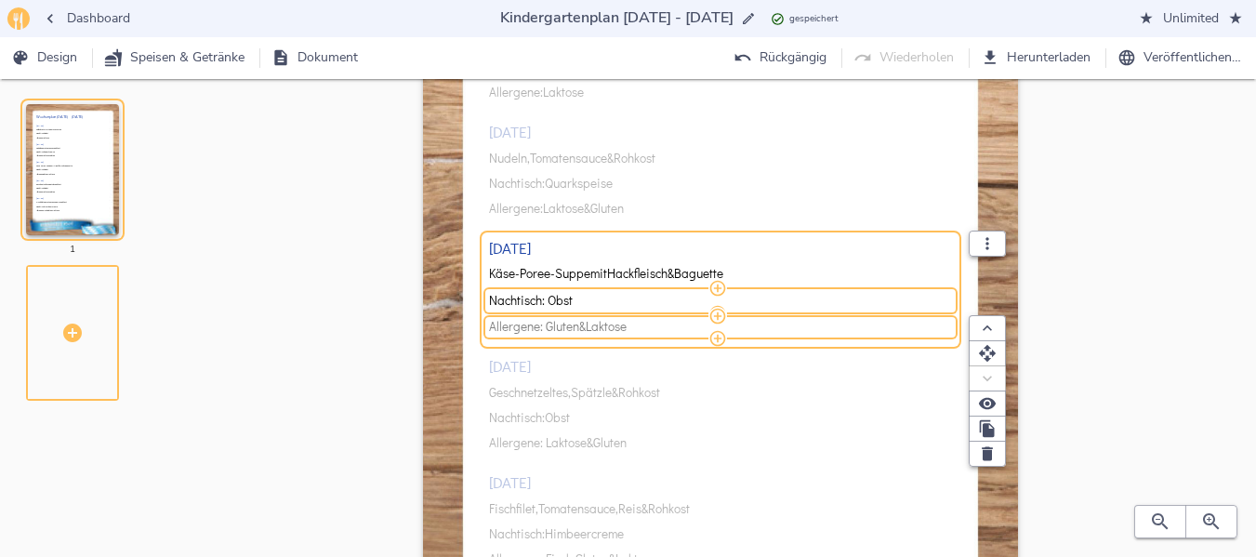
click at [594, 325] on span "Laktose" at bounding box center [606, 327] width 41 height 14
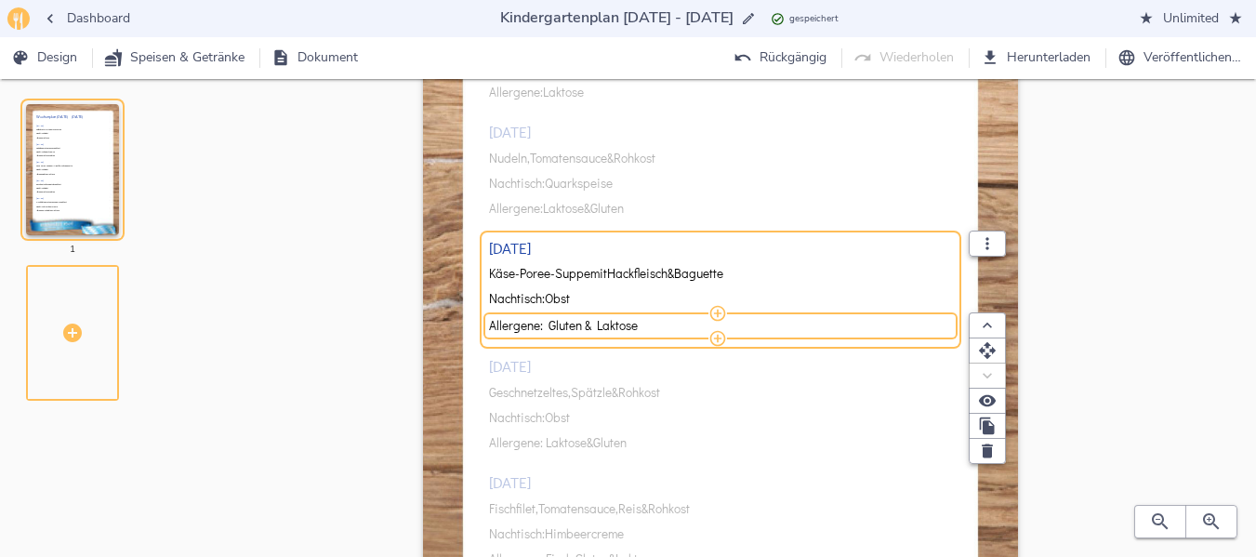
click at [594, 325] on input "Allergene: Gluten & Laktose" at bounding box center [717, 325] width 457 height 17
type input "Allergene: Laktose"
click at [575, 396] on div "[DATE] Kalbsbratwurst, Gemüse & Püree Nachtisch: Obst Allergene: Laktose [DATE]…" at bounding box center [720, 286] width 463 height 619
click at [575, 396] on span "Spätzle" at bounding box center [591, 393] width 41 height 14
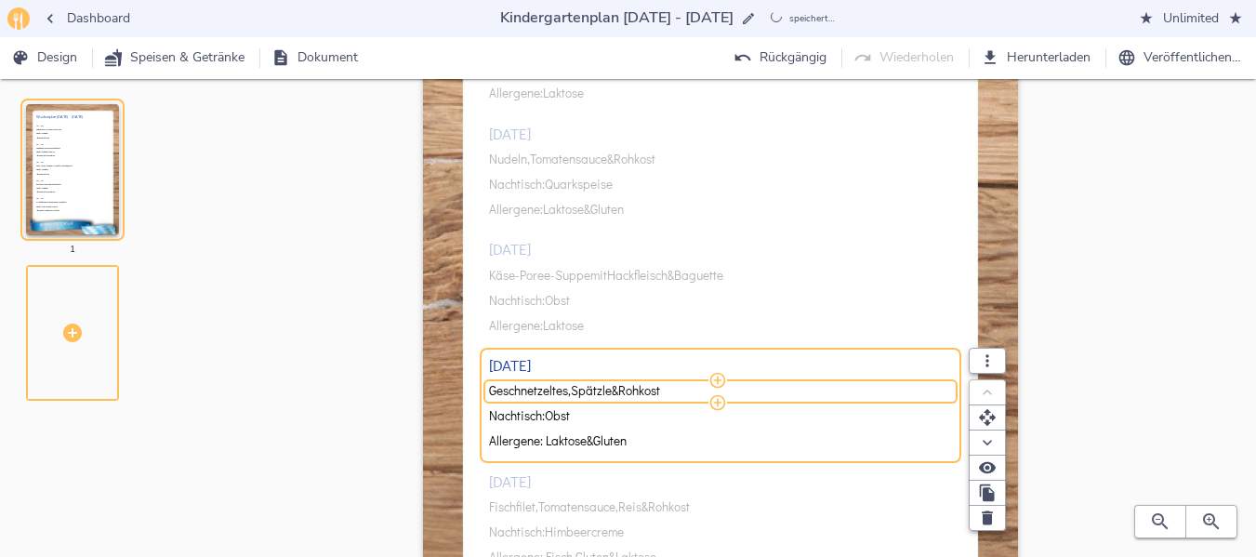
click at [575, 396] on span "Spätzle" at bounding box center [591, 391] width 41 height 14
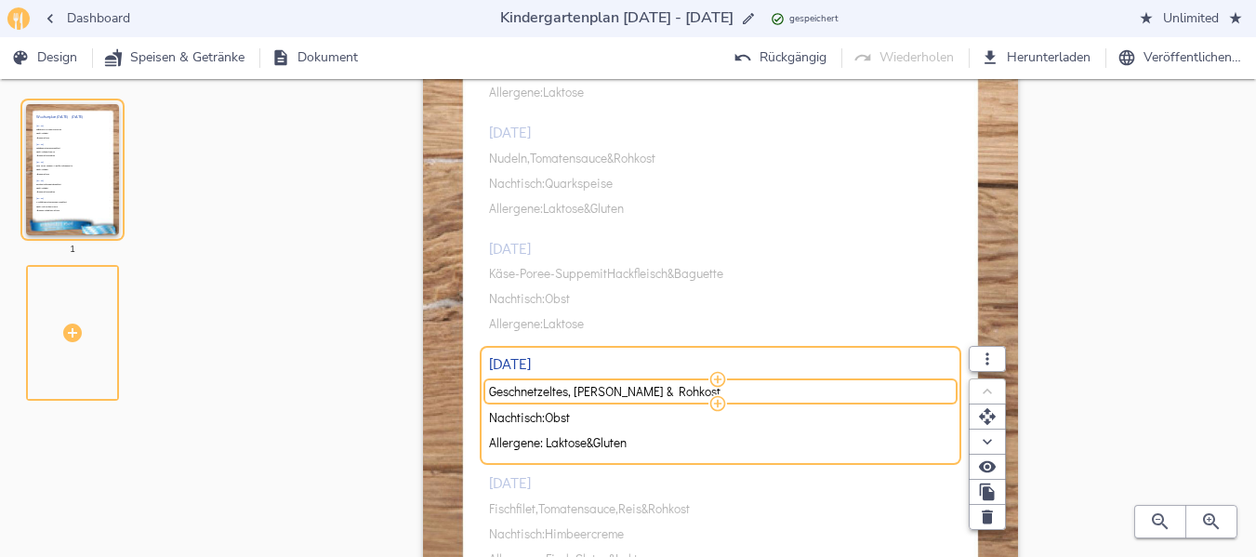
click at [575, 396] on input "Geschnetzeltes, [PERSON_NAME] & Rohkost" at bounding box center [717, 391] width 457 height 17
type input "Gefüllte [PERSON_NAME] & [PERSON_NAME]"
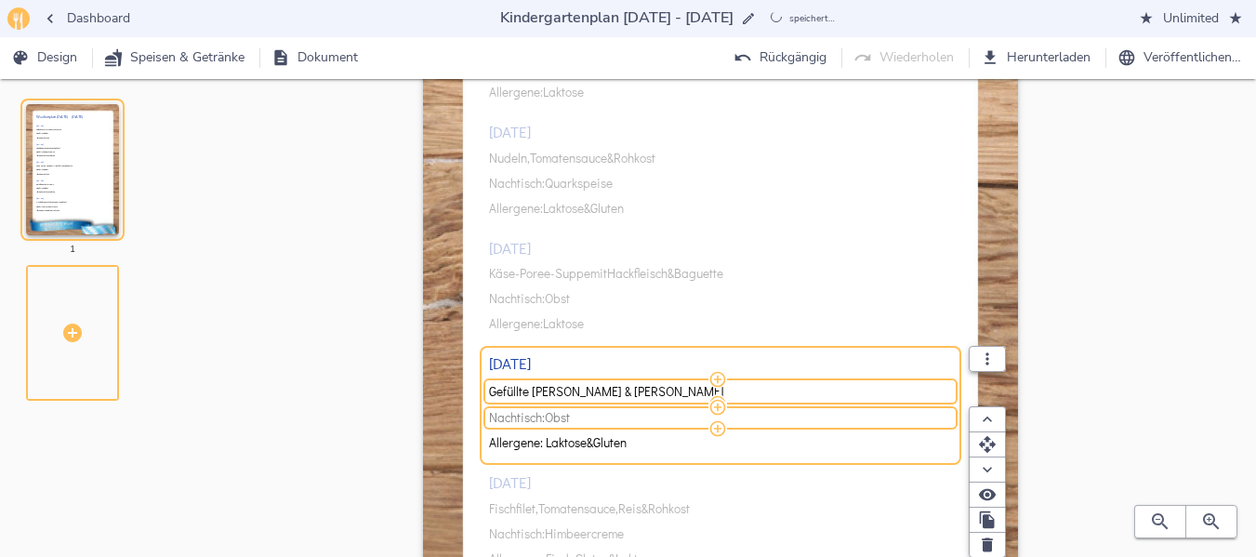
click at [581, 422] on span "Nachtisch: Obst" at bounding box center [717, 418] width 457 height 14
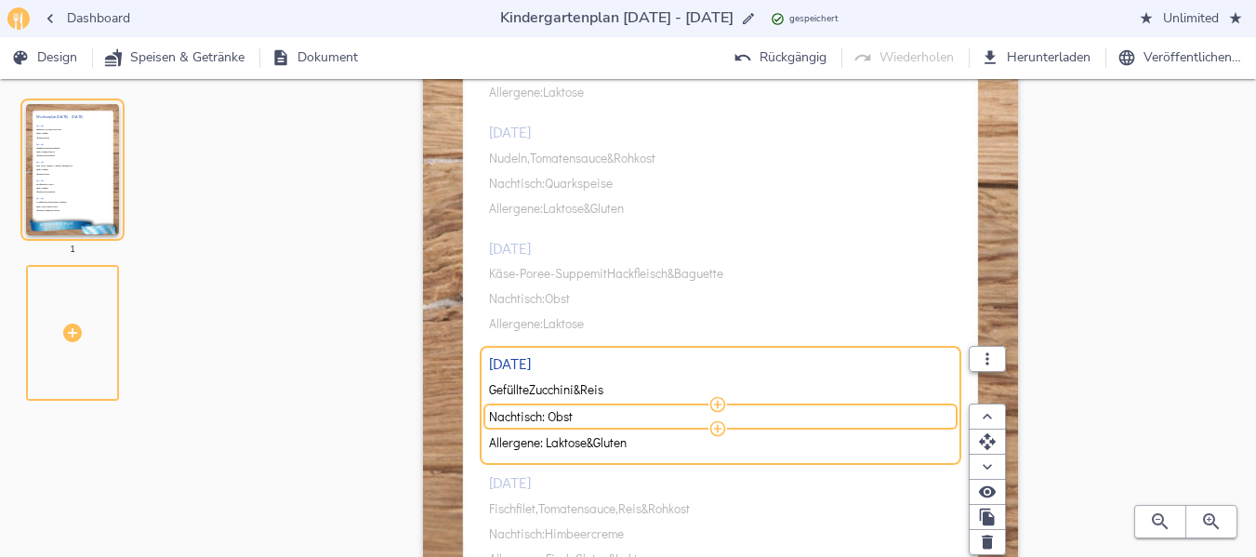
click at [581, 422] on input "Nachtisch: Obst" at bounding box center [717, 416] width 457 height 17
type input "Nachtisch: Waldmeistercreme"
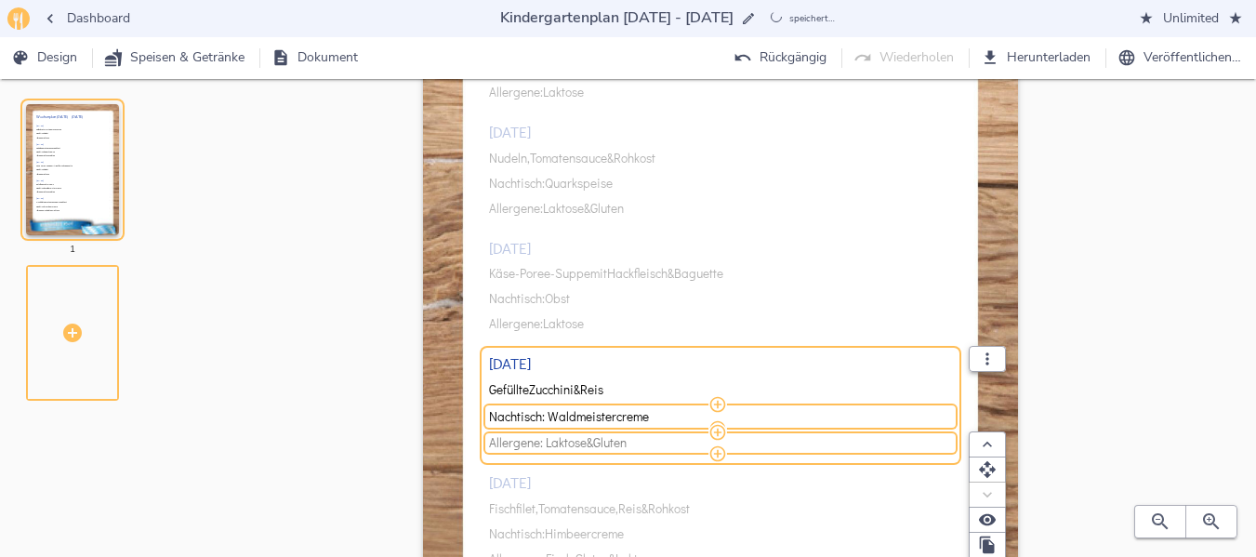
click at [602, 444] on span "Gluten" at bounding box center [609, 443] width 33 height 14
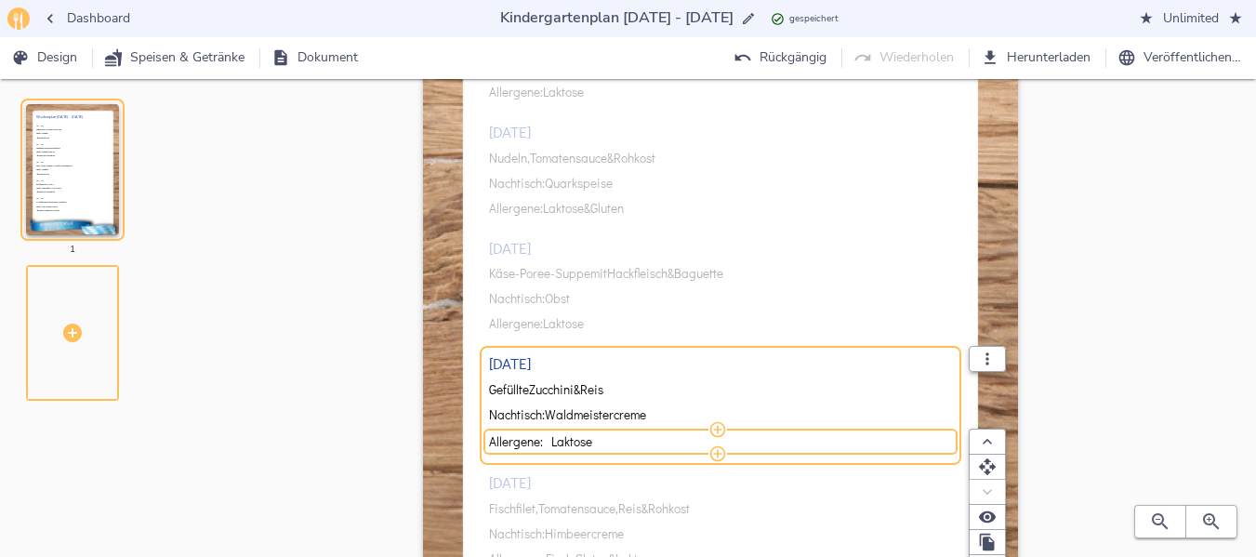
type input "Allergene: Laktose"
click at [586, 514] on div "[DATE] Kalbsbratwurst, Gemüse & Püree Nachtisch: Obst Allergene: Laktose [DATE]…" at bounding box center [720, 286] width 463 height 619
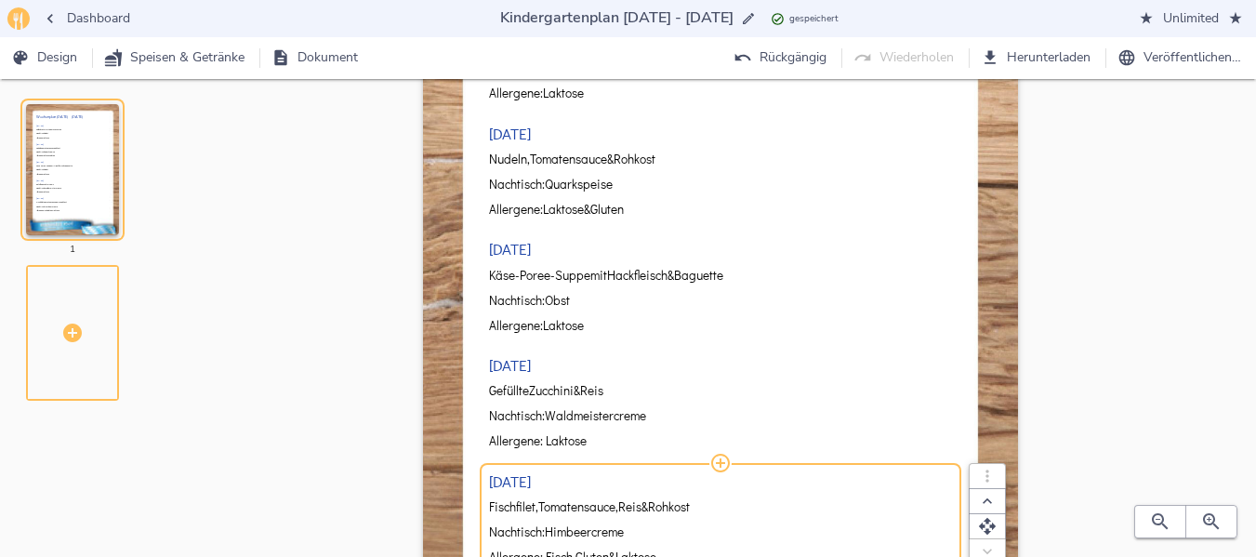
click at [601, 513] on span "Tomatensauce," at bounding box center [578, 507] width 80 height 14
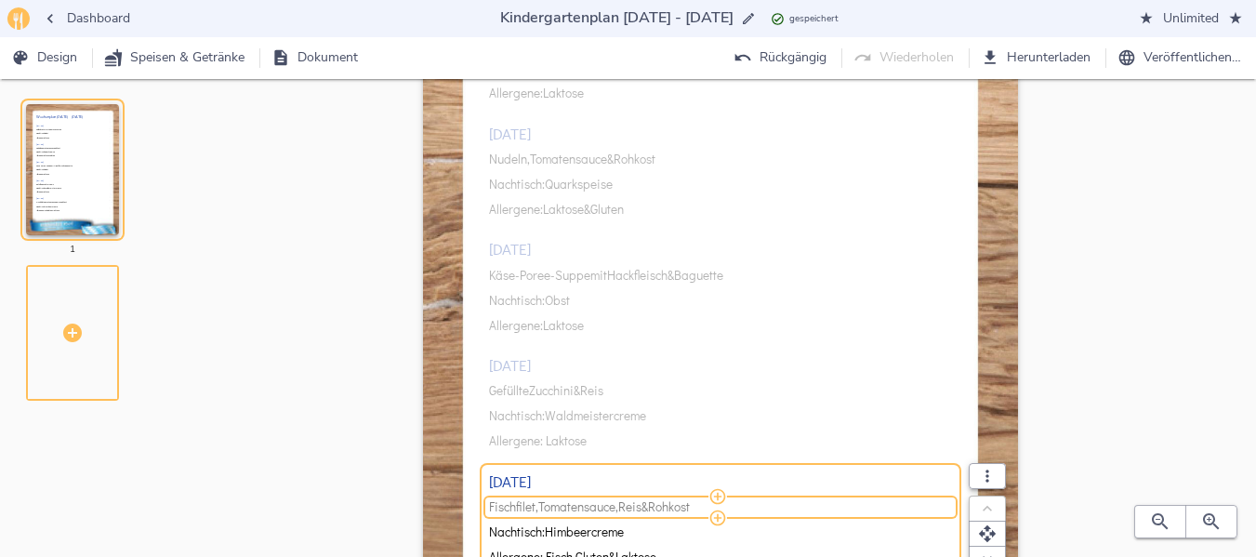
click at [600, 504] on span "Tomatensauce," at bounding box center [578, 507] width 80 height 14
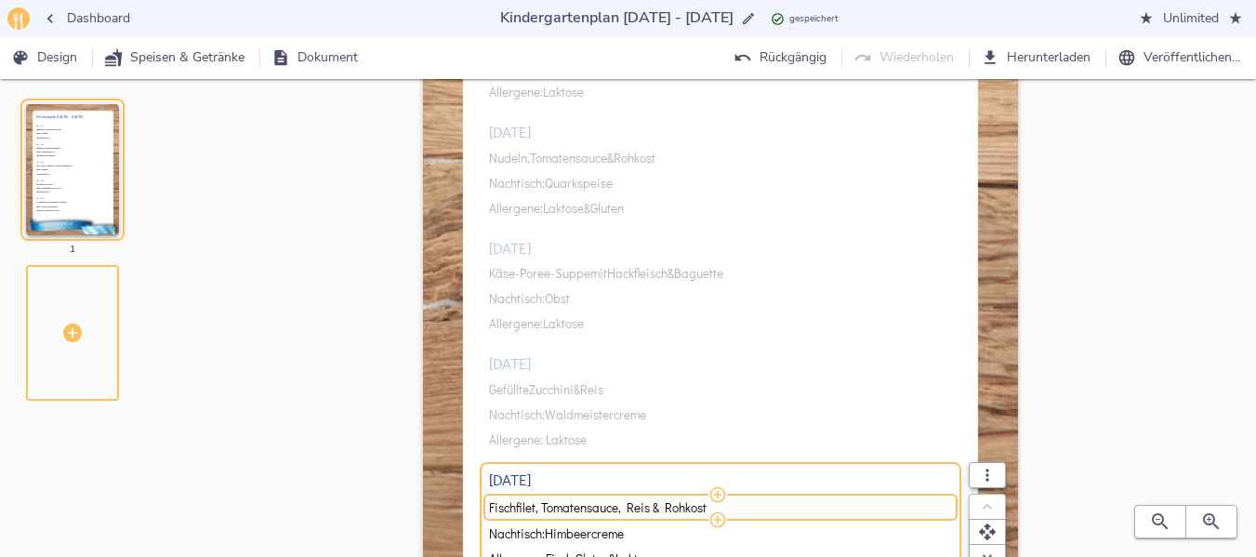
click at [587, 505] on input "Fischfilet, Tomatensauce, Reis & Rohkost" at bounding box center [717, 507] width 457 height 17
click at [628, 505] on input "Fischfilet, Dillsauce, Reis & Rohkost" at bounding box center [717, 507] width 457 height 17
click at [622, 506] on input "Fischfilet, Dillsauce, Reis & Rohkost" at bounding box center [717, 507] width 457 height 17
type input "Fischfilet, Dillsauce, Kartoffeln & Rohkost"
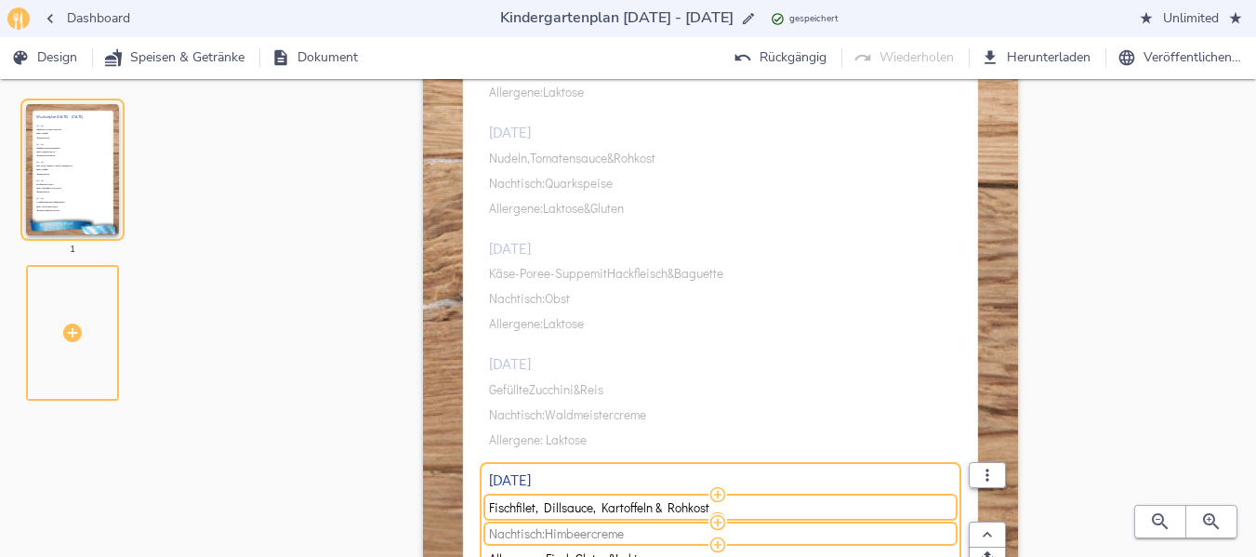
click at [631, 536] on span "Nachtisch: Himbeercreme" at bounding box center [717, 534] width 457 height 14
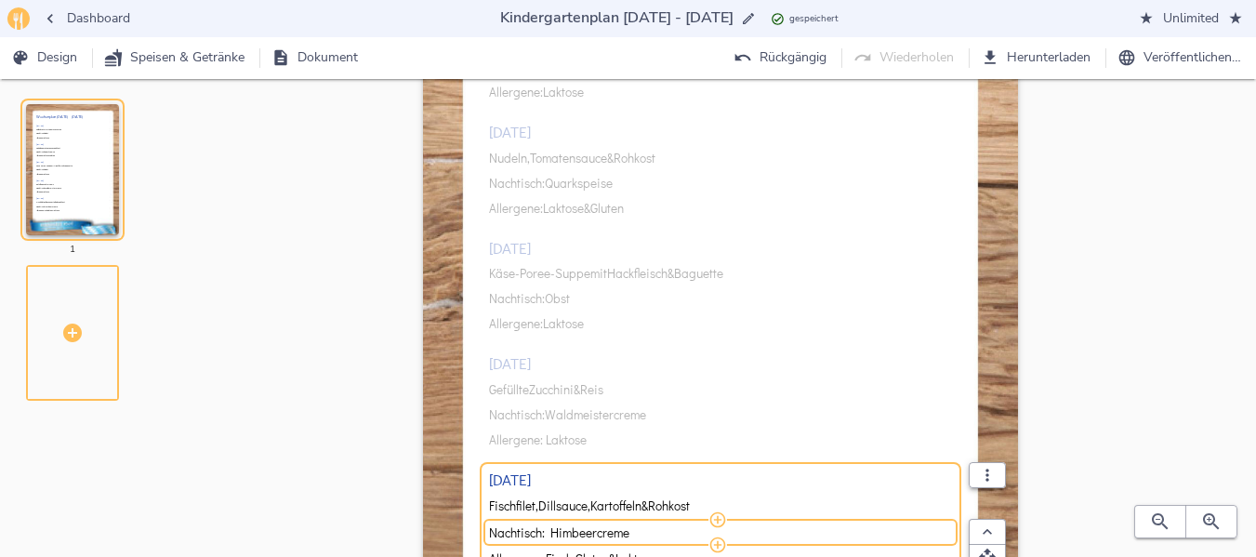
click at [631, 536] on input "Nachtisch: Himbeercreme" at bounding box center [717, 532] width 457 height 17
type input "Nachtisch: Obst"
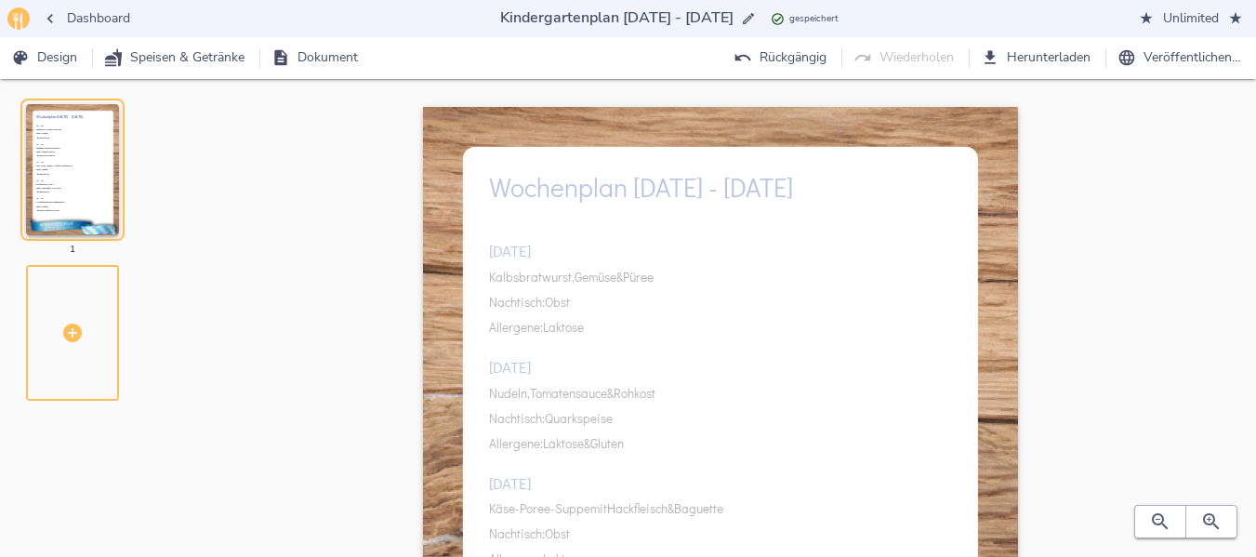
scroll to position [0, 0]
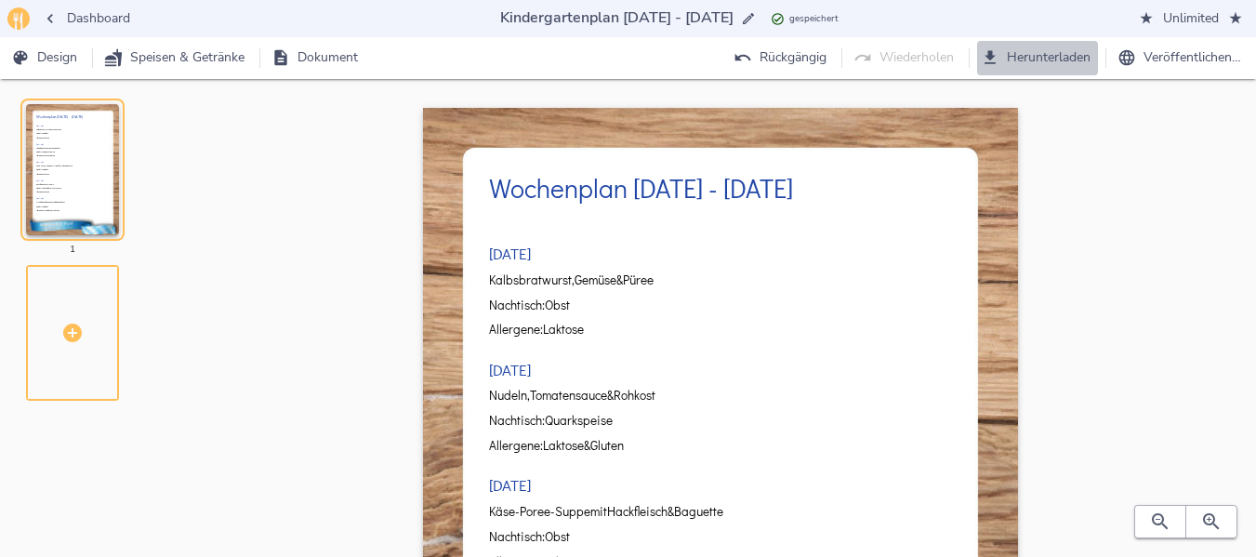
click at [1052, 50] on span "Herunterladen" at bounding box center [1038, 57] width 106 height 23
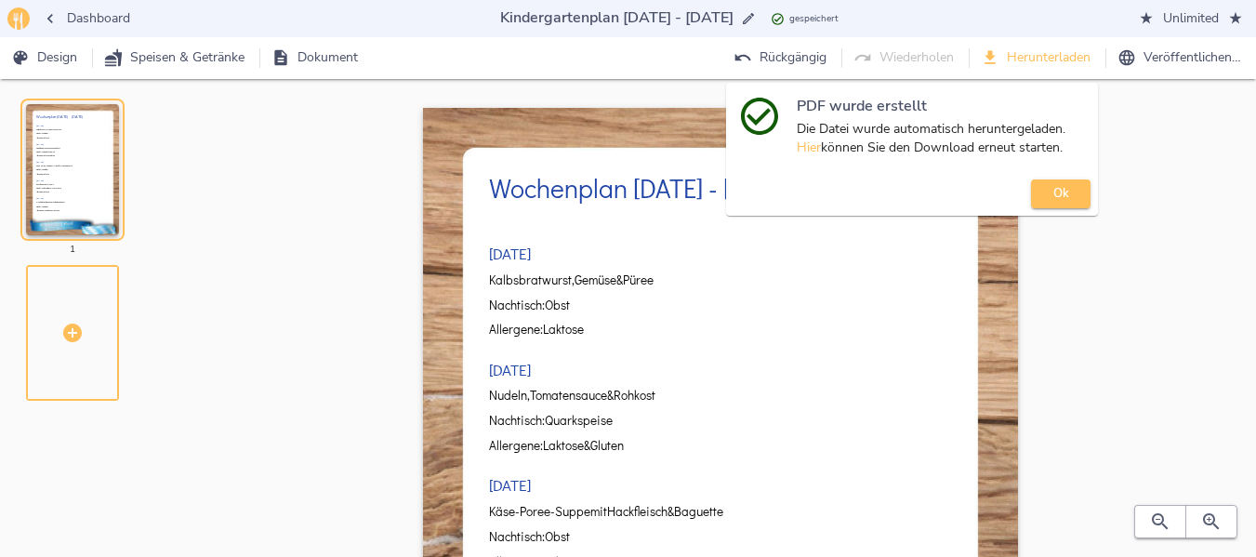
click at [1063, 182] on button "Ok" at bounding box center [1061, 193] width 60 height 29
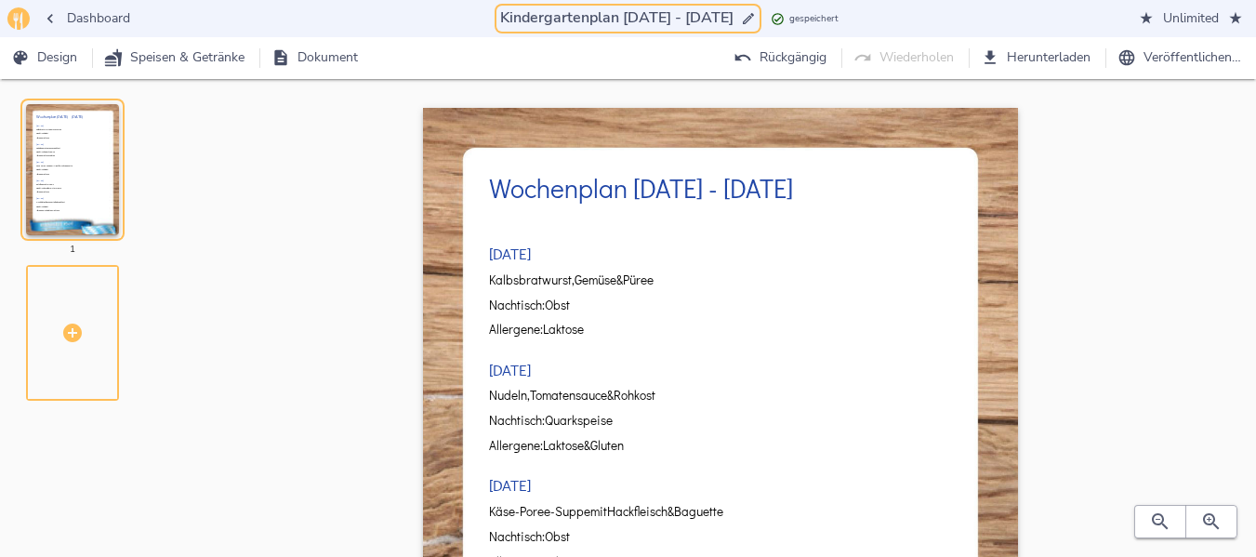
click at [615, 13] on input "Kindergartenplan [DATE] - [DATE]" at bounding box center [616, 18] width 241 height 25
click at [624, 14] on input "Kindergartenplan [DATE] - [DATE]" at bounding box center [616, 18] width 241 height 25
drag, startPoint x: 609, startPoint y: 16, endPoint x: 707, endPoint y: 13, distance: 97.7
click at [707, 13] on input "Kindergartenplan [DATE] - [DATE]" at bounding box center [616, 18] width 241 height 25
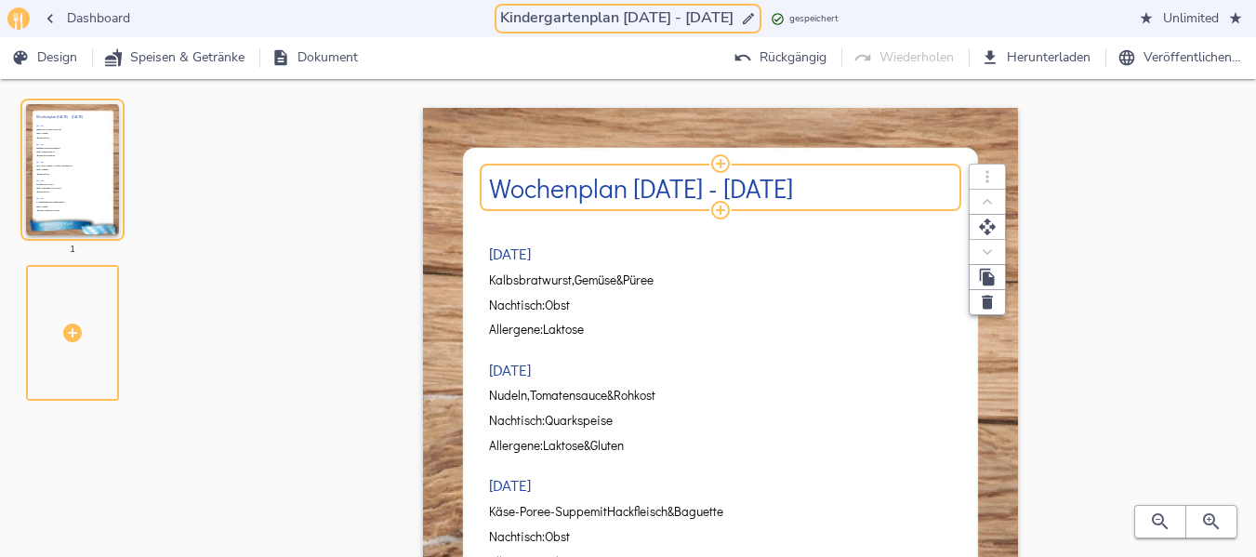
click at [643, 183] on h2 "Wochenplan [DATE] - [DATE]" at bounding box center [720, 187] width 463 height 29
type input "Kindergartenplan [DATE] - [DATE]"
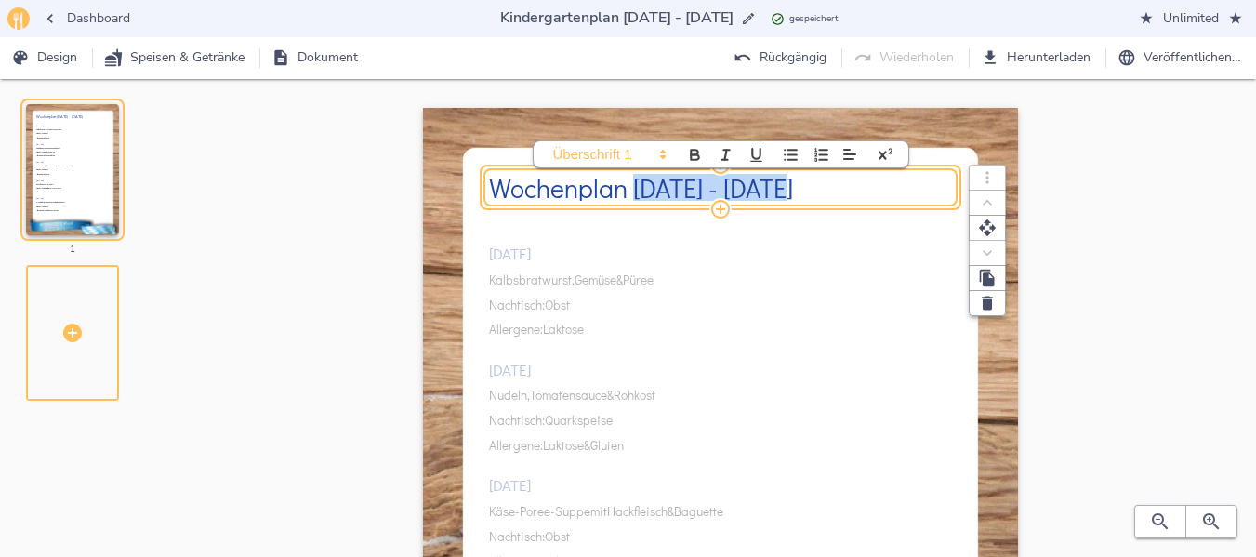
drag, startPoint x: 638, startPoint y: 183, endPoint x: 777, endPoint y: 188, distance: 139.5
click at [777, 188] on h2 "Wochenplan [DATE] - [DATE]" at bounding box center [720, 187] width 463 height 29
click at [637, 274] on div "[DATE] Kalbsbratwurst, Gemüse & Püree Nachtisch: Obst Allergene: Laktose [DATE]…" at bounding box center [720, 522] width 463 height 619
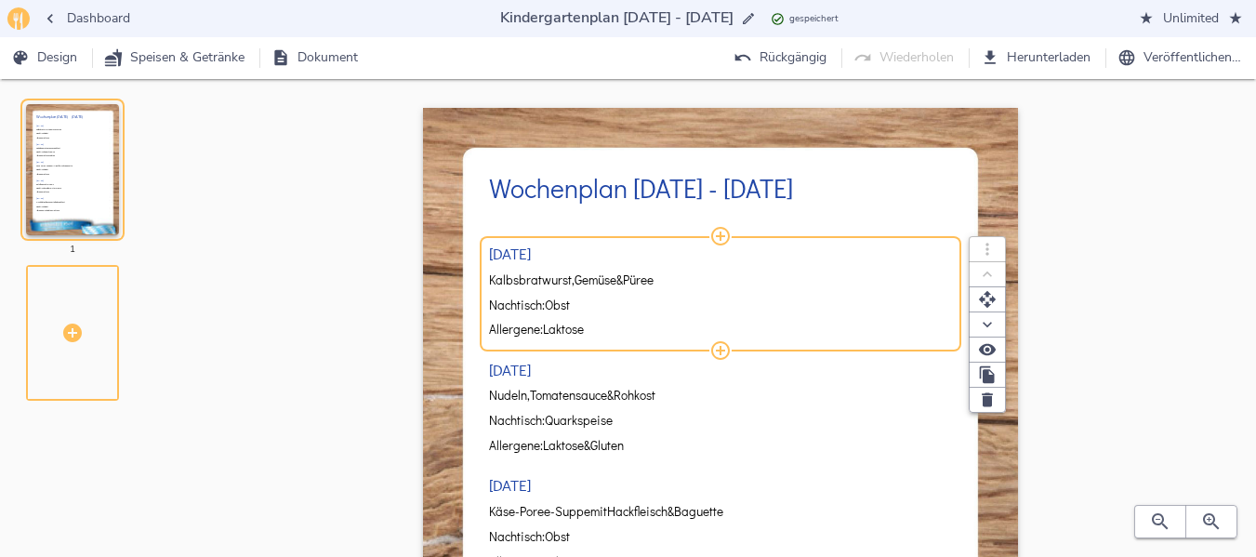
click at [636, 278] on span "Püree" at bounding box center [638, 280] width 31 height 14
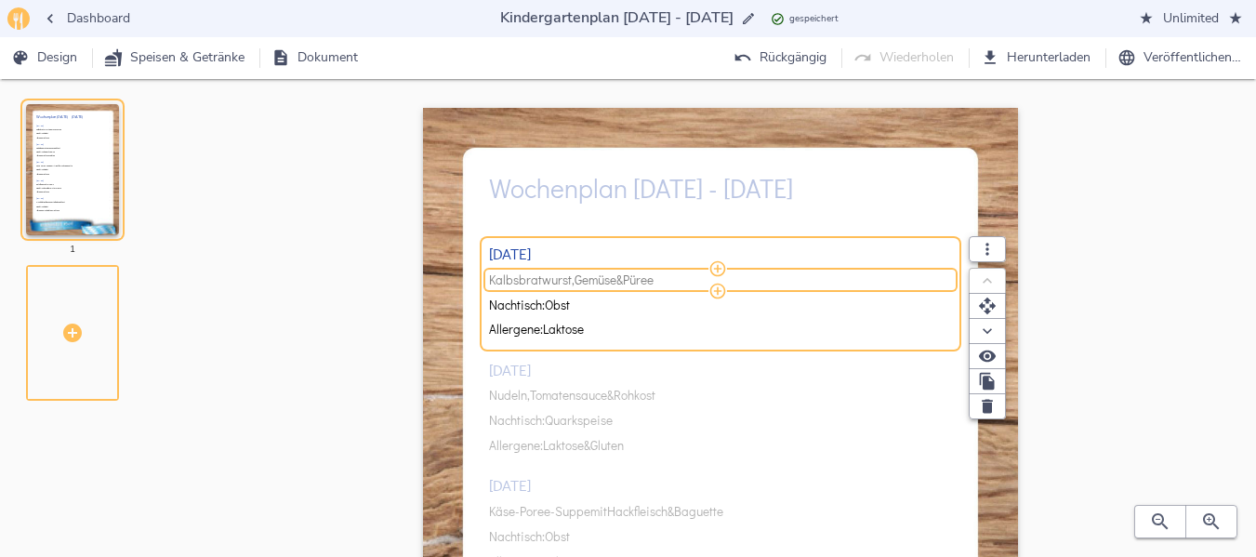
click at [636, 278] on span "Püree" at bounding box center [638, 280] width 31 height 14
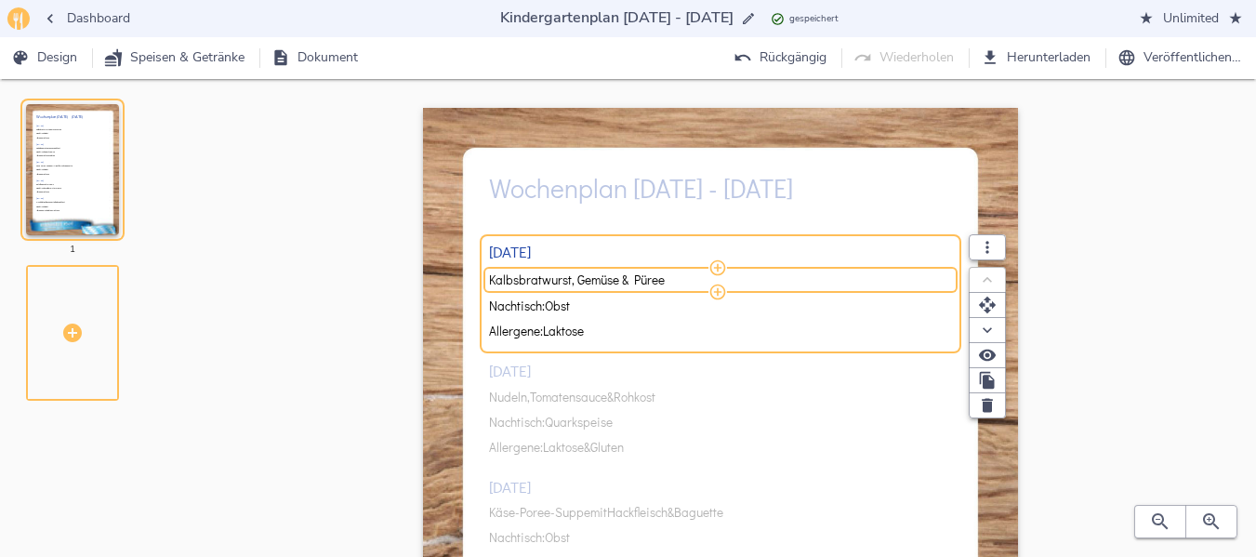
click at [636, 278] on input "Kalbsbratwurst, Gemüse & Püree" at bounding box center [717, 279] width 457 height 17
type input "Hackfleischlasagne & Rohkost"
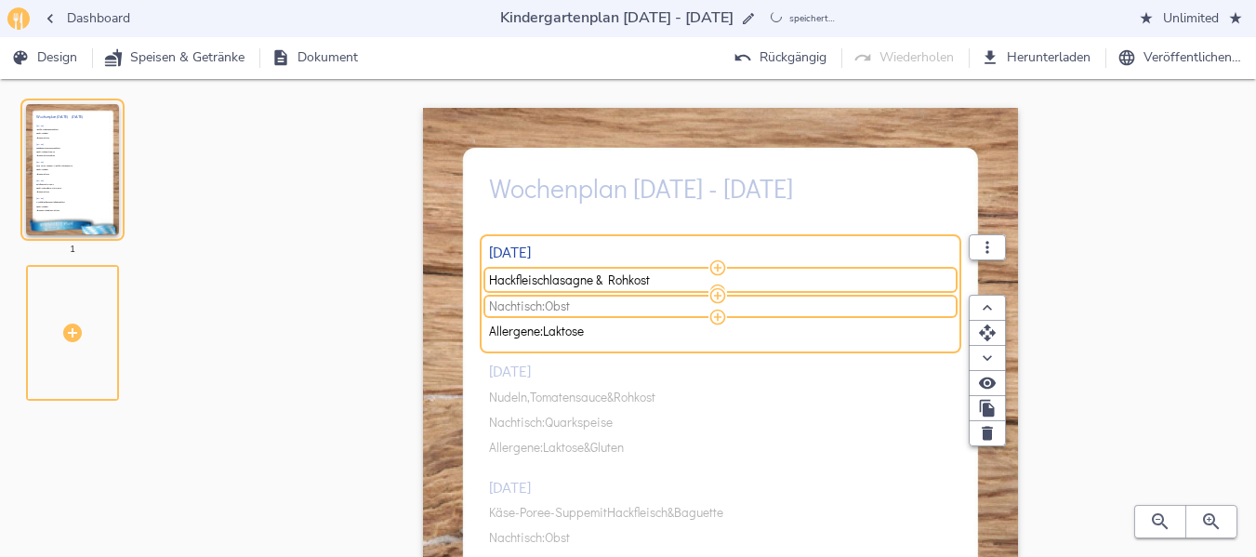
click at [613, 303] on span "Nachtisch: Obst" at bounding box center [717, 306] width 457 height 14
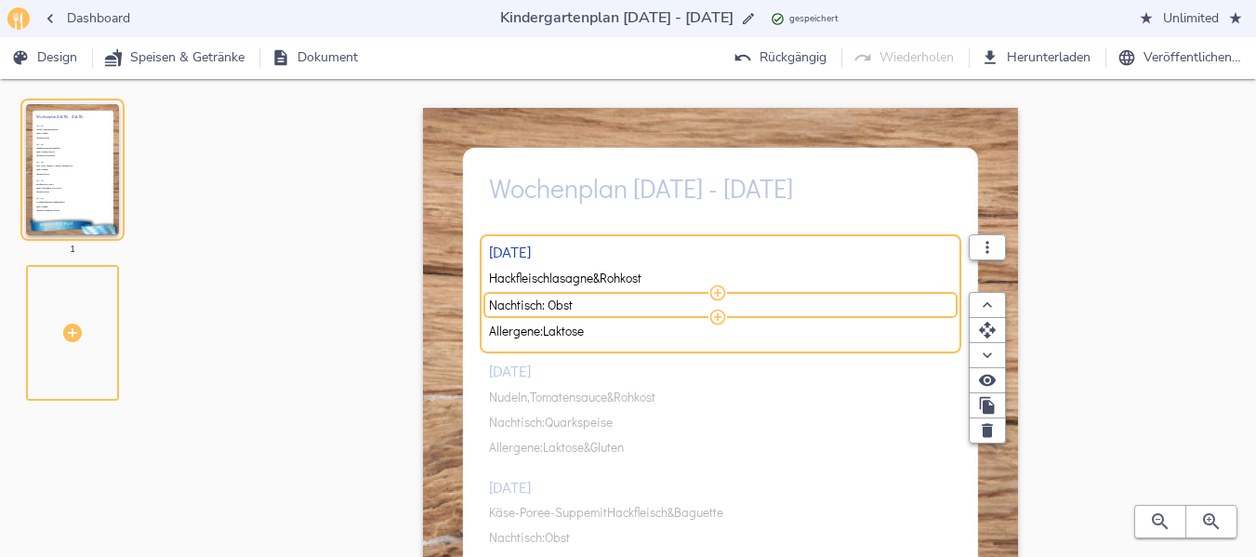
click at [613, 303] on input "Nachtisch: Obst" at bounding box center [717, 305] width 457 height 17
type input "Nachtisch: Vanillepudding"
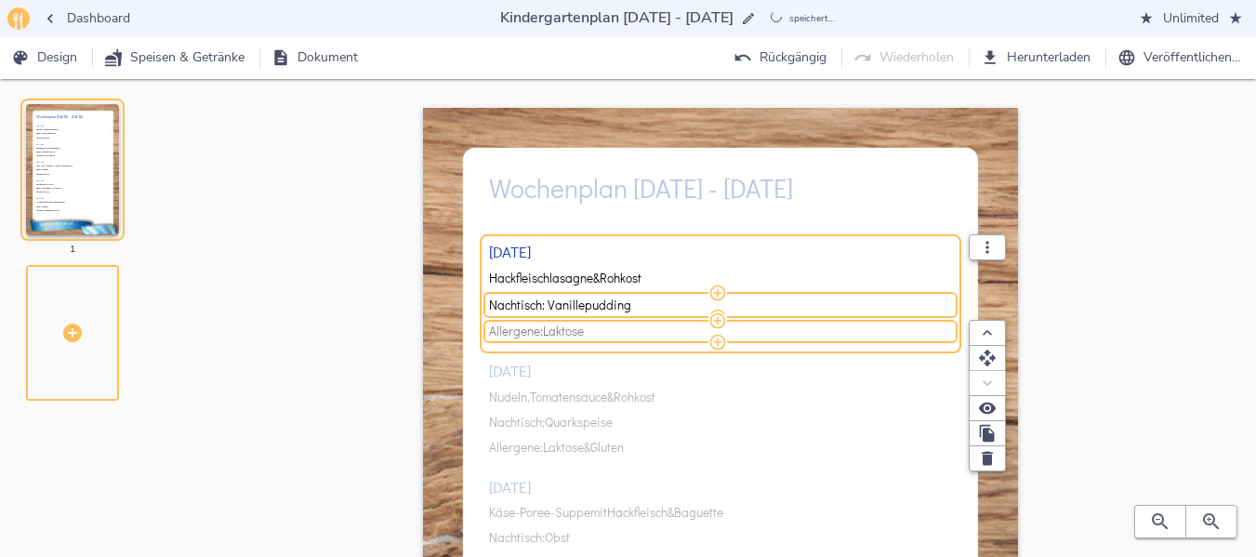
click at [604, 331] on span "Allergene: Laktose" at bounding box center [717, 331] width 457 height 14
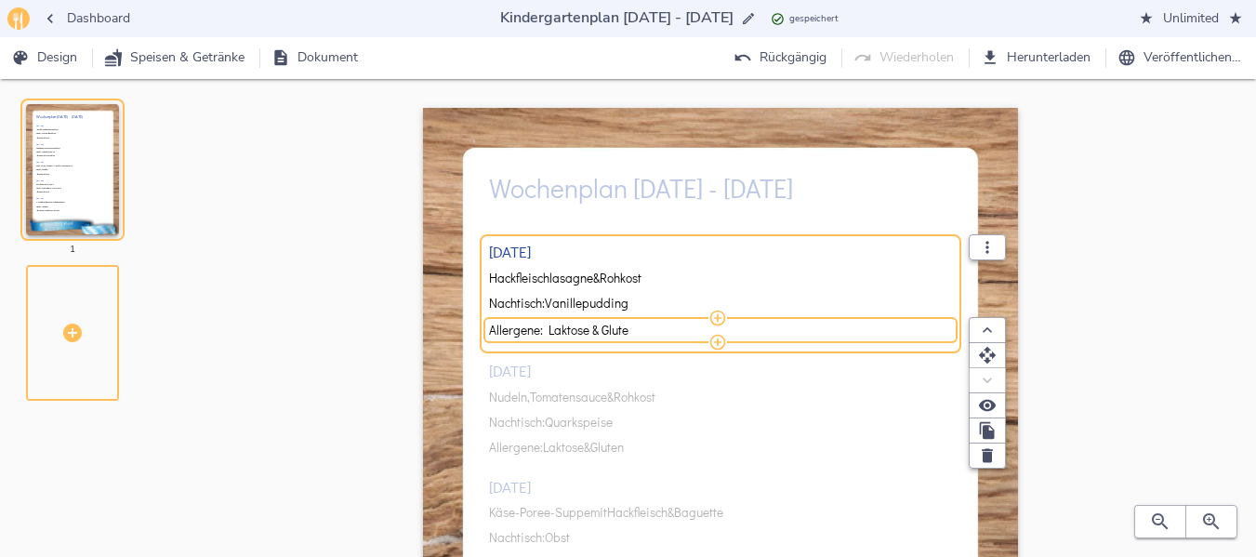
type input "Allergene: Laktose & Gluten"
click at [567, 395] on div "[DATE] Hackfleischlasagne & Rohkost Nachtisch: Vanillepudding Allergene: Laktos…" at bounding box center [720, 522] width 463 height 619
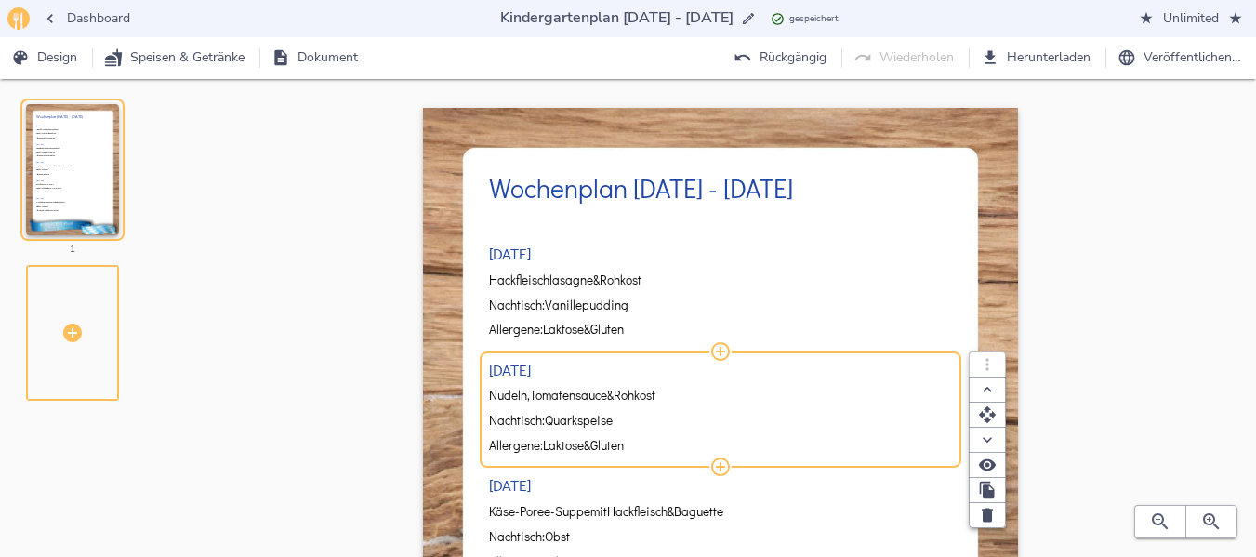
click at [567, 395] on span "Tomatensauce" at bounding box center [568, 396] width 77 height 14
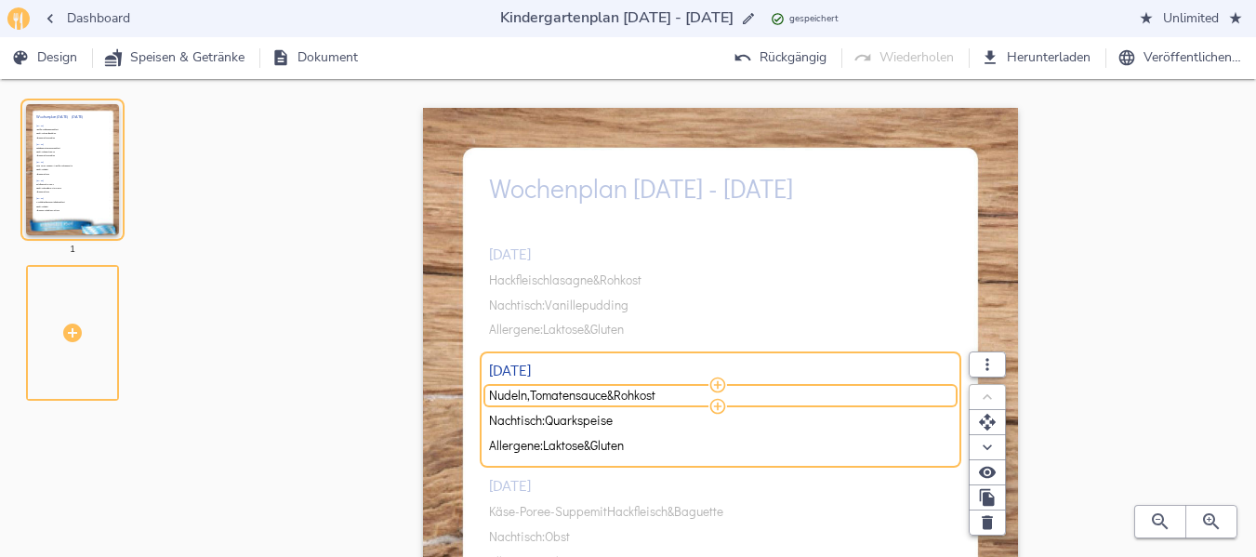
click at [567, 395] on span "Tomatensauce" at bounding box center [568, 396] width 77 height 14
click at [567, 395] on input "Nudeln, Tomatensauce & Rohkost" at bounding box center [717, 396] width 457 height 17
type input "Leberkäse, Gemüse & Püree"
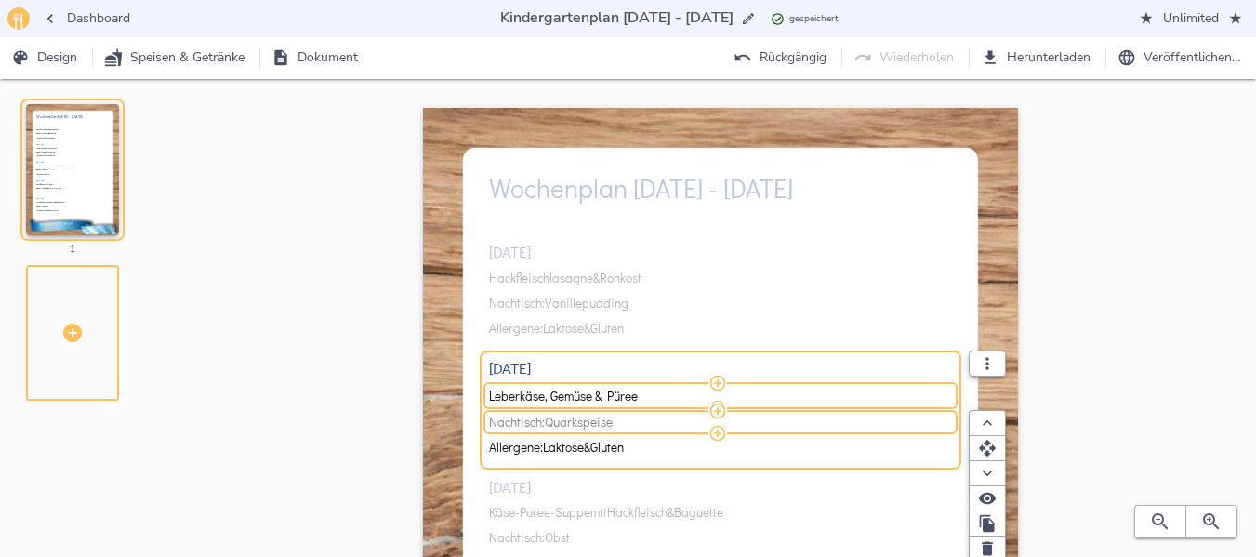
click at [613, 426] on span "Quarkspeise" at bounding box center [579, 423] width 68 height 14
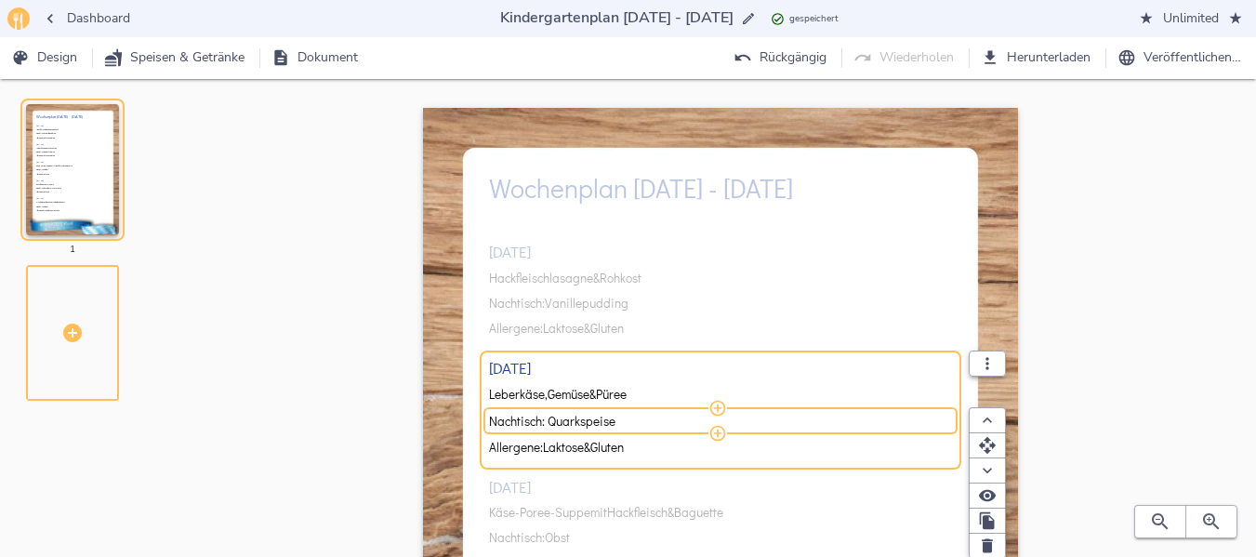
click at [616, 426] on input "Nachtisch: Quarkspeise" at bounding box center [717, 421] width 457 height 17
type input "Nachtisch: Obst"
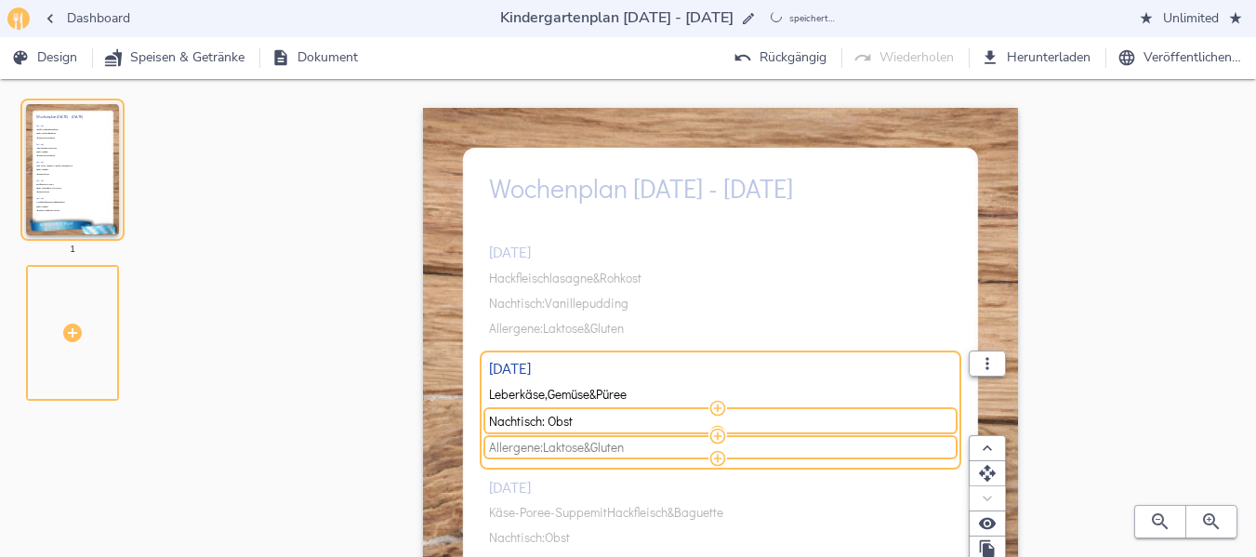
click at [624, 451] on span "Gluten" at bounding box center [606, 448] width 33 height 14
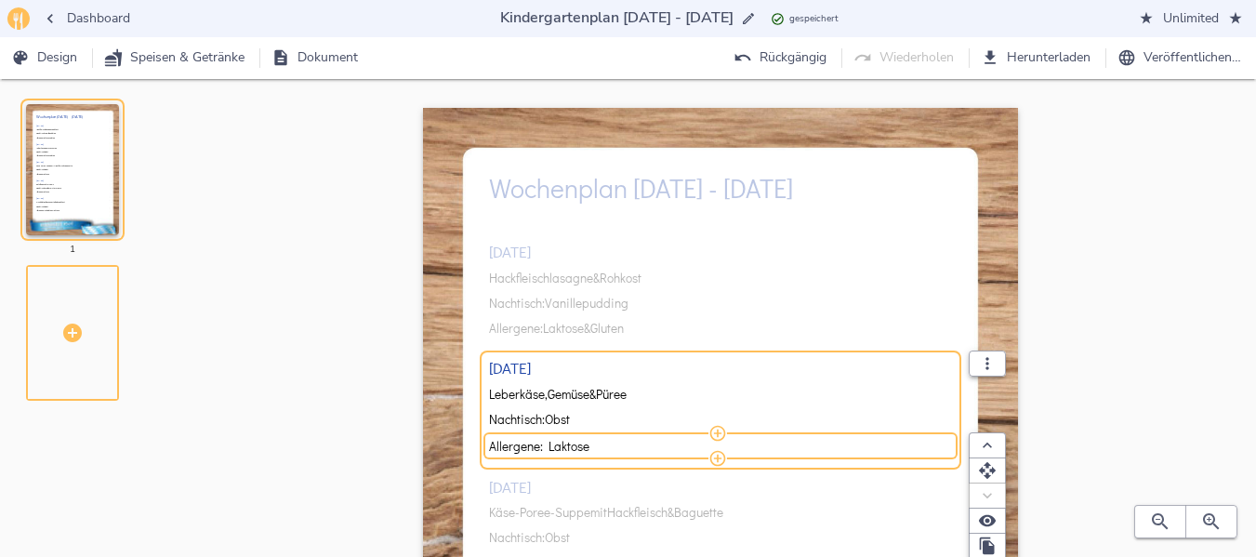
type input "Allergene: Laktose"
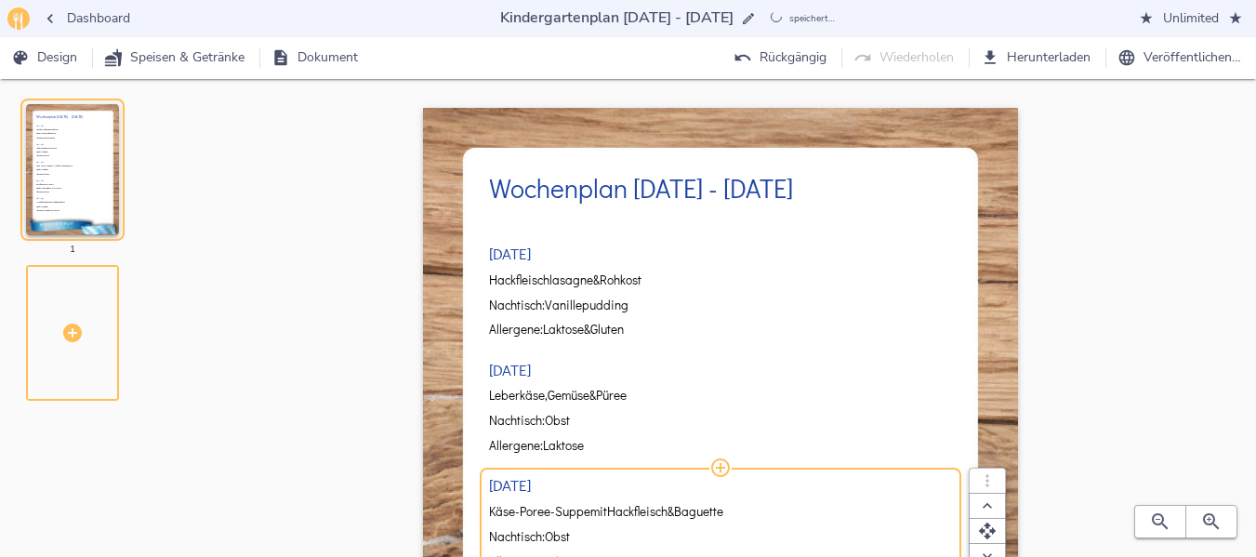
click at [576, 512] on div "[DATE] Hackfleischlasagne & Rohkost Nachtisch: Vanillepudding Allergene: Laktos…" at bounding box center [720, 522] width 463 height 619
click at [576, 512] on span "Käse-Poree-Suppe" at bounding box center [539, 512] width 101 height 14
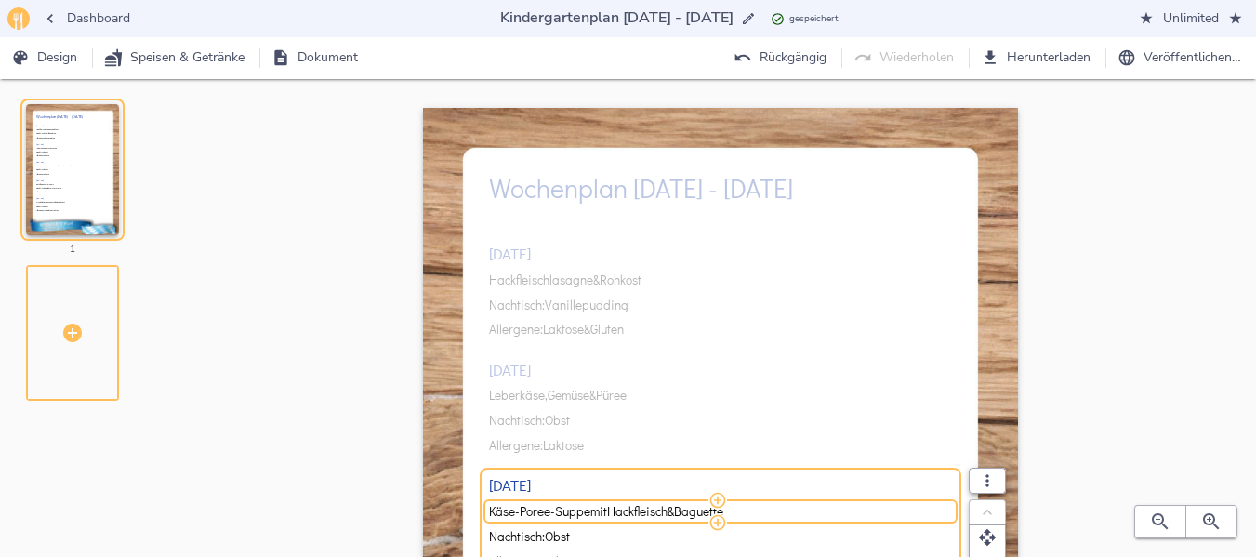
click at [576, 512] on span "Käse-Poree-Suppe" at bounding box center [539, 512] width 101 height 14
drag, startPoint x: 672, startPoint y: 509, endPoint x: 490, endPoint y: 509, distance: 182.2
click at [490, 509] on input "Käse-Poree-Suppe mit Hackfleisch & Baguette" at bounding box center [717, 511] width 457 height 17
type input "Wirsingeintopf & Baguette"
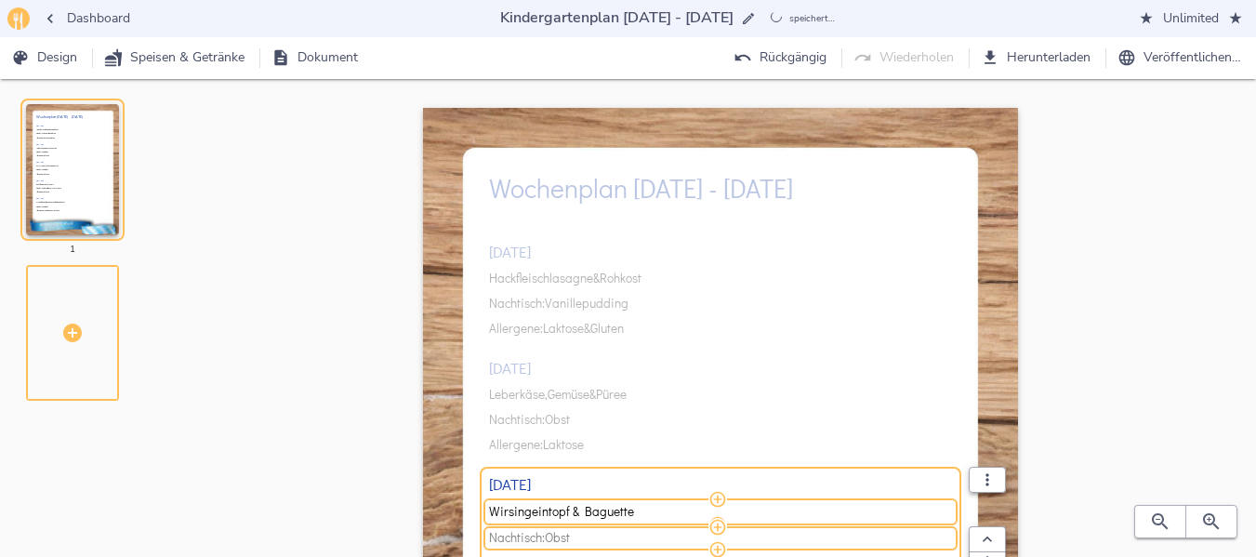
click at [586, 534] on span "Nachtisch: Obst" at bounding box center [717, 538] width 457 height 14
type input "Nachtisch: Schokoladencreme"
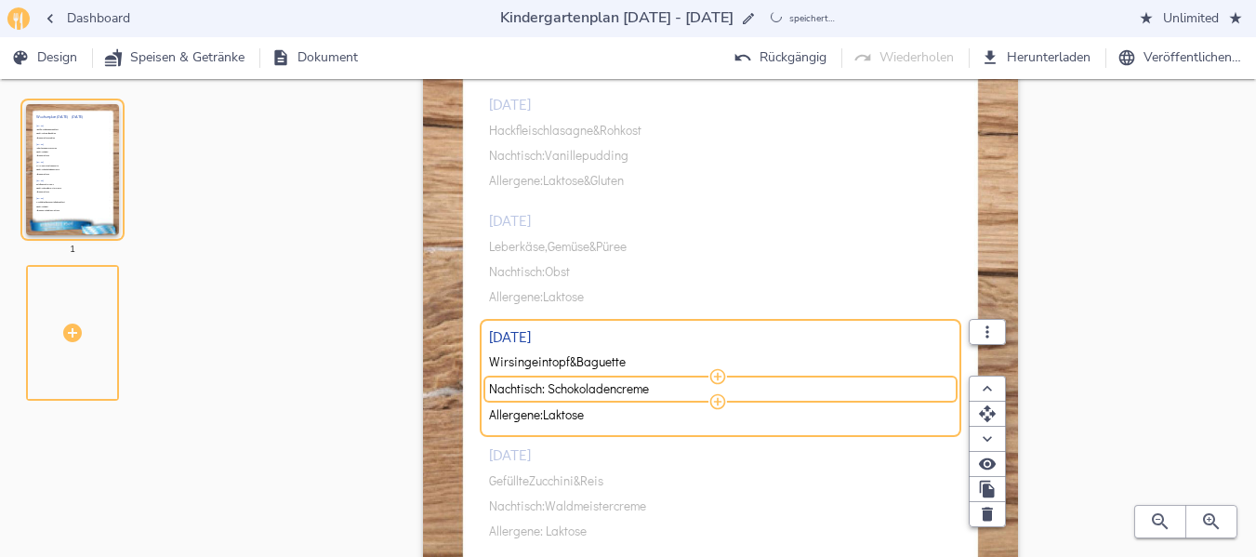
scroll to position [153, 0]
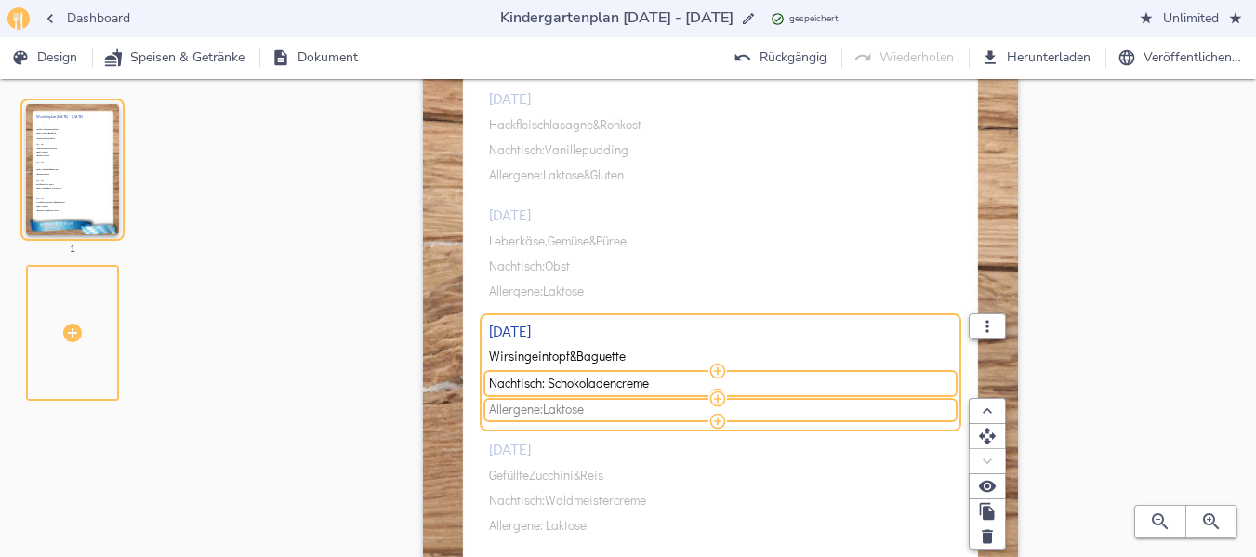
click at [615, 415] on span "Allergene: Laktose" at bounding box center [717, 410] width 457 height 14
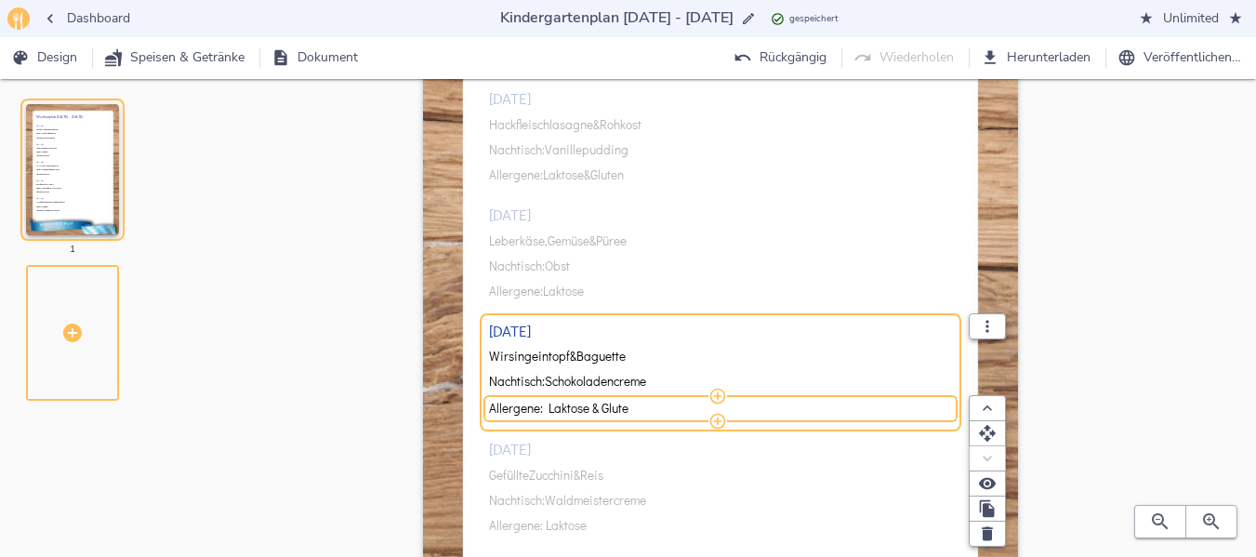
type input "Allergene: Laktose & Gluten"
click at [567, 469] on div "[DATE] Hackfleischlasagne & Rohkost Nachtisch: Vanillepudding Allergene: Laktos…" at bounding box center [720, 369] width 463 height 619
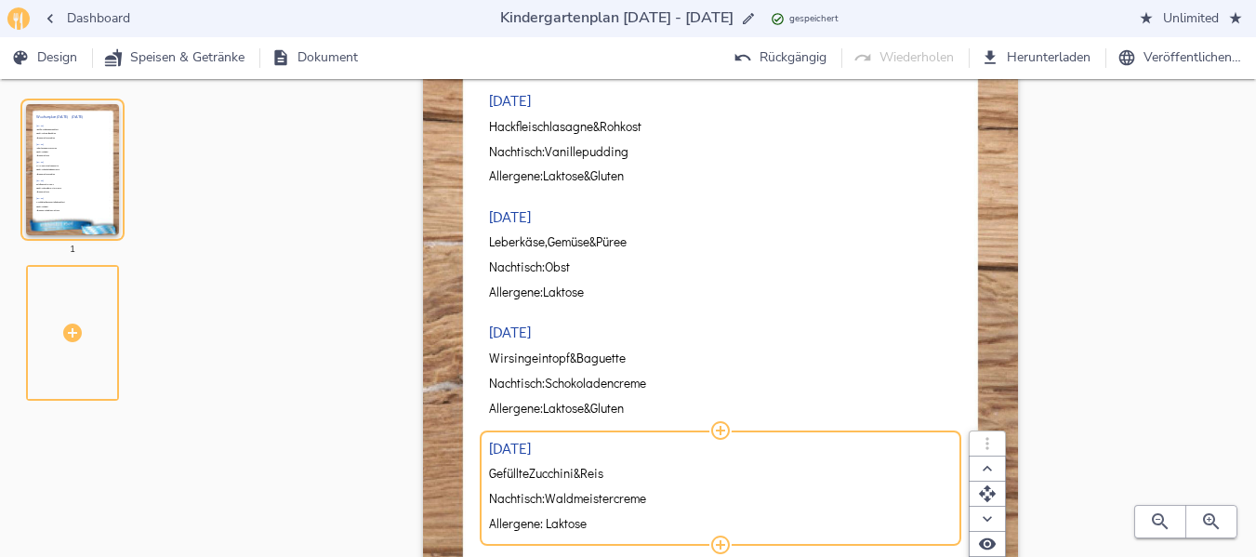
click at [564, 476] on span "Zucchini" at bounding box center [551, 474] width 45 height 14
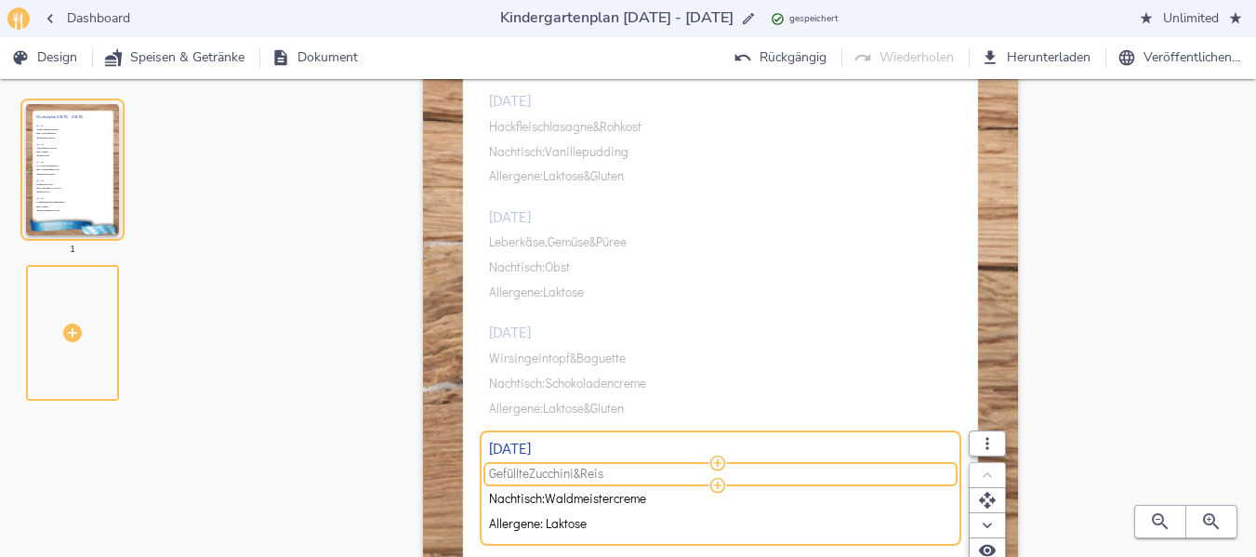
click at [564, 476] on span "Zucchini" at bounding box center [551, 474] width 45 height 14
click at [564, 476] on input "Gefüllte [PERSON_NAME] & [PERSON_NAME]" at bounding box center [717, 474] width 457 height 17
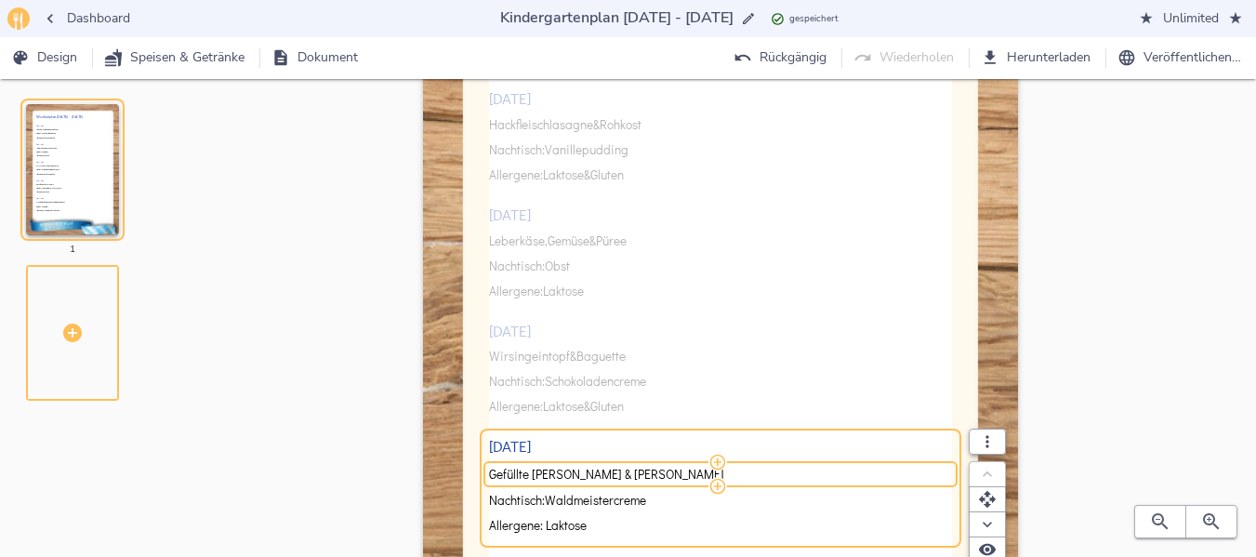
type input "<"
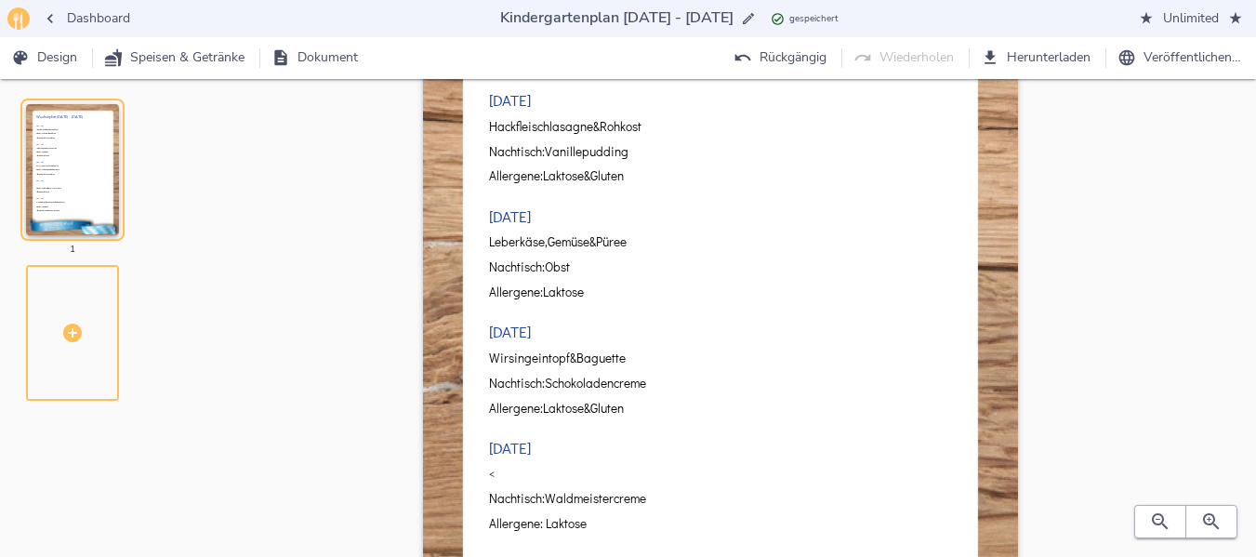
click at [1254, 165] on div "Dashboard Kindergartenplan [DATE] - [DATE] Kindergartenplan [DATE] - [DATE] ges…" at bounding box center [628, 355] width 1256 height 1017
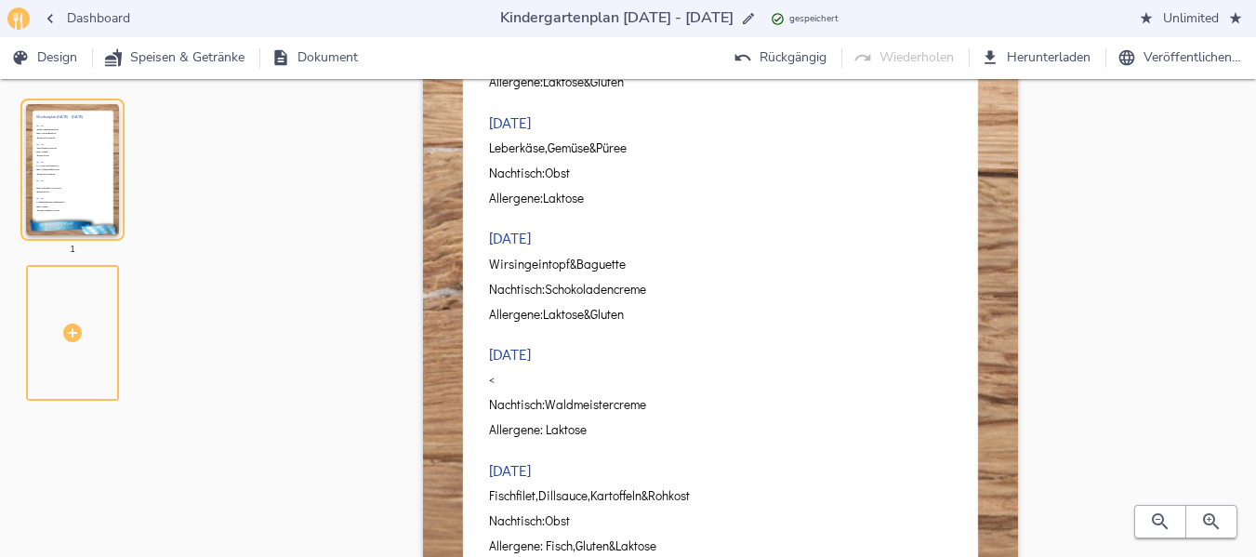
scroll to position [280, 0]
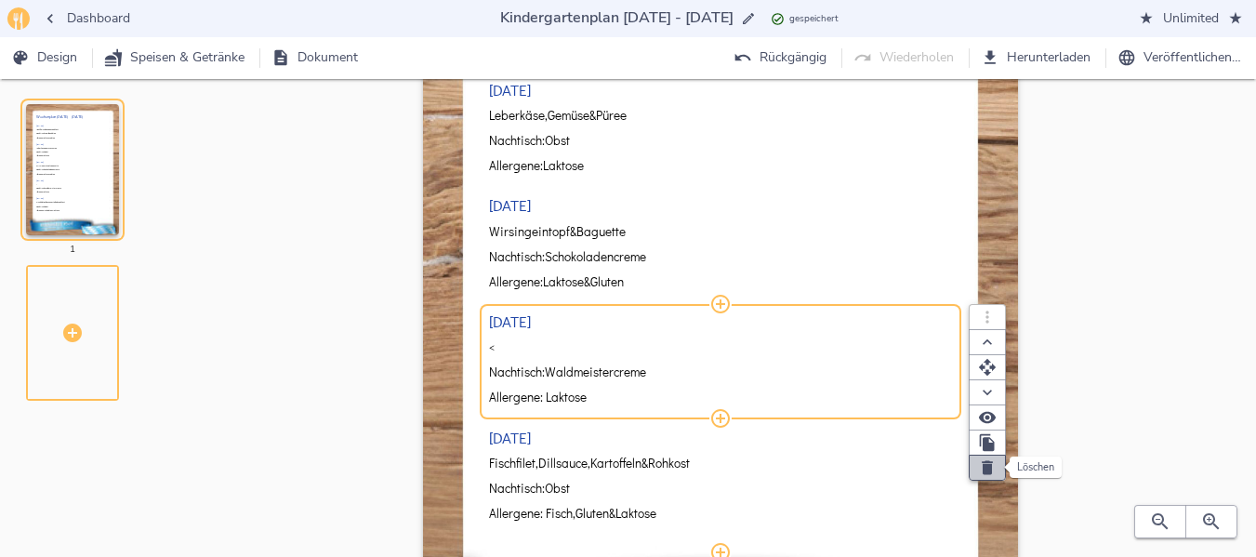
click at [986, 460] on icon "button" at bounding box center [987, 467] width 19 height 19
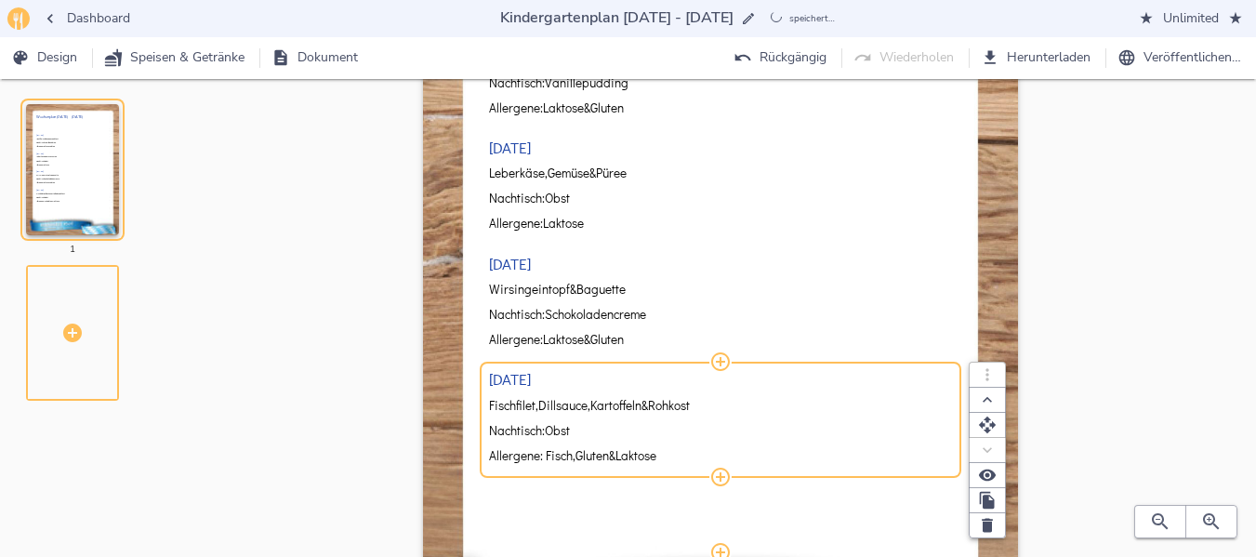
click at [550, 383] on div "[DATE]" at bounding box center [720, 379] width 463 height 16
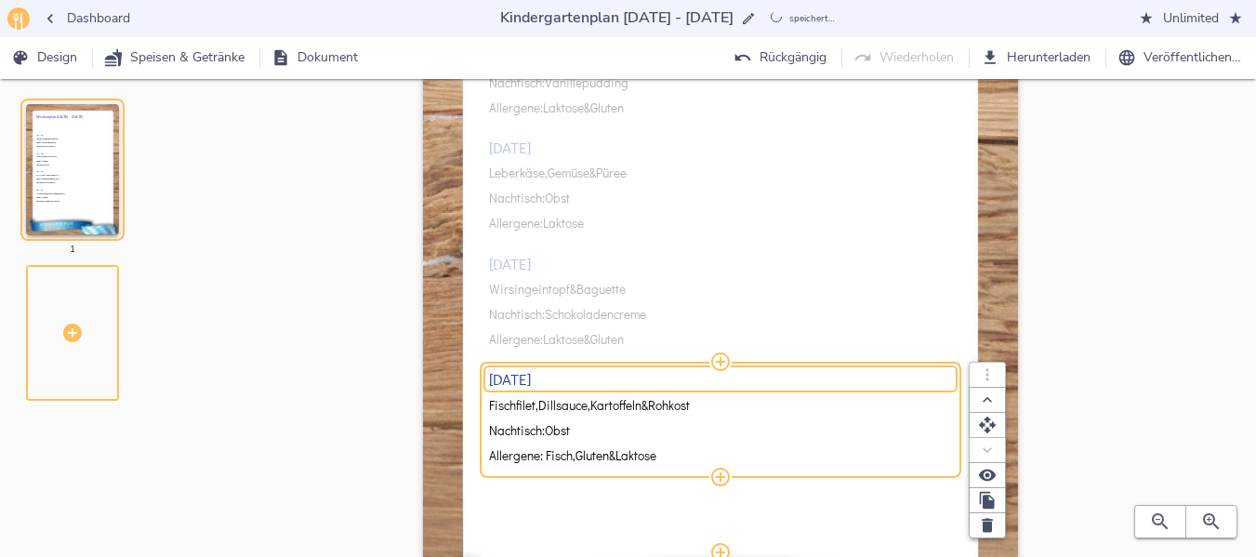
click at [550, 383] on div "[DATE]" at bounding box center [720, 379] width 463 height 16
click at [550, 383] on input "[DATE]" at bounding box center [720, 379] width 463 height 18
type input "[DATE]"
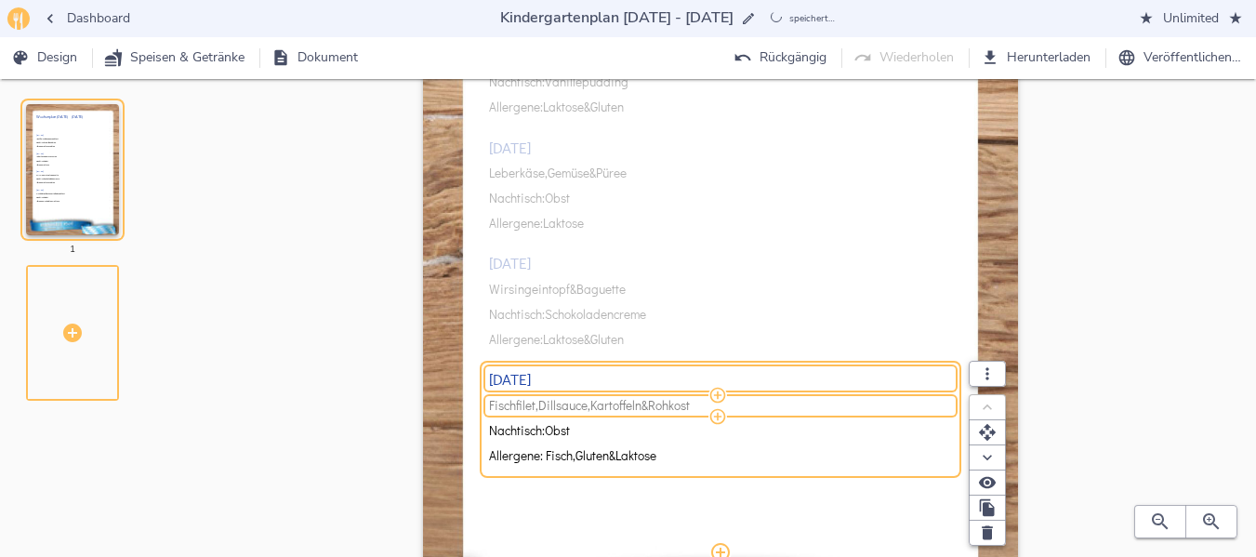
click at [562, 407] on span "Dillsauce," at bounding box center [564, 406] width 52 height 14
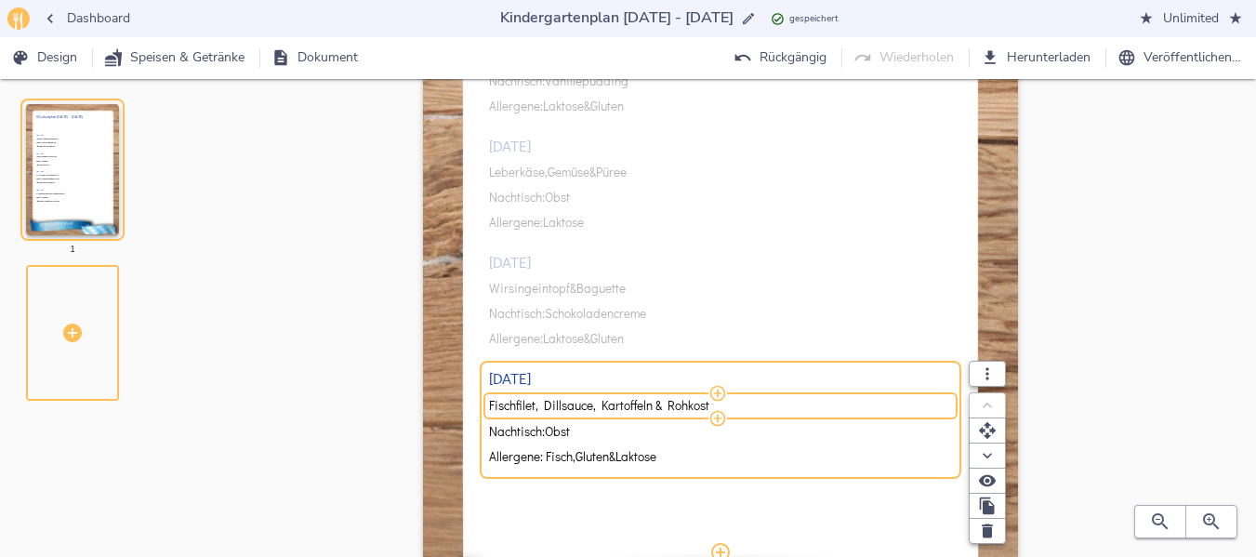
click at [560, 406] on input "Fischfilet, Dillsauce, Kartoffeln & Rohkost" at bounding box center [717, 405] width 457 height 17
type input "Fischfilet, Kräuterdip, Kartoffeln & Rohkost"
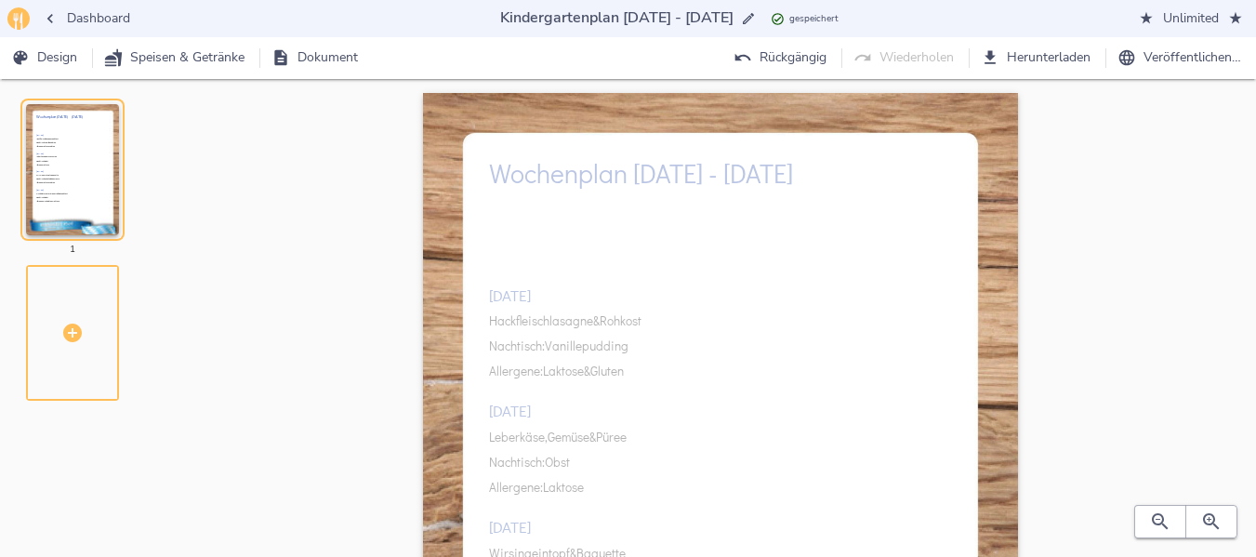
scroll to position [0, 0]
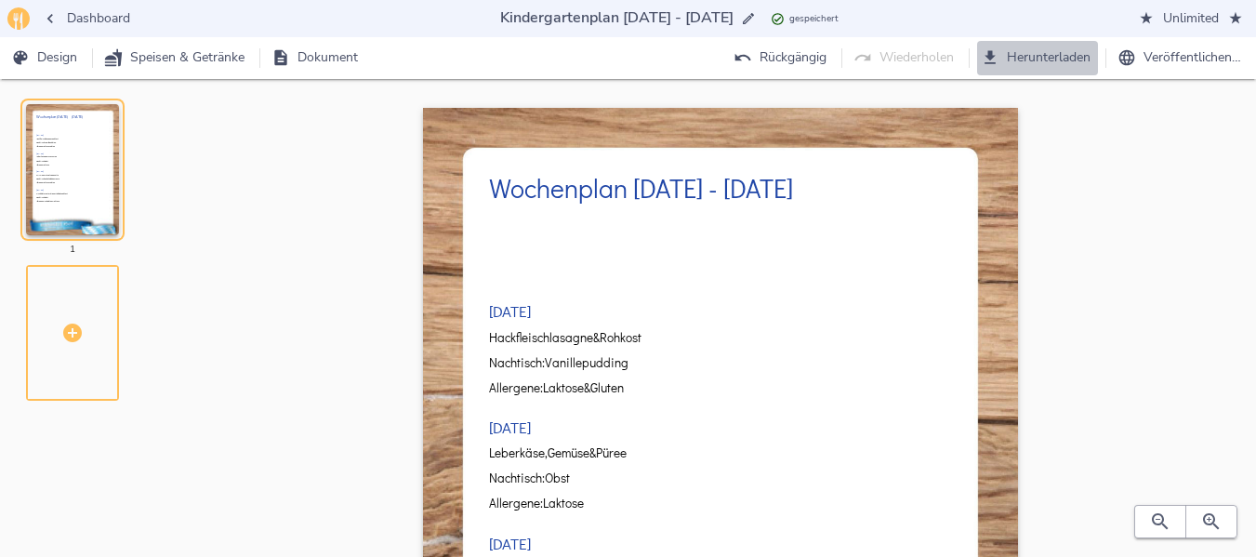
click at [1035, 56] on span "Herunterladen" at bounding box center [1038, 57] width 106 height 23
